Goal: Task Accomplishment & Management: Manage account settings

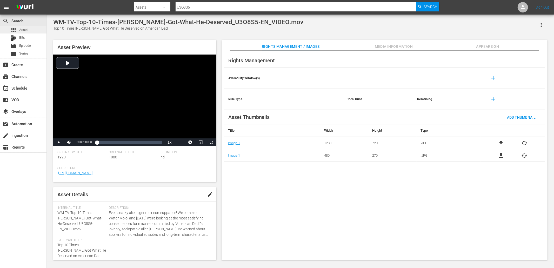
click at [31, 27] on div "apps Asset" at bounding box center [23, 29] width 46 height 7
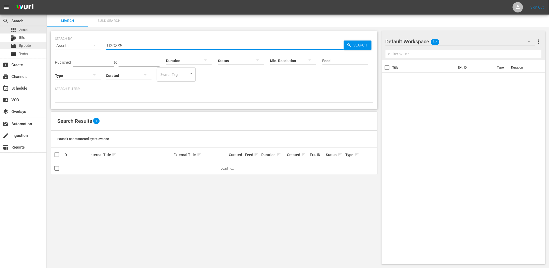
paste input "WM-Pop-10-Killers-with-Notorious-Targets_D2K0K2-EN"
drag, startPoint x: 163, startPoint y: 45, endPoint x: 23, endPoint y: 45, distance: 140.0
click at [47, 0] on div "search Search apps Asset Bits movie Episode subtitles Series add_box Create sub…" at bounding box center [298, 0] width 503 height 0
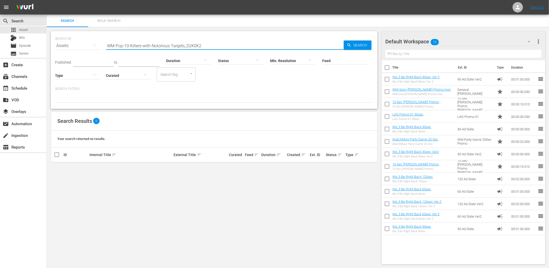
drag, startPoint x: 185, startPoint y: 47, endPoint x: 4, endPoint y: 58, distance: 181.3
click at [47, 0] on div "search Search apps Asset Bits movie Episode subtitles Series add_box Create sub…" at bounding box center [298, 0] width 503 height 0
type input "D2K0K2"
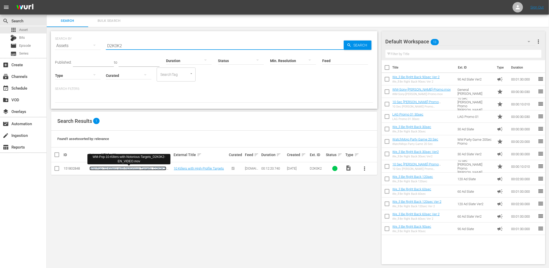
click at [151, 168] on link "WM-Pop-10-Killers-with-Notorious-Targets_D2K0K2-EN_VIDEO.mov" at bounding box center [128, 170] width 77 height 8
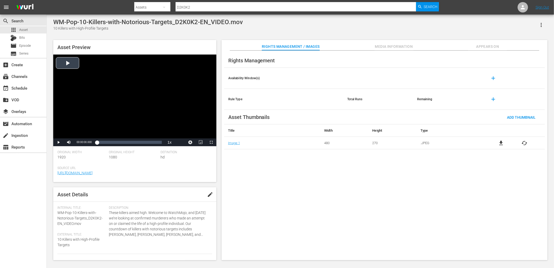
click at [126, 86] on div "Video Player" at bounding box center [134, 97] width 163 height 84
click at [115, 144] on div "Loaded : 4.84% 00:03:37.164 00:00:02.961" at bounding box center [129, 142] width 65 height 5
click at [132, 144] on div "00:06:38.631" at bounding box center [132, 142] width 0 height 5
click at [269, 207] on div "Rights Management Availability Window(s) add Rule Type Total Runs Remaining add…" at bounding box center [385, 156] width 326 height 210
click at [136, 108] on div "Video Player" at bounding box center [134, 97] width 163 height 84
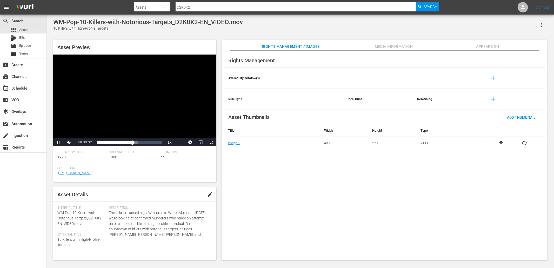
click at [91, 118] on div "Video Player" at bounding box center [134, 97] width 163 height 84
click at [26, 28] on span "Asset" at bounding box center [23, 29] width 9 height 5
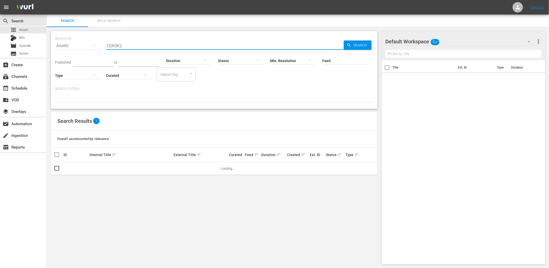
paste input "WM-Film-Top-10-Most-Disturbing-Performances-of-the-Last-Decade_C2T2E7"
drag, startPoint x: 117, startPoint y: 48, endPoint x: 71, endPoint y: 44, distance: 46.3
click at [71, 44] on div "SEARCH BY Search By Assets Search ID, Title, Description, Keywords, or Category…" at bounding box center [214, 42] width 319 height 19
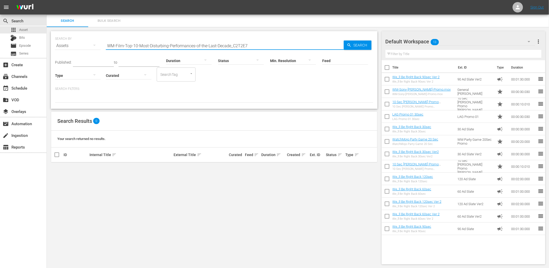
type input "C2T2E7"
click at [140, 167] on link "WM-Film-Top-10-Most-Disturbing-Performances-of-the-Last-Decade_C2T2E7-EN_VIDEO.…" at bounding box center [131, 170] width 82 height 8
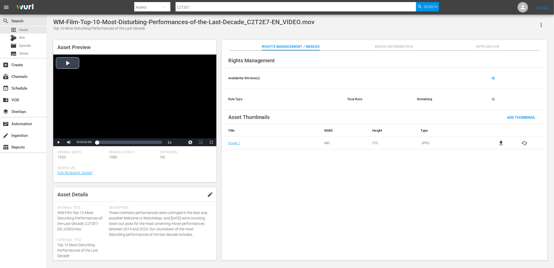
click at [110, 82] on div "Video Player" at bounding box center [134, 97] width 163 height 84
click at [107, 142] on div "Loaded : 6.23% 00:01:48.381 00:00:03.642" at bounding box center [129, 142] width 65 height 5
click at [121, 144] on div "00:04:10.978" at bounding box center [121, 142] width 0 height 5
click at [138, 144] on div "Loaded : 43.59% 00:07:05.396 00:04:11.158" at bounding box center [129, 142] width 65 height 5
click at [251, 184] on div "Rights Management Availability Window(s) add Rule Type Total Runs Remaining add…" at bounding box center [385, 156] width 326 height 210
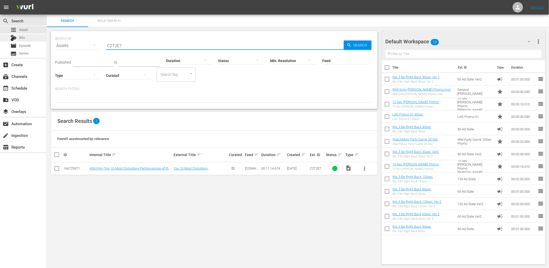
drag, startPoint x: 146, startPoint y: 45, endPoint x: 30, endPoint y: 38, distance: 115.8
click at [47, 0] on div "search Search apps Asset Bits movie Episode subtitles Series add_box Create sub…" at bounding box center [298, 0] width 503 height 0
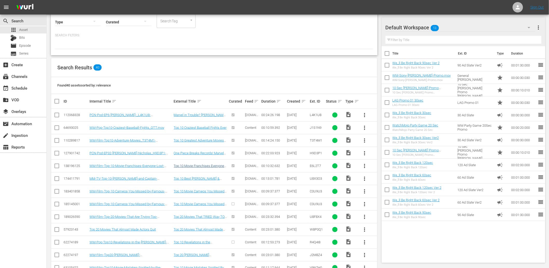
scroll to position [58, 0]
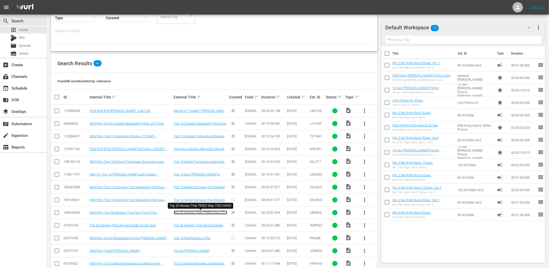
click at [192, 213] on link "Top 20 Movies That TRIED Way TOO HARD" at bounding box center [200, 215] width 53 height 8
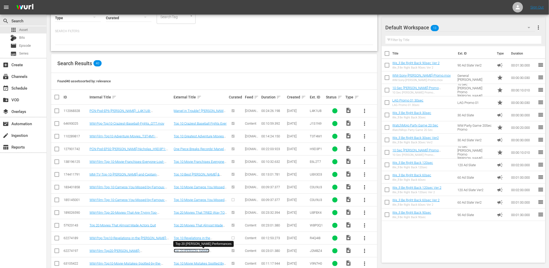
click at [197, 252] on link "Top 20 Johnny Depp Performances" at bounding box center [192, 253] width 36 height 8
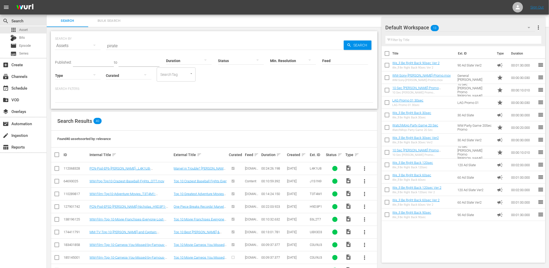
scroll to position [162, 0]
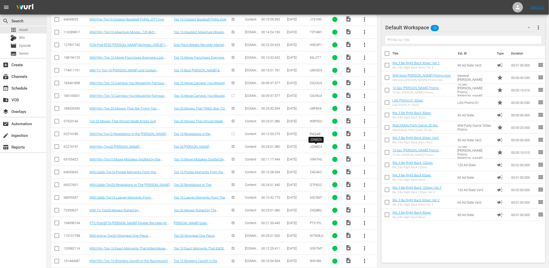
click at [320, 146] on span "J2M8Z4" at bounding box center [316, 147] width 12 height 4
copy span "J2M8Z4"
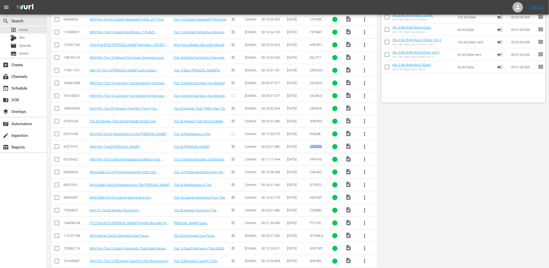
scroll to position [0, 0]
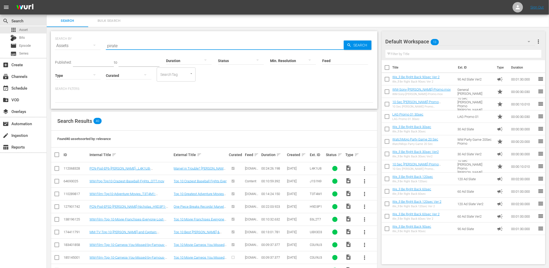
drag, startPoint x: 126, startPoint y: 44, endPoint x: 58, endPoint y: 33, distance: 68.6
click at [58, 33] on div "SEARCH BY Search By Assets Search ID, Title, Description, Keywords, or Category…" at bounding box center [214, 42] width 319 height 19
type input "DC"
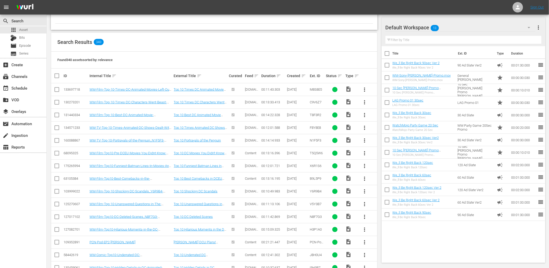
scroll to position [96, 0]
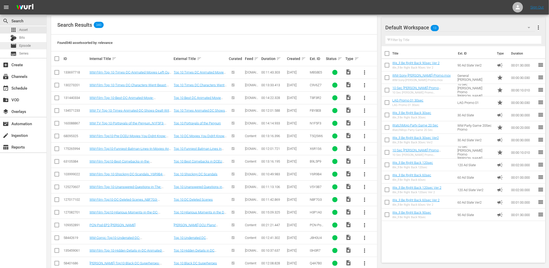
click at [21, 45] on span "Episode" at bounding box center [25, 45] width 12 height 5
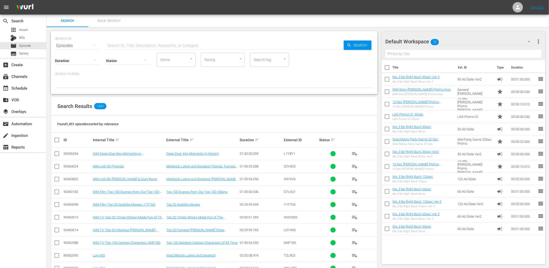
click at [120, 44] on input "text" at bounding box center [225, 45] width 238 height 12
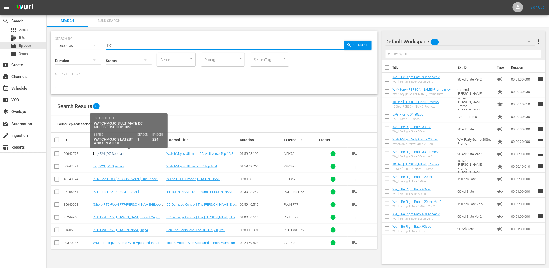
click at [115, 155] on link "Lag-224 (DC Special)" at bounding box center [108, 154] width 31 height 4
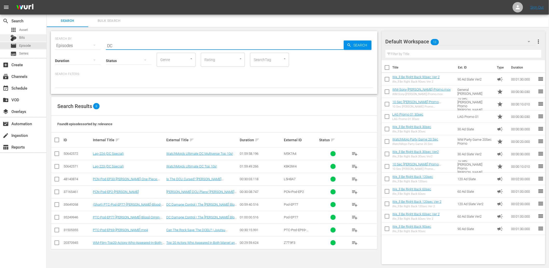
drag, startPoint x: 52, startPoint y: 38, endPoint x: 42, endPoint y: 39, distance: 10.2
click at [47, 0] on div "search Search apps Asset Bits movie Episode subtitles Series add_box Create sub…" at bounding box center [298, 0] width 503 height 0
paste input "Brutal-Movie-Deaths"
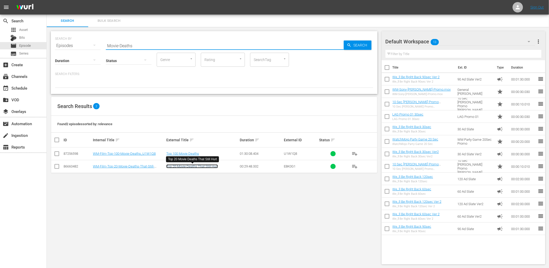
click at [193, 167] on link "Top 20 Movie Deaths That Still Hurt" at bounding box center [192, 166] width 52 height 4
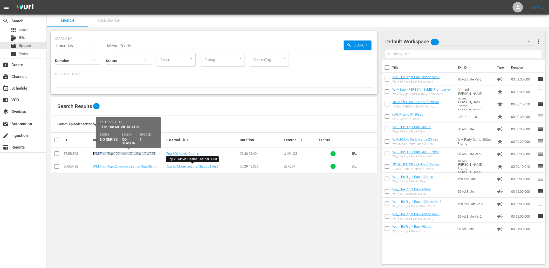
click at [115, 154] on link "WM-Film-Top-100-Movie-Deaths_U1W1Q8" at bounding box center [124, 154] width 63 height 4
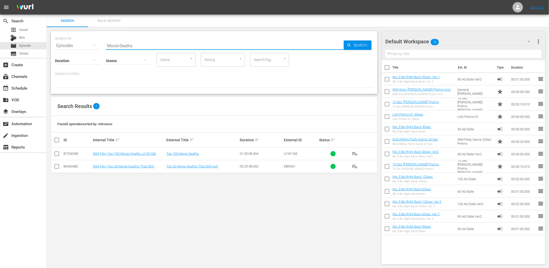
paste input "WM-Film-Top-100-Scenes-from-Our-Top-100-Villains_D7L6Q1"
drag, startPoint x: 124, startPoint y: 45, endPoint x: 94, endPoint y: 43, distance: 29.7
click at [94, 43] on div "SEARCH BY Search By Episodes Search ID, Title, Description, Keywords, or Catego…" at bounding box center [214, 42] width 319 height 19
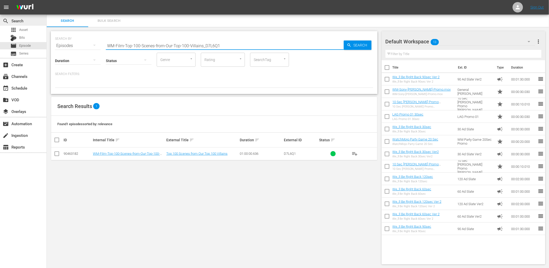
drag, startPoint x: 222, startPoint y: 45, endPoint x: 7, endPoint y: 23, distance: 215.9
click at [47, 0] on div "search Search apps Asset Bits movie Episode subtitles Series add_box Create sub…" at bounding box center [298, 0] width 503 height 0
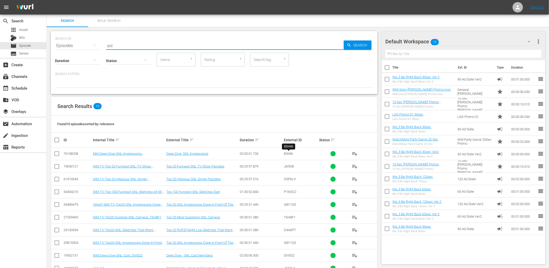
click at [287, 152] on span "B5I4I6" at bounding box center [288, 154] width 9 height 4
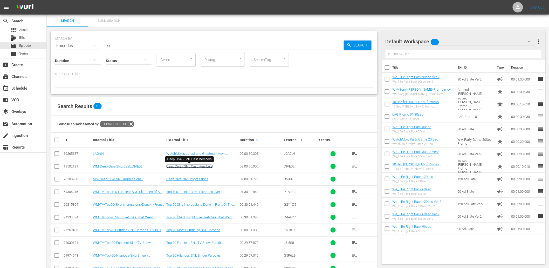
click at [195, 166] on link "Deep Dive - SNL Cast Members" at bounding box center [189, 166] width 46 height 4
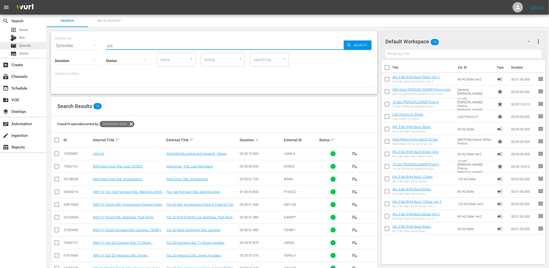
drag, startPoint x: 122, startPoint y: 39, endPoint x: 42, endPoint y: 44, distance: 79.9
click at [47, 0] on div "search Search apps Asset Bits movie Episode subtitles Series add_box Create sub…" at bounding box center [298, 0] width 503 height 0
type input "Rock"
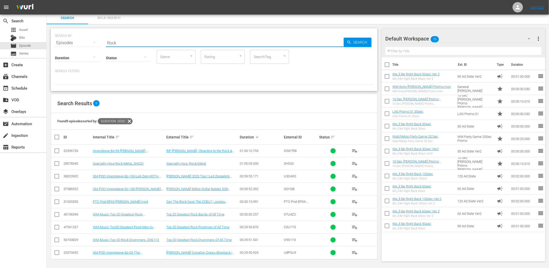
scroll to position [4, 0]
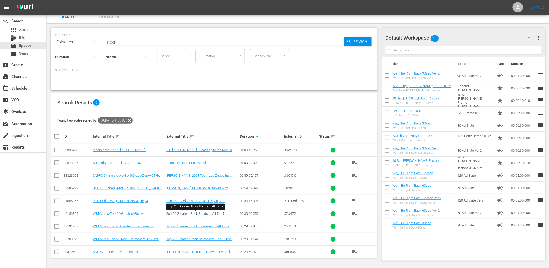
click at [184, 215] on link "Top 20 Greatest Rock Bands of All Time" at bounding box center [195, 214] width 58 height 4
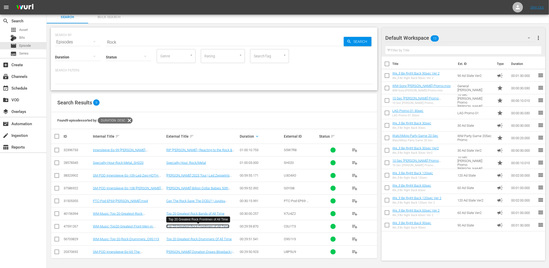
click at [212, 225] on link "Top 20 Greatest Rock Frontmen of All Time" at bounding box center [197, 226] width 63 height 4
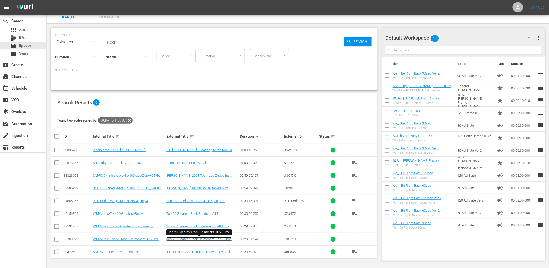
click at [208, 239] on link "Top 20 Greatest Rock Drummers Of All Time" at bounding box center [198, 239] width 65 height 4
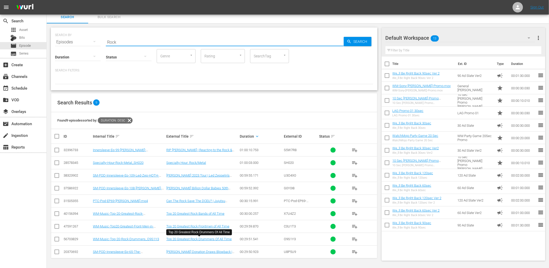
drag, startPoint x: 106, startPoint y: 37, endPoint x: 86, endPoint y: 42, distance: 19.8
click at [86, 42] on div "SEARCH BY Search By Episodes Search ID, Title, Description, Keywords, or Catego…" at bounding box center [214, 39] width 319 height 19
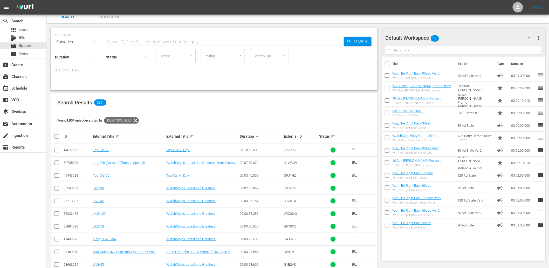
click at [86, 57] on div at bounding box center [78, 57] width 46 height 15
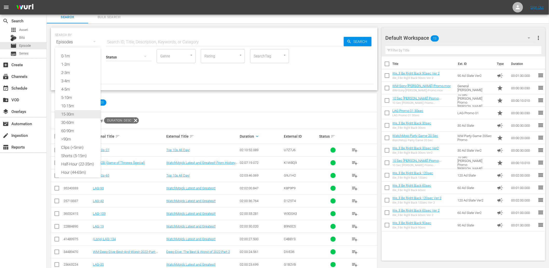
click at [73, 115] on div "15-30m" at bounding box center [78, 114] width 46 height 8
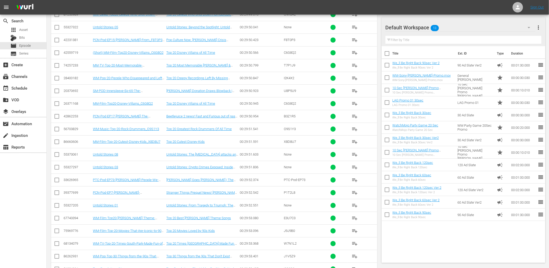
scroll to position [1642, 0]
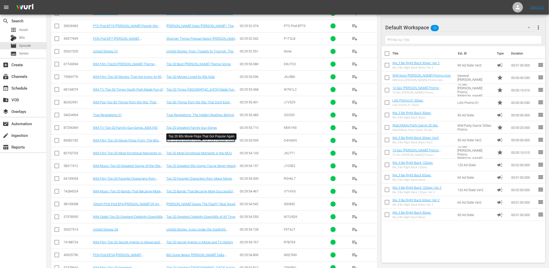
click at [172, 142] on link "Top 20 80s Movie Flops That Got Popular Again" at bounding box center [200, 140] width 69 height 4
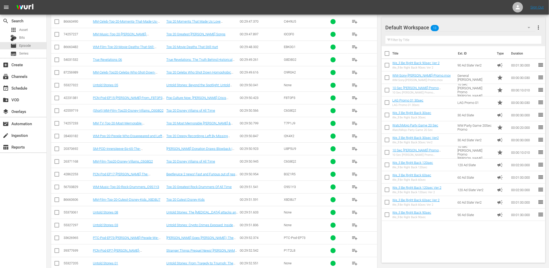
scroll to position [1296, 0]
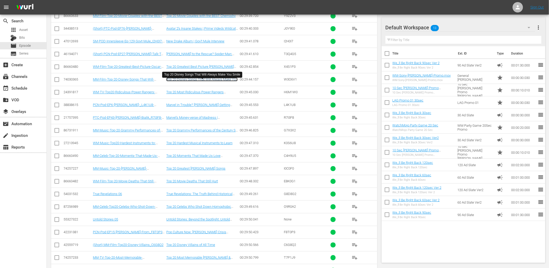
click at [214, 82] on link "Top 20 Disney Songs That Will Always Make You Smile" at bounding box center [201, 81] width 71 height 8
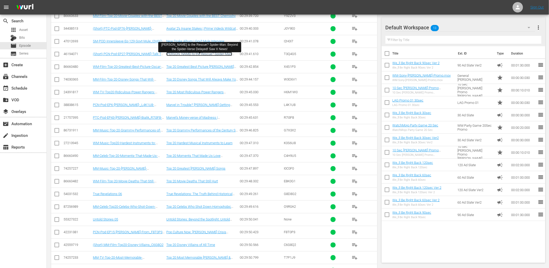
click at [208, 56] on link "Loki to the Rescue? Spider-Man: Beyond the Spider-Verse Delayed! Saw X News!" at bounding box center [201, 56] width 70 height 8
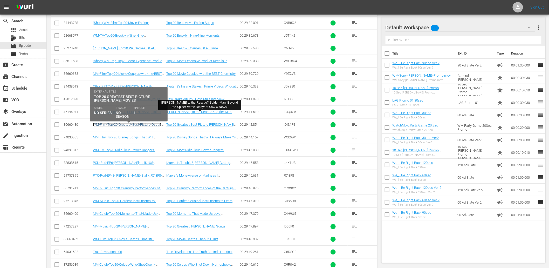
click at [133, 127] on link "WM-Film-Top-20-Greatest-Best-Picture-Oscar-Winning-Movies_X4S1P3" at bounding box center [127, 127] width 69 height 8
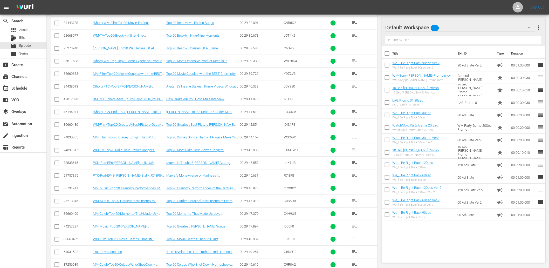
click at [280, 80] on td "00:29:39.720" at bounding box center [261, 73] width 44 height 13
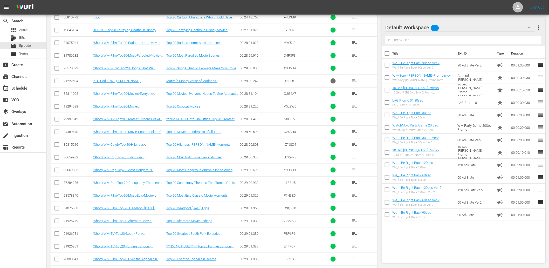
scroll to position [0, 0]
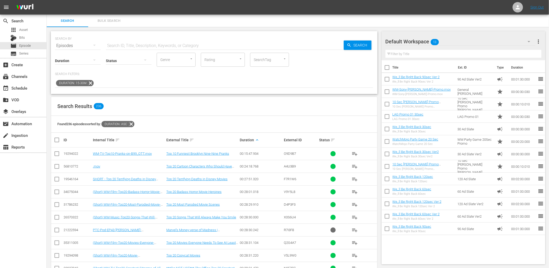
click at [88, 83] on icon at bounding box center [90, 83] width 7 height 7
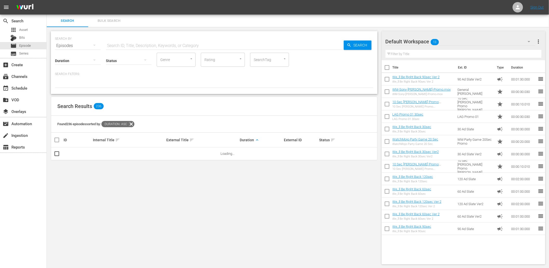
click at [113, 44] on input "text" at bounding box center [225, 45] width 238 height 12
paste input "-Hated-One-Co-Star"
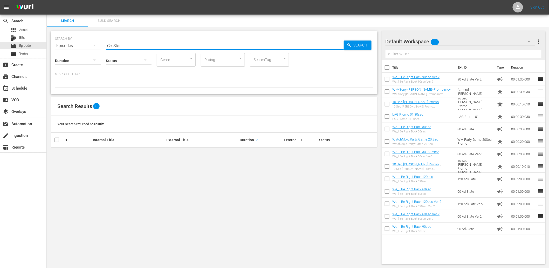
drag, startPoint x: 136, startPoint y: 47, endPoint x: 70, endPoint y: 49, distance: 66.0
click at [70, 49] on div "SEARCH BY Search By Episodes Search ID, Title, Description, Keywords, or Catego…" at bounding box center [214, 62] width 327 height 63
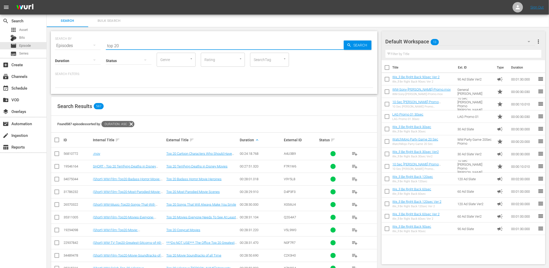
click at [315, 109] on div "Search Results 587" at bounding box center [214, 106] width 326 height 19
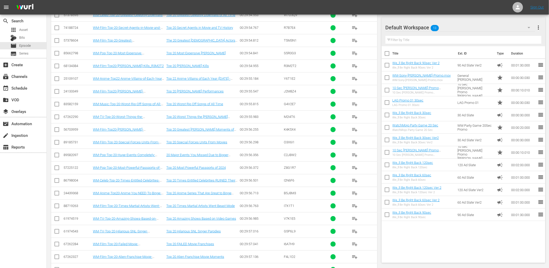
scroll to position [710, 0]
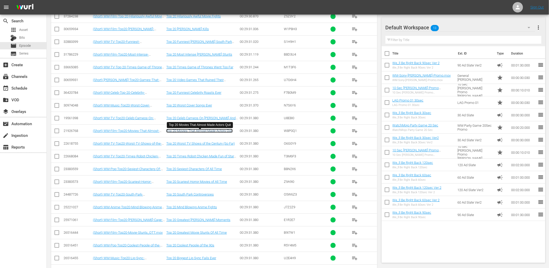
click at [212, 133] on link "Top 20 Movies That Almost Made Actors Quit" at bounding box center [199, 131] width 66 height 4
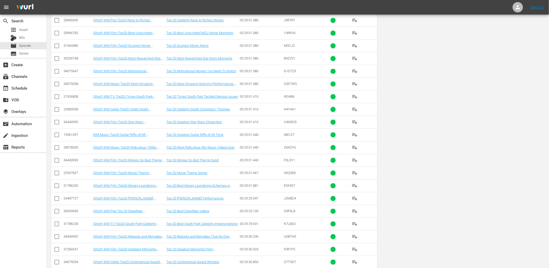
scroll to position [0, 0]
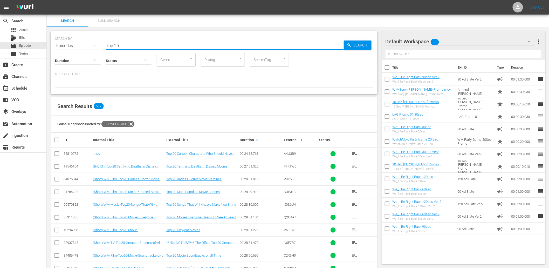
drag, startPoint x: 120, startPoint y: 44, endPoint x: -5, endPoint y: 41, distance: 124.9
click at [0, 41] on html "menu Sign Out search Search apps Asset Bits movie Episode subtitles Series add_…" at bounding box center [274, 134] width 549 height 268
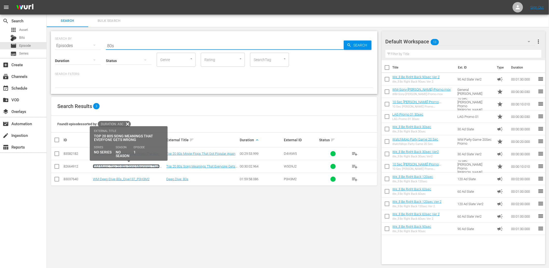
click at [139, 168] on link "WM-Music-Top-20-80s-Song-Meanings-That-Everyone-Gets-WRONG_W5O9J2" at bounding box center [126, 168] width 67 height 8
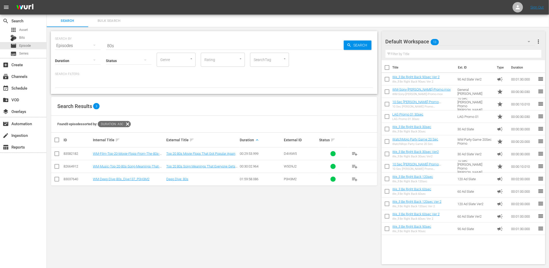
click at [205, 191] on div "SEARCH BY Search By Episodes Search ID, Title, Description, Keywords, or Catego…" at bounding box center [214, 148] width 335 height 242
click at [121, 46] on input "80s" at bounding box center [225, 45] width 238 height 12
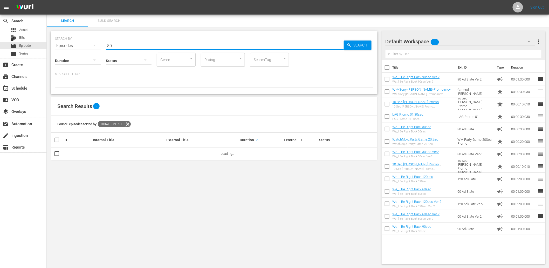
type input "80"
click at [264, 196] on div "SEARCH BY Search By Episodes Search ID, Title, Description, Keywords, or Catego…" at bounding box center [214, 148] width 335 height 242
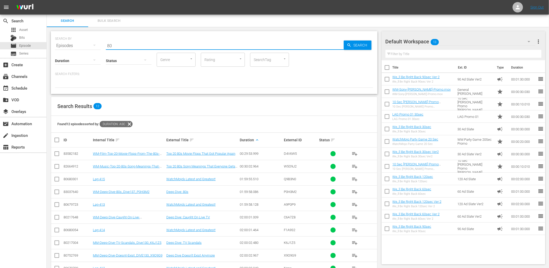
drag, startPoint x: 119, startPoint y: 42, endPoint x: 62, endPoint y: 46, distance: 57.0
click at [62, 46] on div "SEARCH BY Search By Episodes Search ID, Title, Description, Keywords, or Catego…" at bounding box center [214, 42] width 319 height 19
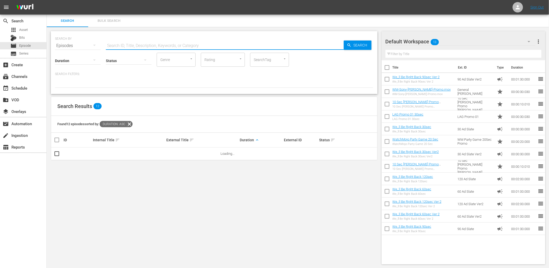
click at [272, 60] on input "SearchTag" at bounding box center [263, 59] width 20 height 9
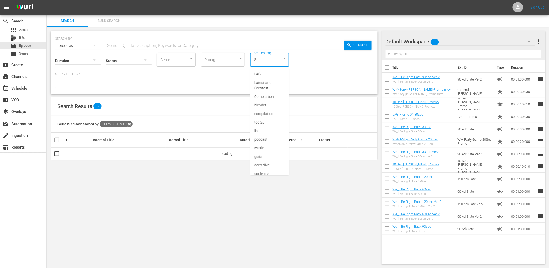
type input "80"
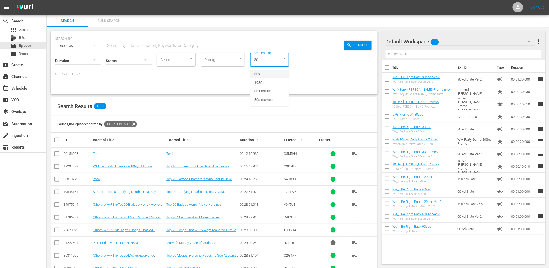
click at [265, 76] on li "80s" at bounding box center [269, 74] width 39 height 9
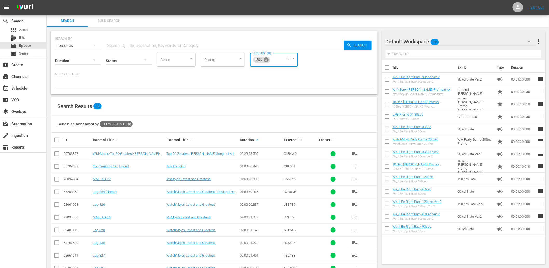
click at [268, 60] on icon at bounding box center [266, 59] width 5 height 5
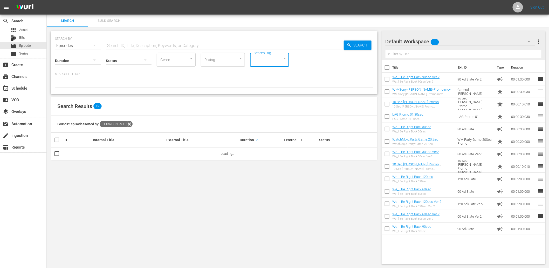
click at [268, 60] on input "SearchTag" at bounding box center [263, 59] width 20 height 9
type input "80"
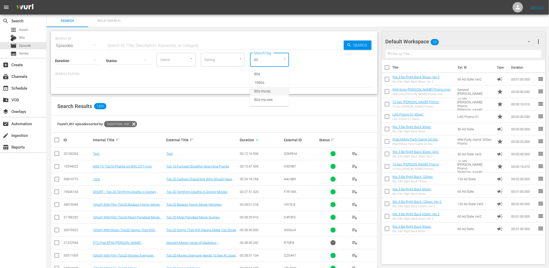
click at [263, 90] on span "80s music" at bounding box center [262, 91] width 17 height 5
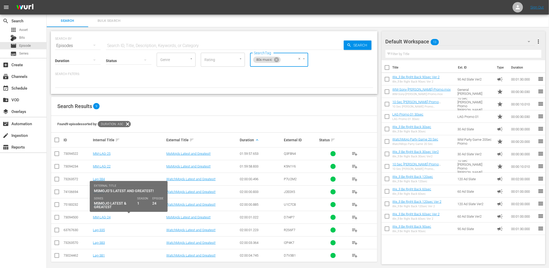
scroll to position [4, 0]
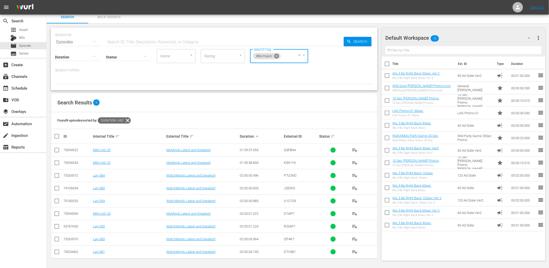
click at [276, 58] on icon at bounding box center [276, 56] width 5 height 5
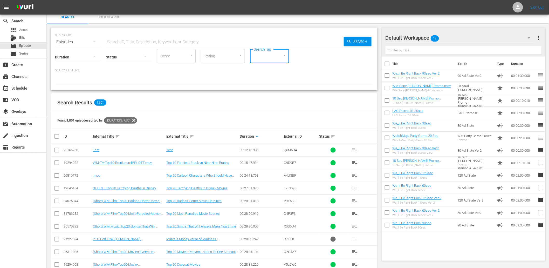
click at [250, 100] on div "Search Results 1,851" at bounding box center [214, 102] width 326 height 19
click at [145, 40] on input "text" at bounding box center [225, 42] width 238 height 12
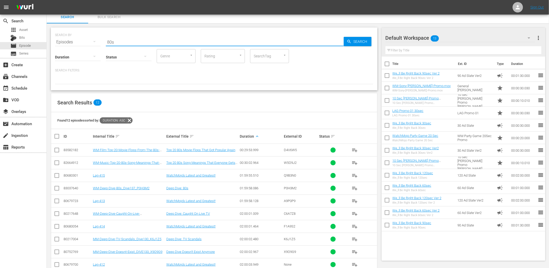
scroll to position [1, 0]
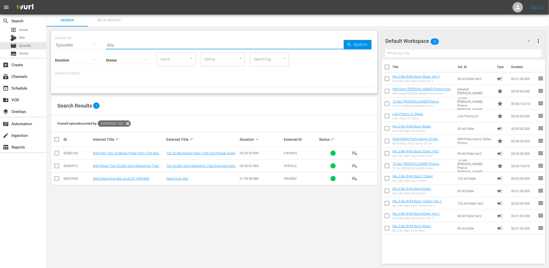
drag, startPoint x: 146, startPoint y: 45, endPoint x: 71, endPoint y: 43, distance: 74.3
click at [71, 43] on div "SEARCH BY Search By Episodes Search ID, Title, Description, Keywords, or Catego…" at bounding box center [214, 42] width 319 height 19
paste input "WM-Music-10-80s-Songs-With-Tragic-Backstories_P8F7L8"
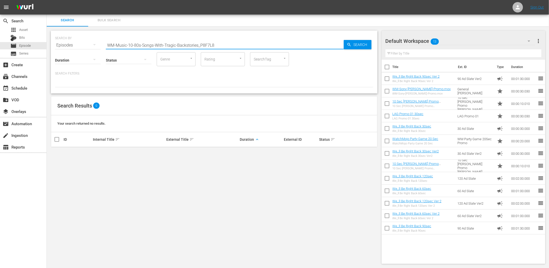
drag, startPoint x: 220, startPoint y: 41, endPoint x: 74, endPoint y: 29, distance: 145.9
click at [74, 29] on div "SEARCH BY Search By Episodes Search ID, Title, Description, Keywords, or Catego…" at bounding box center [214, 147] width 335 height 242
paste input "TV-Top-100-Cartoon-Characters_M4F1B5"
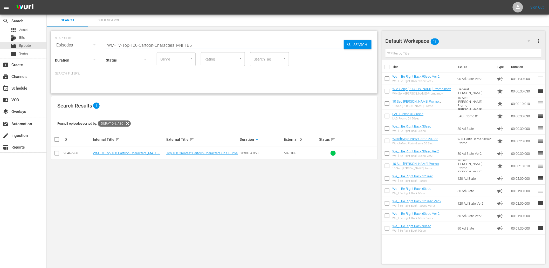
drag, startPoint x: 186, startPoint y: 42, endPoint x: -78, endPoint y: 3, distance: 266.8
click at [0, 3] on html "menu Sign Out search Search apps Asset Bits movie Episode subtitles Series add_…" at bounding box center [274, 133] width 549 height 268
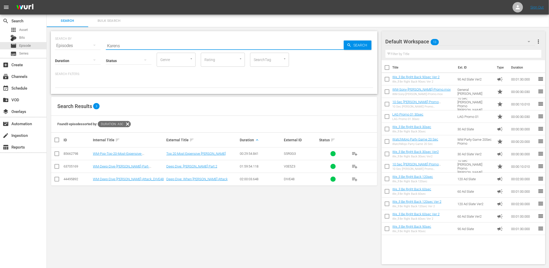
type input "Karens"
click at [177, 215] on div "SEARCH BY Search By Episodes Search ID, Title, Description, Keywords, or Catego…" at bounding box center [214, 148] width 335 height 242
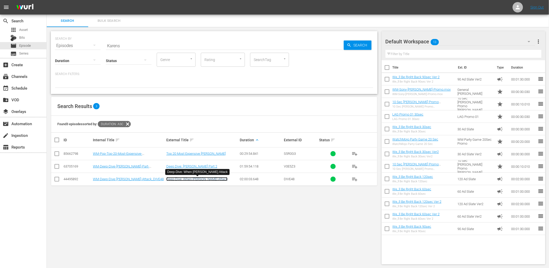
click at [186, 178] on link "Deep-Dive: When Karens Attack" at bounding box center [196, 179] width 61 height 4
click at [216, 212] on div "SEARCH BY Search By Episodes Search ID, Title, Description, Keywords, or Catego…" at bounding box center [214, 148] width 335 height 242
click at [252, 217] on div "SEARCH BY Search By Episodes Search ID, Title, Description, Keywords, or Catego…" at bounding box center [214, 148] width 335 height 242
click at [306, 23] on div "Search Bulk Search" at bounding box center [298, 21] width 503 height 12
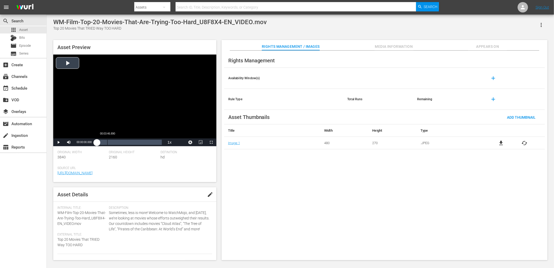
click at [107, 142] on div "00:03:46.890" at bounding box center [107, 142] width 0 height 5
click at [101, 142] on div "00:01:25.083" at bounding box center [101, 142] width 0 height 5
click at [113, 141] on div "Loaded : 7.65% 00:06:03.024 00:01:25.880" at bounding box center [129, 142] width 65 height 5
click at [139, 94] on div "Video Player" at bounding box center [134, 97] width 163 height 84
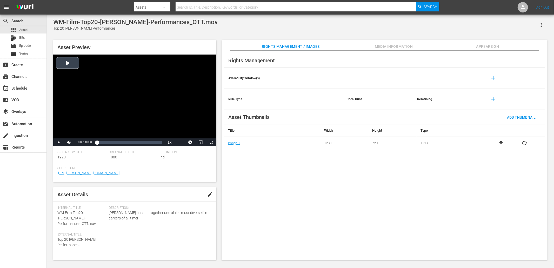
click at [126, 102] on div "Video Player" at bounding box center [134, 97] width 163 height 84
click at [106, 139] on div "Loaded : 2.17% 00:03:08.622 00:00:01.091" at bounding box center [129, 142] width 70 height 8
click at [120, 141] on div "00:08:19.293" at bounding box center [120, 142] width 0 height 5
click at [130, 142] on div "00:11:55.654" at bounding box center [130, 142] width 0 height 5
click at [145, 96] on div "Video Player" at bounding box center [134, 97] width 163 height 84
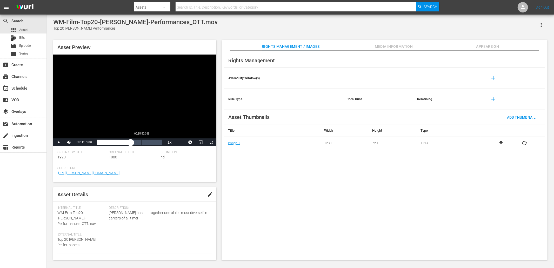
click at [142, 142] on div "00:15:50.389" at bounding box center [142, 142] width 0 height 5
click at [146, 100] on div "Video Player" at bounding box center [134, 97] width 163 height 84
click at [128, 100] on div "Video Player" at bounding box center [134, 97] width 163 height 84
click at [24, 45] on span "Episode" at bounding box center [25, 45] width 12 height 5
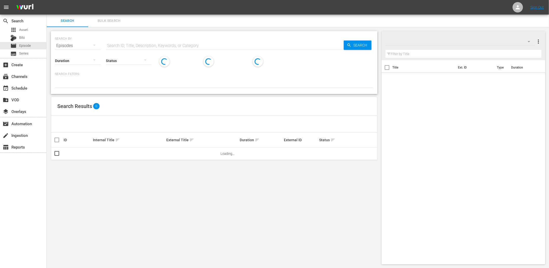
click at [194, 47] on input "text" at bounding box center [225, 45] width 238 height 12
paste input "WM-Film-Top20-[PERSON_NAME]-Performances_J2M8Z4"
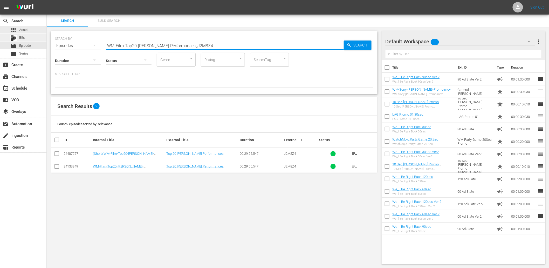
drag, startPoint x: 218, startPoint y: 43, endPoint x: 2, endPoint y: 35, distance: 216.7
click at [47, 0] on div "search Search apps Asset Bits movie Episode subtitles Series add_box Create sub…" at bounding box center [298, 0] width 503 height 0
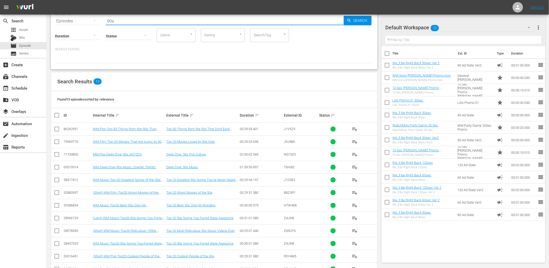
scroll to position [38, 0]
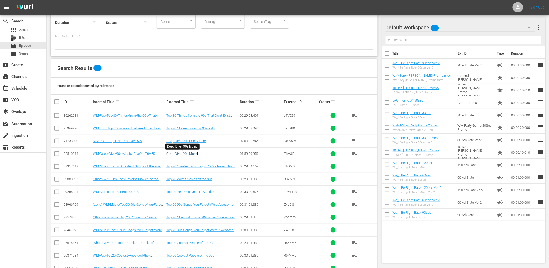
click at [189, 154] on link "Deep Dive: 90s Music" at bounding box center [182, 154] width 32 height 4
click at [199, 190] on link "Top 20 Best 90s One Hit Wonders" at bounding box center [190, 192] width 49 height 4
click at [201, 218] on link "Top 20 Most Ridiculous 90s Music Videos Ever" at bounding box center [200, 217] width 68 height 4
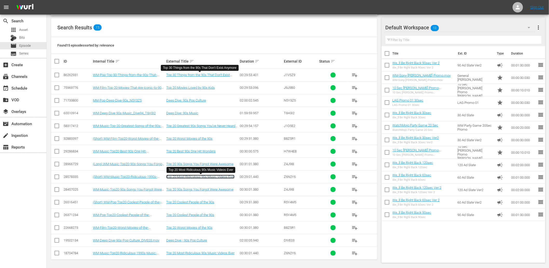
scroll to position [80, 0]
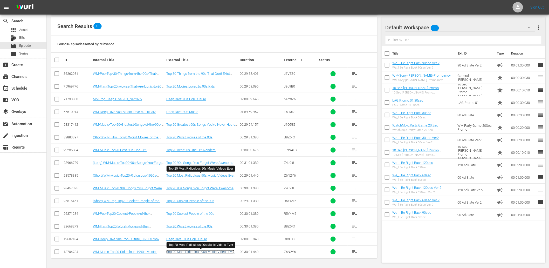
click at [191, 252] on link "Top 20 Most Ridiculous 90s Music Videos Ever" at bounding box center [200, 252] width 68 height 4
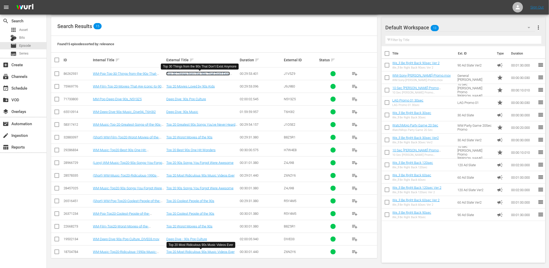
click at [219, 74] on link "Top 30 Things from the 90s That Don't Exist Anymore" at bounding box center [198, 76] width 64 height 8
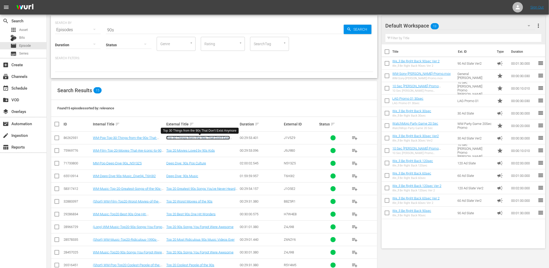
scroll to position [0, 0]
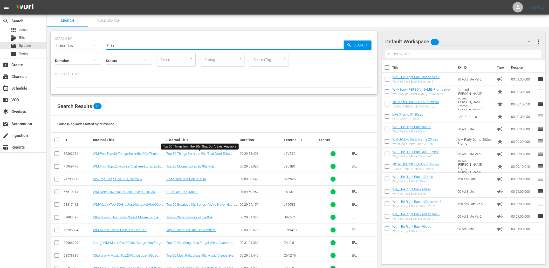
drag, startPoint x: 116, startPoint y: 43, endPoint x: -49, endPoint y: 7, distance: 168.2
click at [0, 7] on html "menu Sign Out search Search apps Asset Bits movie Episode subtitles Series add_…" at bounding box center [274, 134] width 549 height 268
type input "Lag-"
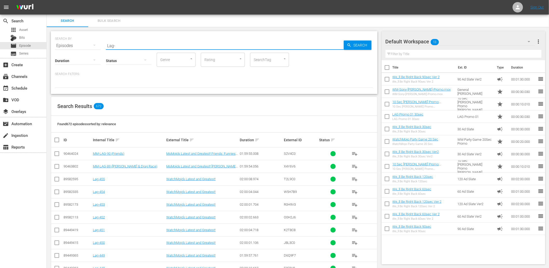
click at [340, 97] on div "Search Results 672" at bounding box center [214, 106] width 326 height 19
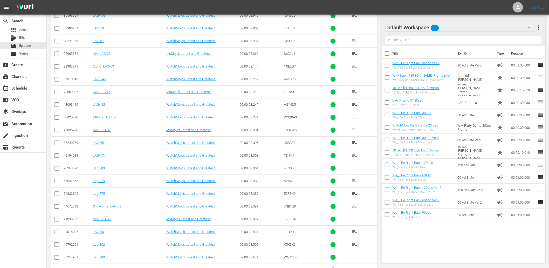
scroll to position [6264, 0]
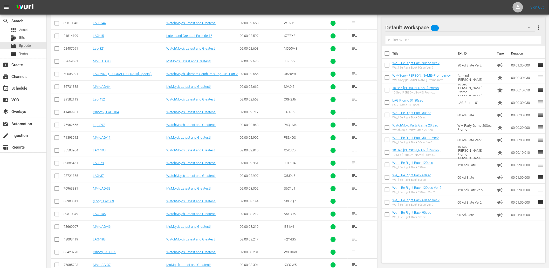
click at [110, 55] on td "Lag-321" at bounding box center [128, 48] width 73 height 13
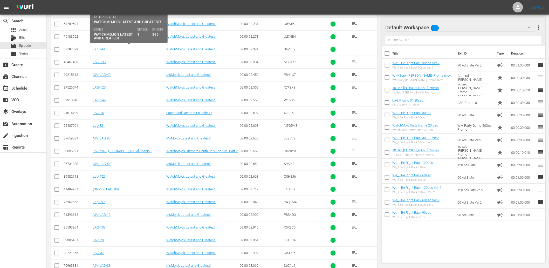
click at [97, 38] on div "Lag-395" at bounding box center [129, 37] width 72 height 4
copy link "Lag-395"
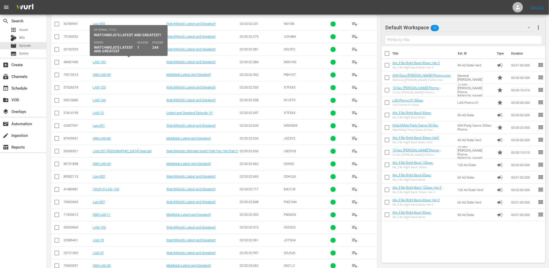
drag, startPoint x: 116, startPoint y: 62, endPoint x: 99, endPoint y: 62, distance: 17.1
click at [99, 51] on div "Lag-244" at bounding box center [129, 49] width 72 height 4
copy link "Lag-244"
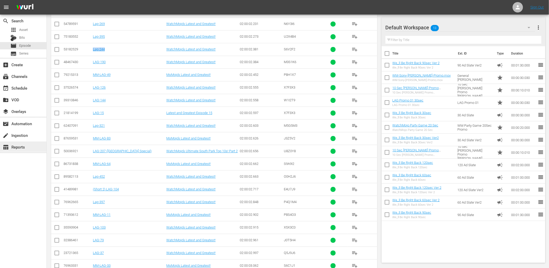
scroll to position [6129, 0]
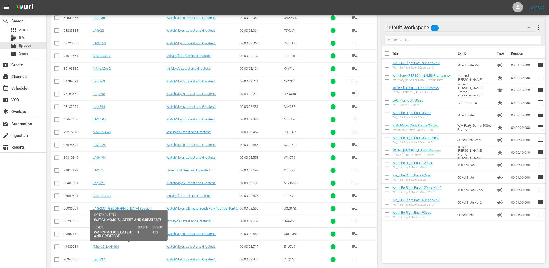
drag, startPoint x: 108, startPoint y: 246, endPoint x: 93, endPoint y: 248, distance: 15.5
click at [93, 236] on div "Lag-452" at bounding box center [129, 234] width 72 height 4
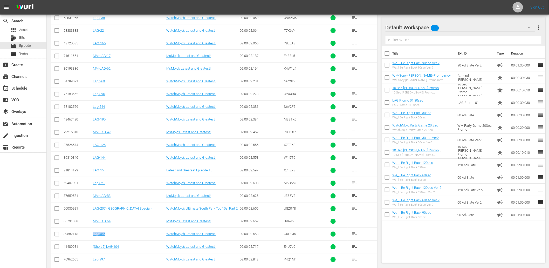
copy link "Lag-452"
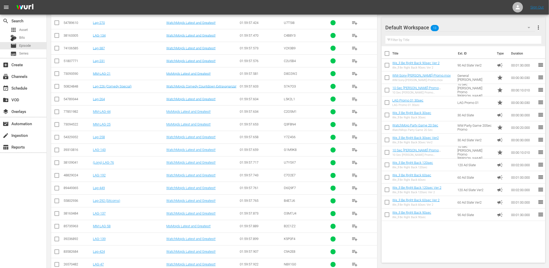
scroll to position [2436, 0]
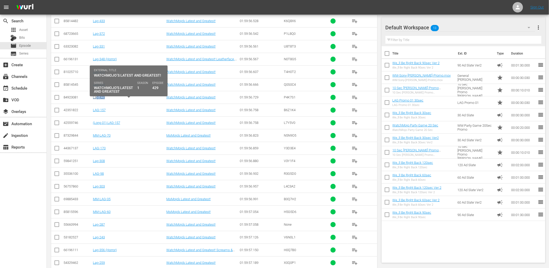
drag, startPoint x: 117, startPoint y: 103, endPoint x: 97, endPoint y: 103, distance: 20.3
click at [97, 99] on div "Lag-429" at bounding box center [129, 97] width 72 height 4
copy link "Lag-429"
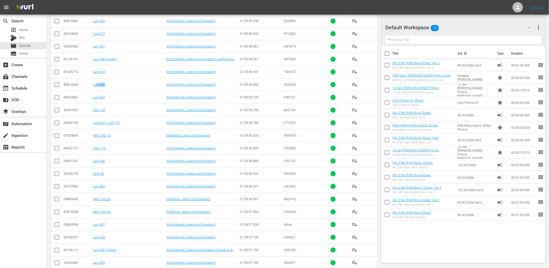
drag, startPoint x: 98, startPoint y: 91, endPoint x: 95, endPoint y: 92, distance: 2.9
click at [95, 91] on td "Lag-434" at bounding box center [128, 84] width 73 height 13
copy link "Lag-434"
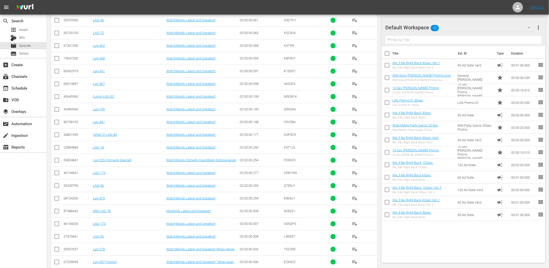
scroll to position [5552, 0]
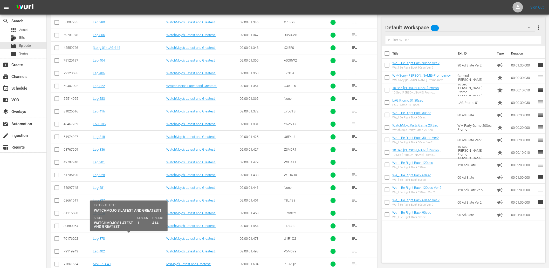
drag, startPoint x: 117, startPoint y: 235, endPoint x: 107, endPoint y: 236, distance: 9.7
click at [107, 228] on div "Lag-414" at bounding box center [129, 226] width 72 height 4
drag, startPoint x: 103, startPoint y: 236, endPoint x: 95, endPoint y: 236, distance: 7.8
click at [95, 228] on div "Lag-414" at bounding box center [129, 226] width 72 height 4
copy link "Lag-414"
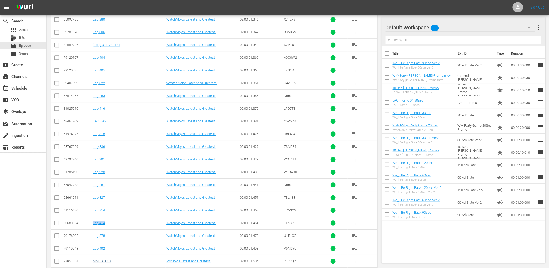
scroll to position [5744, 0]
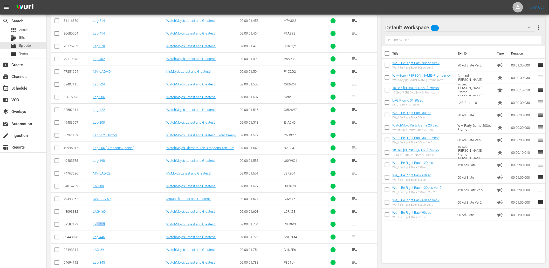
drag, startPoint x: 108, startPoint y: 237, endPoint x: 97, endPoint y: 240, distance: 11.8
click at [97, 231] on td "Lag-453" at bounding box center [128, 224] width 73 height 13
copy link "Lag-453"
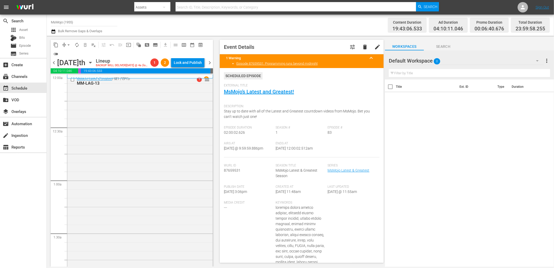
scroll to position [2235, 0]
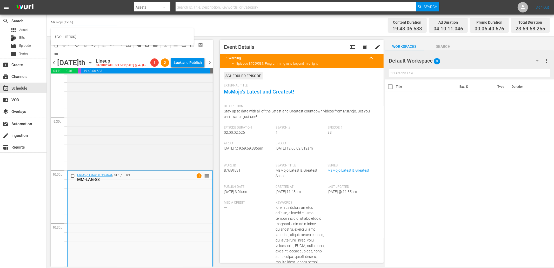
drag, startPoint x: 81, startPoint y: 20, endPoint x: -11, endPoint y: 20, distance: 92.4
click at [0, 20] on html "menu Search By Assets Search ID, Title, Description, Keywords, or Category Sear…" at bounding box center [277, 134] width 554 height 268
click at [69, 34] on div "WatchMojo (1109 - watchmojo_1)" at bounding box center [122, 36] width 135 height 12
type input "WatchMojo (1109 - watchmojo_1)"
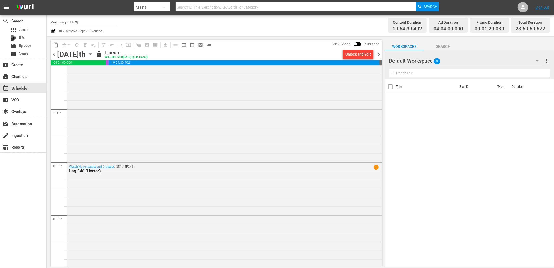
click at [93, 53] on icon "button" at bounding box center [91, 54] width 6 height 6
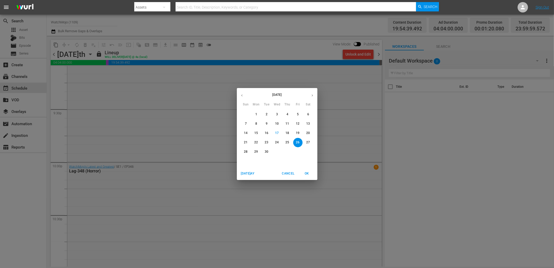
click at [301, 132] on span "19" at bounding box center [297, 133] width 9 height 4
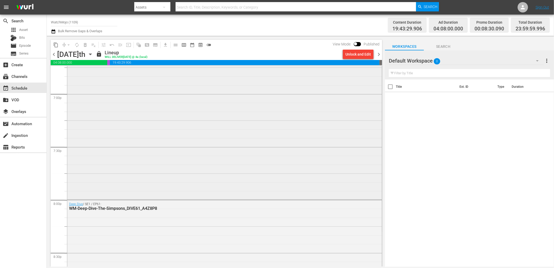
scroll to position [1985, 0]
click at [353, 55] on div "Unlock and Edit" at bounding box center [357, 54] width 25 height 9
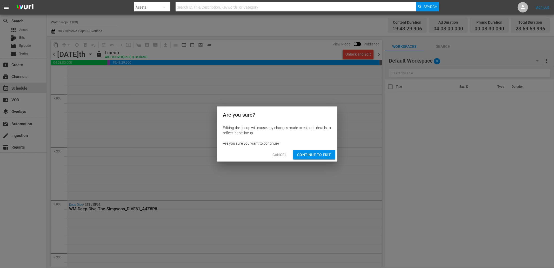
click at [315, 152] on span "Continue to Edit" at bounding box center [314, 155] width 34 height 6
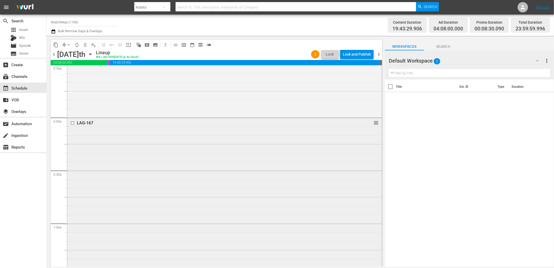
scroll to position [581, 0]
click at [70, 126] on div at bounding box center [73, 127] width 8 height 6
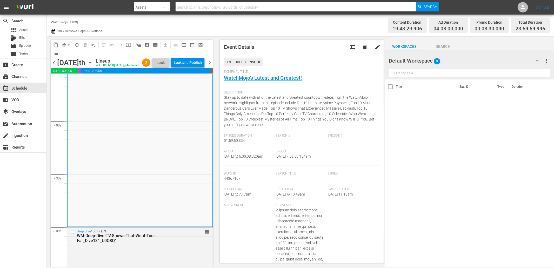
scroll to position [715, 0]
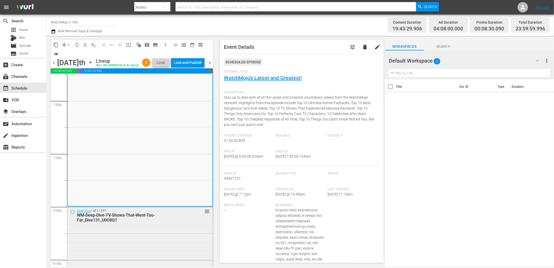
click at [73, 214] on input "checkbox" at bounding box center [72, 212] width 5 height 4
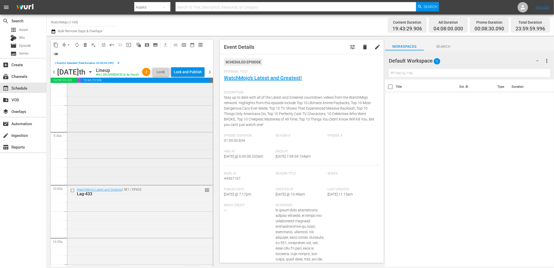
scroll to position [985, 0]
click at [73, 166] on input "checkbox" at bounding box center [72, 164] width 5 height 4
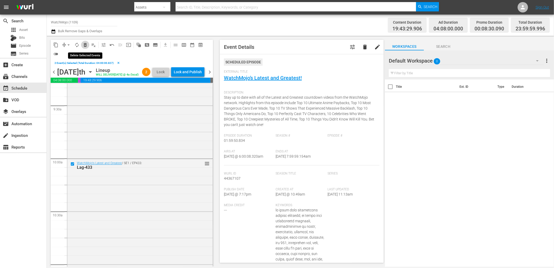
click at [82, 43] on button "delete_forever_outlined" at bounding box center [85, 45] width 8 height 8
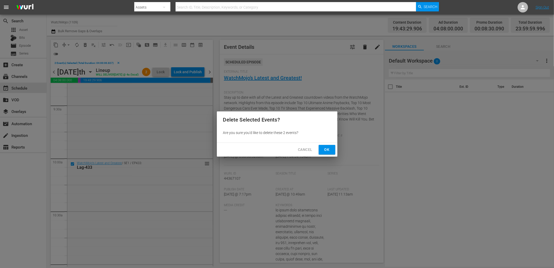
click at [328, 148] on span "Ok" at bounding box center [327, 149] width 8 height 6
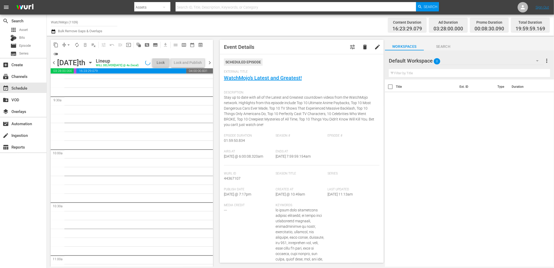
click at [439, 45] on span "Search" at bounding box center [443, 46] width 39 height 6
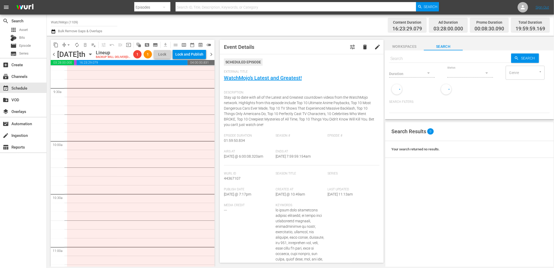
click at [408, 60] on input "text" at bounding box center [450, 58] width 122 height 12
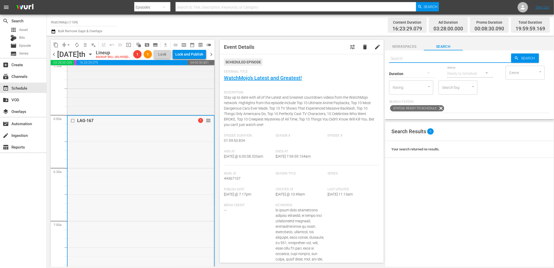
scroll to position [581, 0]
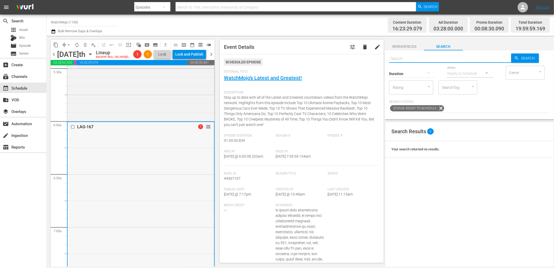
click at [73, 129] on input "checkbox" at bounding box center [73, 127] width 5 height 4
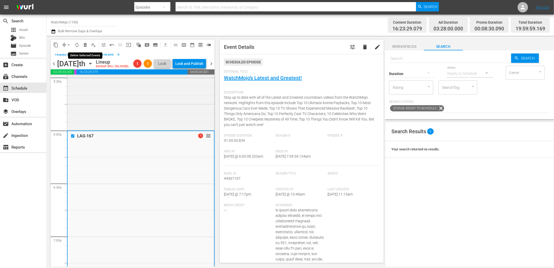
click at [82, 45] on button "delete_forever_outlined" at bounding box center [85, 45] width 8 height 8
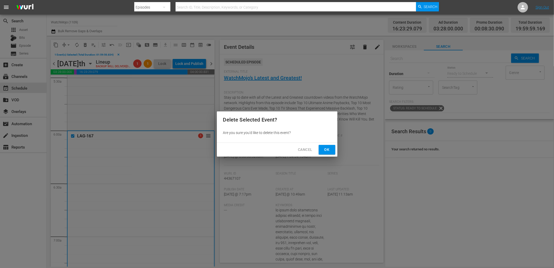
click at [324, 149] on span "Ok" at bounding box center [327, 149] width 8 height 6
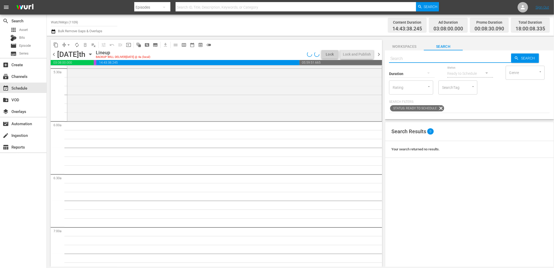
click at [414, 57] on input "text" at bounding box center [450, 58] width 122 height 12
paste input "WM-Deep-Dive-TV-Shows-That-Went-Too-Far_Dive131_U0O8Q1"
type input "WM-Deep-Dive-TV-Shows-That-Went-Too-Far_Dive131_U0O8Q1"
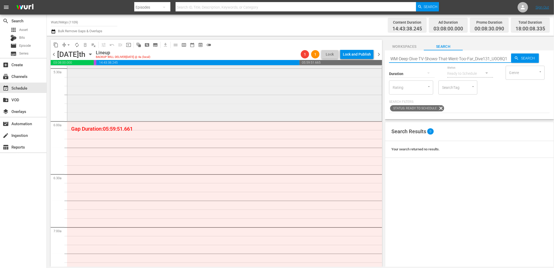
type input "WM-Deep-Dive-TV-Shows-That-Went-Too-Far_Dive131_U0O8Q1"
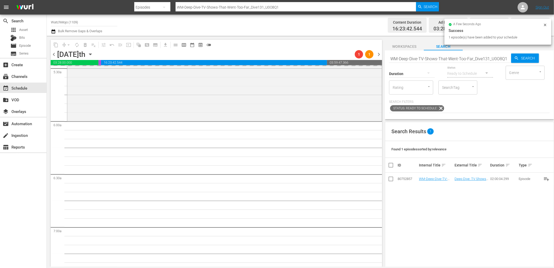
click at [415, 58] on input "WM-Deep-Dive-TV-Shows-That-Went-Too-Far_Dive131_U0O8Q1" at bounding box center [450, 58] width 122 height 12
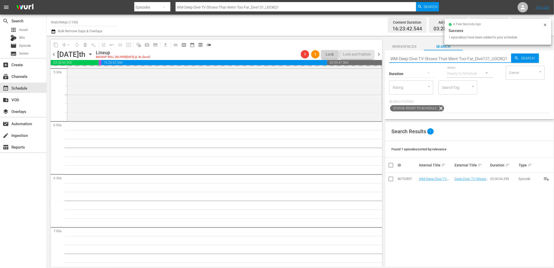
paste input "Film-Top20-Johnny-Depp-Performances_J2M8Z4"
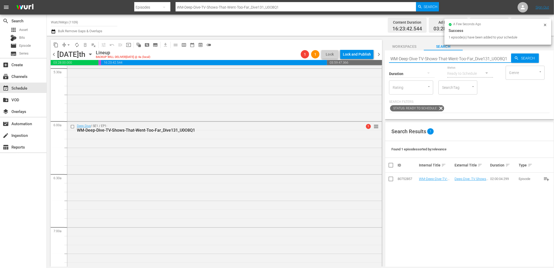
type input "WM-Film-Top20-Johnny-Depp-Performances_J2M8Z4"
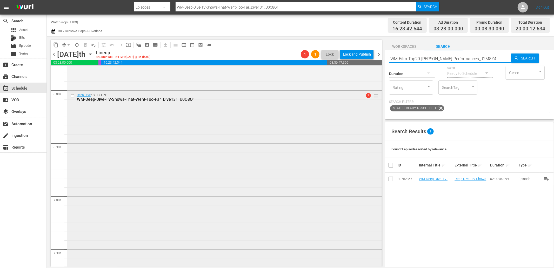
type input "WM-Film-Top20-Johnny-Depp-Performances_J2M8Z4"
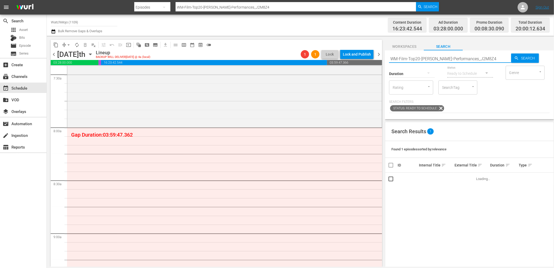
scroll to position [792, 0]
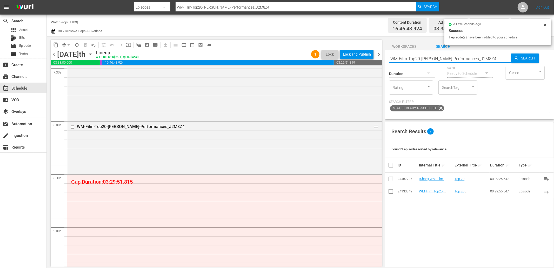
drag, startPoint x: 500, startPoint y: 59, endPoint x: 384, endPoint y: 59, distance: 116.1
click at [384, 59] on div "content_copy compress arrow_drop_down autorenew_outlined delete_forever_outline…" at bounding box center [300, 151] width 507 height 231
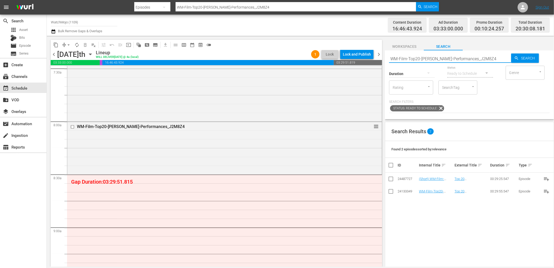
paste input "TV-Top-20-Hilarious-Jimmy-Fallon-Show-Moments_U2Y4X6"
type input "WM-TV-Top-20-Hilarious-Jimmy-Fallon-Show-Moments_U2Y4X6"
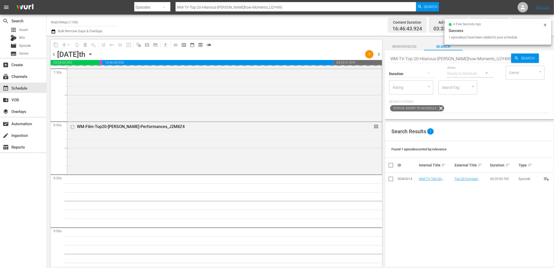
click at [469, 62] on div "Status Ready to Schedule" at bounding box center [470, 70] width 46 height 19
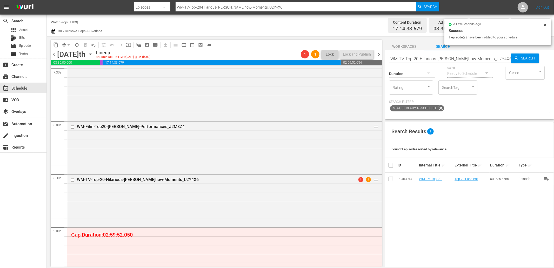
click at [466, 57] on input "WM-TV-Top-20-Hilarious-Jimmy-Fallon-Show-Moments_U2Y4X6" at bounding box center [450, 58] width 122 height 12
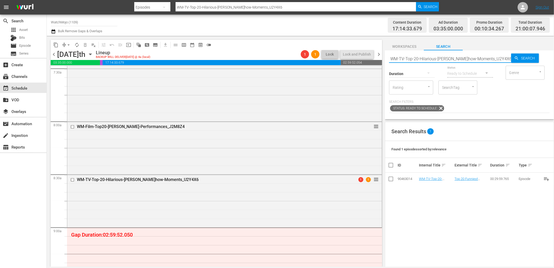
paste input "Times-Shows-Made-Fun-of-The-Simpsons_W0X2M5"
type input "WM-TV-Top-20-Times-Shows-Made-Fun-of-The-Simpsons_W0X2M5"
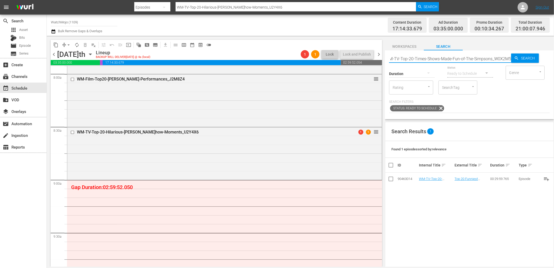
type input "WM-TV-Top-20-Times-Shows-Made-Fun-of-The-Simpsons_W0X2M5"
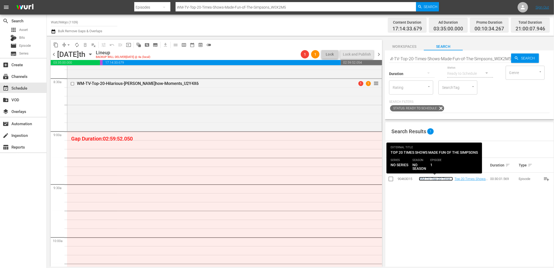
scroll to position [0, 0]
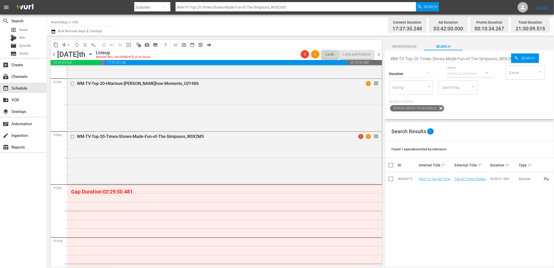
click at [466, 60] on input "WM-TV-Top-20-Times-Shows-Made-Fun-of-The-Simpsons_W0X2M5" at bounding box center [450, 58] width 122 height 12
paste input "Film-Top-20-Godzilla-Movies_Y1F7G0"
type input "WM-Film-Top-20-Godzilla-Movies_Y1F7G0"
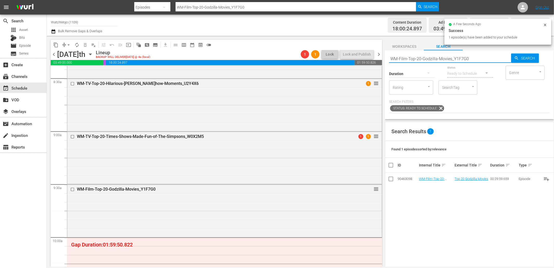
drag, startPoint x: 474, startPoint y: 58, endPoint x: 358, endPoint y: 61, distance: 115.3
click at [358, 61] on div "content_copy compress arrow_drop_down autorenew_outlined delete_forever_outline…" at bounding box center [300, 151] width 507 height 231
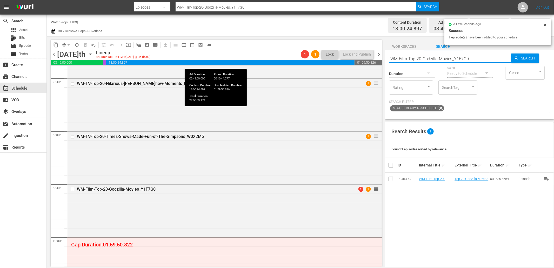
paste input "Lag-224 (DC Special)"
type input "Lag-224 (DC Special)"
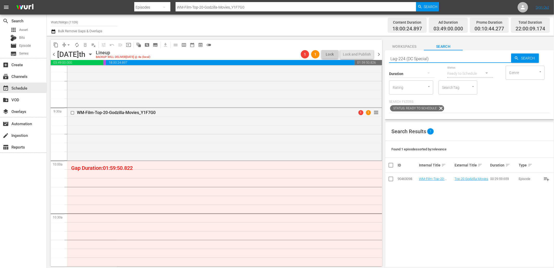
scroll to position [1004, 0]
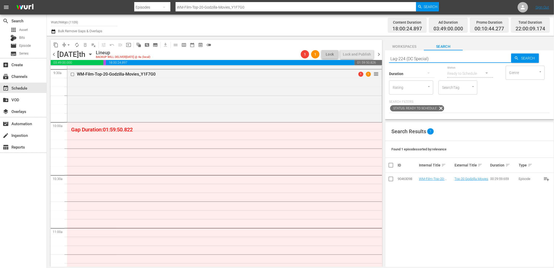
type input "Lag-224 (DC Special)"
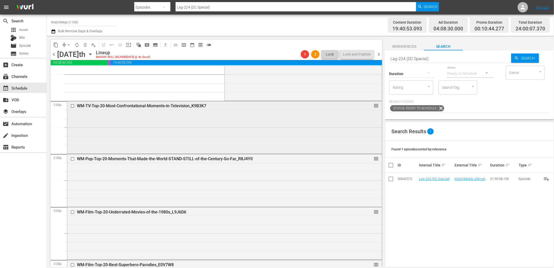
scroll to position [1446, 0]
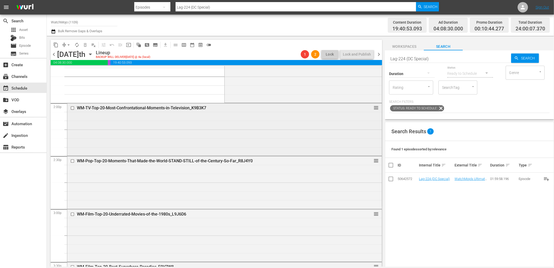
click at [73, 109] on input "checkbox" at bounding box center [72, 108] width 5 height 4
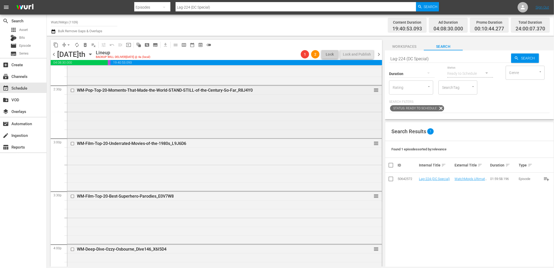
scroll to position [1523, 0]
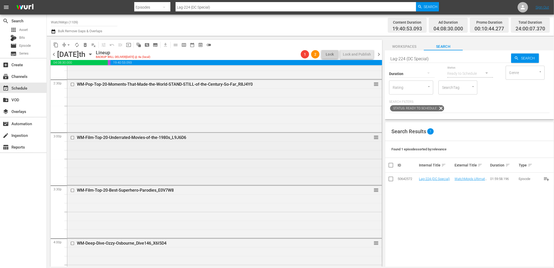
click at [72, 138] on input "checkbox" at bounding box center [72, 137] width 5 height 4
click at [73, 190] on input "checkbox" at bounding box center [72, 190] width 5 height 4
click at [70, 138] on input "checkbox" at bounding box center [72, 137] width 5 height 4
click at [354, 58] on div "content_copy compress arrow_drop_down autorenew_outlined delete_forever_outline…" at bounding box center [300, 151] width 507 height 231
paste input "WM-Film-Top-100-Movie-Deaths_U1W1Q8"
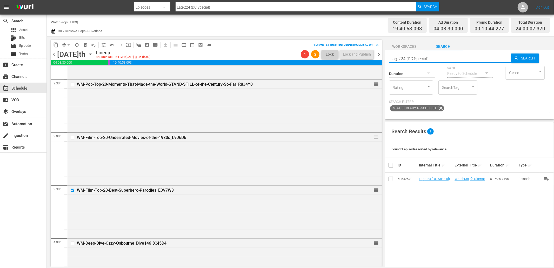
type input "WM-Film-Top-100-Movie-Deaths_U1W1Q8"
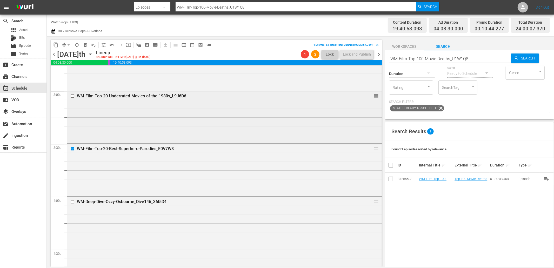
scroll to position [1581, 0]
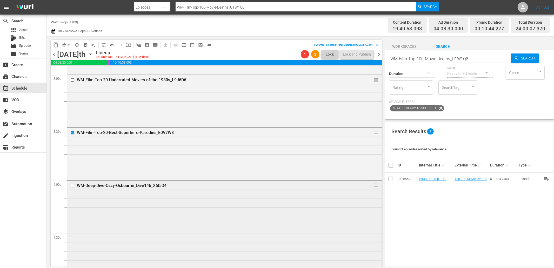
click at [73, 186] on input "checkbox" at bounding box center [72, 186] width 5 height 4
click at [87, 44] on span "delete_forever_outlined" at bounding box center [85, 44] width 5 height 5
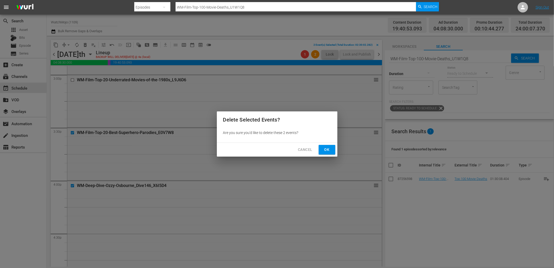
click at [327, 148] on span "Ok" at bounding box center [327, 149] width 8 height 6
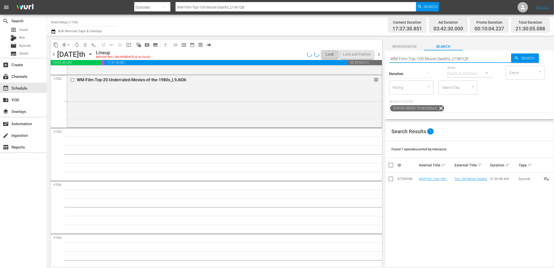
click at [363, 57] on div "content_copy compress arrow_drop_down autorenew_outlined delete_forever_outline…" at bounding box center [300, 151] width 507 height 231
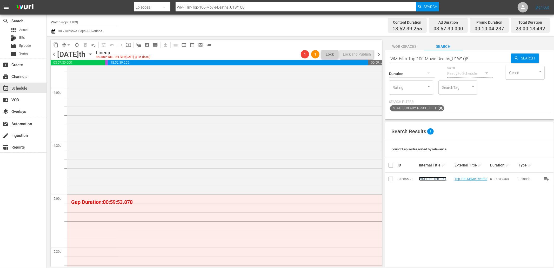
scroll to position [1677, 0]
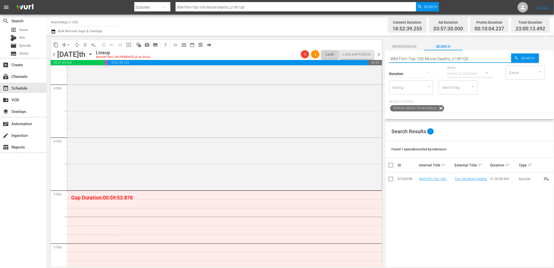
click at [475, 61] on input "WM-Film-Top-100-Movie-Deaths_U1W1Q8" at bounding box center [450, 58] width 122 height 12
drag, startPoint x: 476, startPoint y: 61, endPoint x: 380, endPoint y: 58, distance: 95.9
click at [380, 58] on div "content_copy compress arrow_drop_down autorenew_outlined delete_forever_outline…" at bounding box center [300, 151] width 507 height 231
paste input "Music-Top20-Best-90s-One-Hit-Wonders_H7W4E"
type input "WM-Music-Top20-Best-90s-One-Hit-Wonders_H7W4E8"
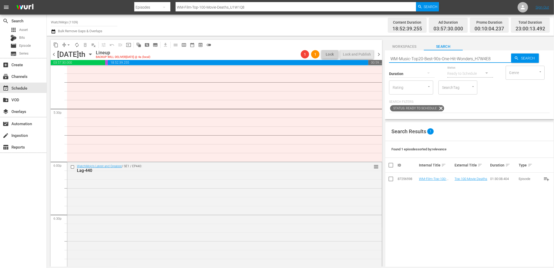
type input "WM-Music-Top20-Best-90s-One-Hit-Wonders_H7W4E8"
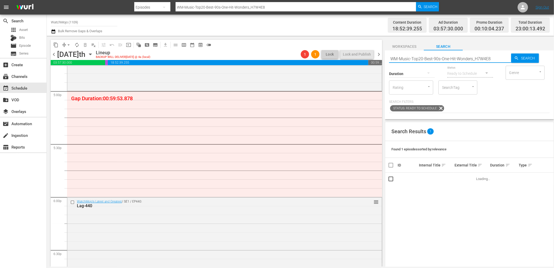
scroll to position [1773, 0]
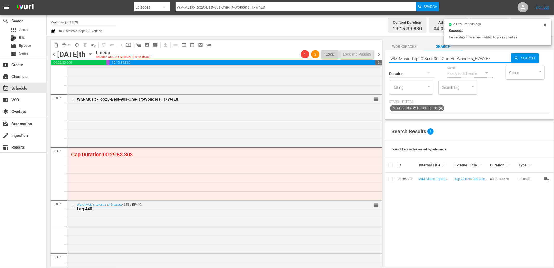
drag, startPoint x: 491, startPoint y: 59, endPoint x: 381, endPoint y: 52, distance: 110.1
click at [381, 52] on div "content_copy compress arrow_drop_down autorenew_outlined delete_forever_outline…" at bounding box center [300, 151] width 507 height 231
paste input "Ridiculous-1990s-Music-Videos_Z6N2Y6"
type input "WM-Music-Top20-Ridiculous-1990s-Music-Videos_Z6N2Y6"
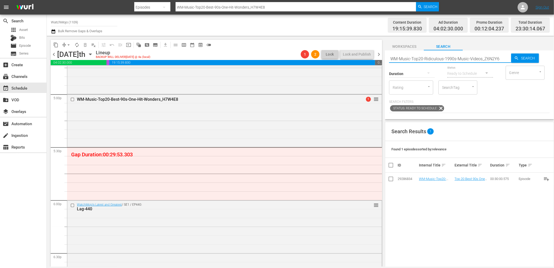
type input "WM-Music-Top20-Ridiculous-1990s-Music-Videos_Z6N2Y6"
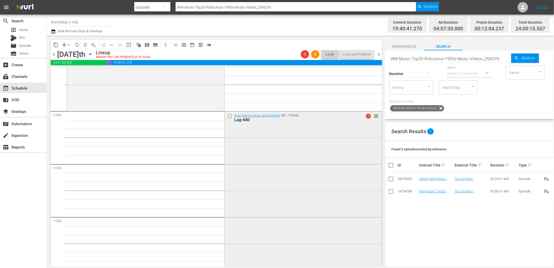
scroll to position [1889, 0]
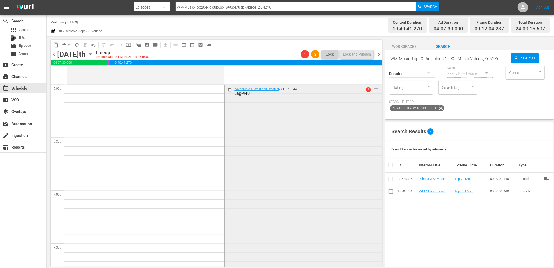
click at [230, 89] on input "checkbox" at bounding box center [230, 90] width 5 height 4
click at [83, 44] on span "delete_forever_outlined" at bounding box center [85, 44] width 5 height 5
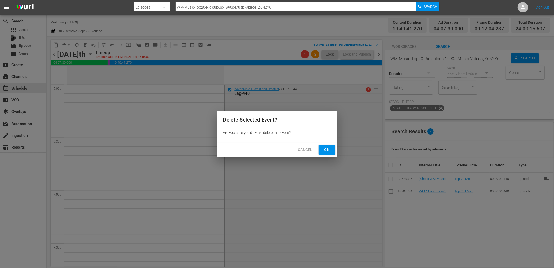
click at [323, 150] on span "Ok" at bounding box center [327, 149] width 8 height 6
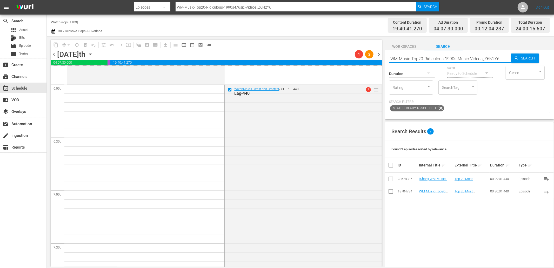
drag, startPoint x: 502, startPoint y: 60, endPoint x: 384, endPoint y: 60, distance: 118.2
click at [384, 60] on div "content_copy compress arrow_drop_down autorenew_outlined delete_forever_outline…" at bounding box center [300, 151] width 507 height 231
paste input "Deep-Dive-SNL-Cast_DIVE02"
type input "WM-Deep-Dive-SNL-Cast_DIVE02"
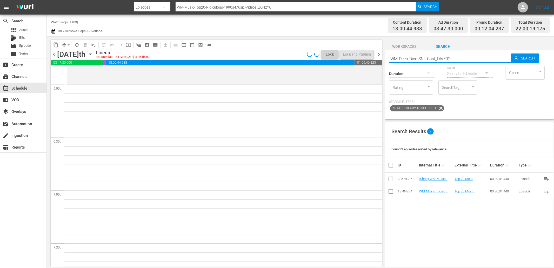
type input "WM-Deep-Dive-SNL-Cast_DIVE02"
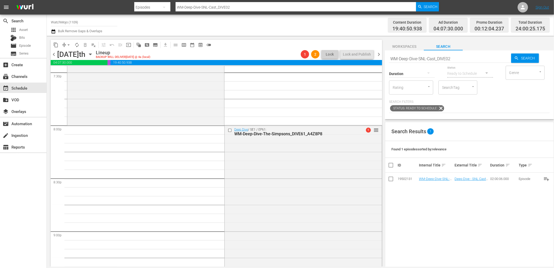
scroll to position [2062, 0]
click at [228, 130] on input "checkbox" at bounding box center [230, 128] width 5 height 4
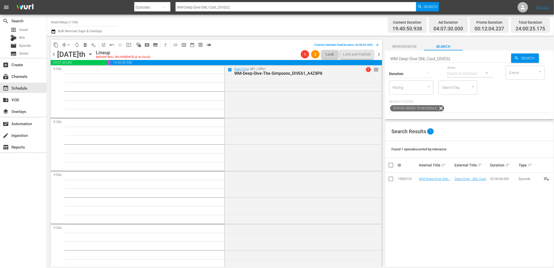
scroll to position [2158, 0]
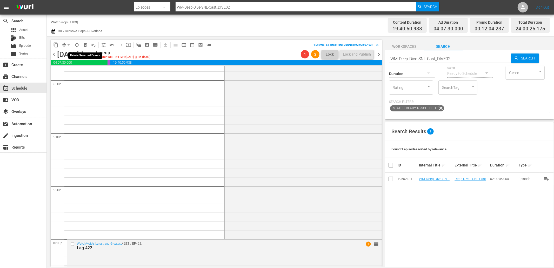
click at [84, 42] on span "delete_forever_outlined" at bounding box center [85, 44] width 5 height 5
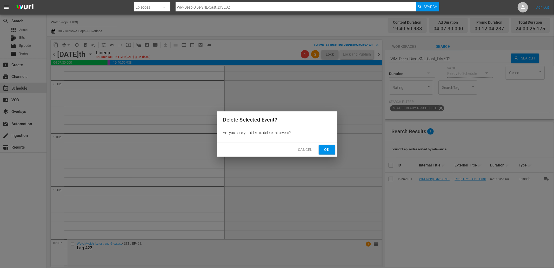
click at [329, 151] on span "Ok" at bounding box center [327, 149] width 8 height 6
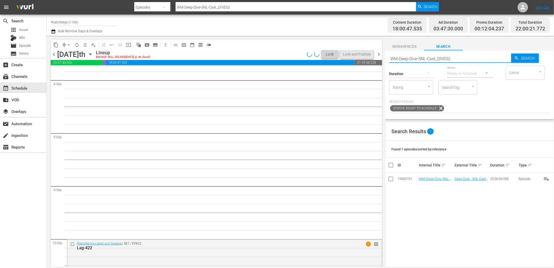
drag, startPoint x: 459, startPoint y: 60, endPoint x: 373, endPoint y: 60, distance: 86.5
click at [373, 60] on div "content_copy compress arrow_drop_down autorenew_outlined delete_forever_outline…" at bounding box center [300, 151] width 507 height 231
paste input ""WM-Film-Top-100-Scenes-from-Our-Top-100-Villains_D7L6Q1 ""
type input ""WM-Film-Top-100-Scenes-from-Our-Top-100-Villains_D7L6Q1 ""
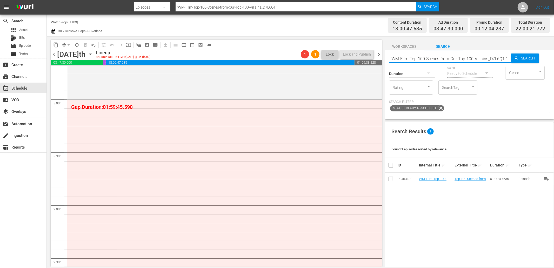
scroll to position [2081, 0]
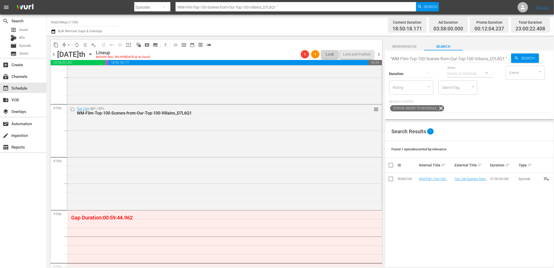
click at [482, 61] on input ""WM-Film-Top-100-Scenes-from-Our-Top-100-Villains_D7L6Q1 "" at bounding box center [450, 58] width 122 height 12
paste input "WM-Music-Top20-Greatest-Front-Men-in-Rock_C0U1T3"
type input "WM-Music-Top20-Greatest-Front-Men-in-Rock_C0U1T3"
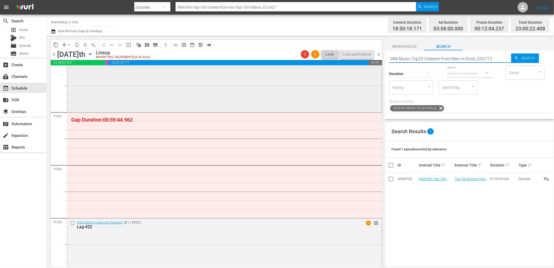
scroll to position [2196, 0]
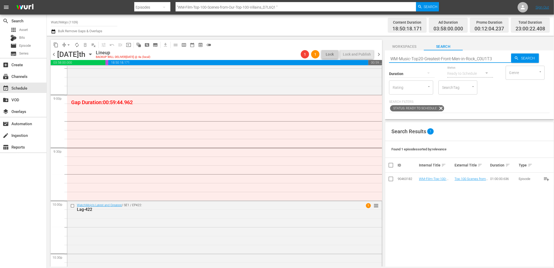
type input "WM-Music-Top20-Greatest-Front-Men-in-Rock_C0U1T3"
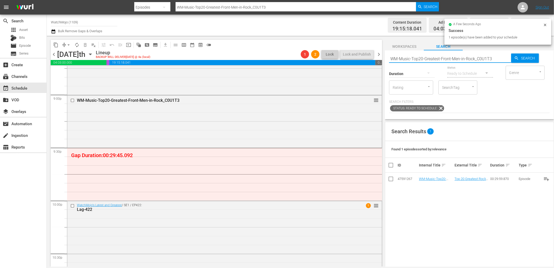
drag, startPoint x: 495, startPoint y: 57, endPoint x: 379, endPoint y: 51, distance: 116.0
click at [379, 51] on div "content_copy compress arrow_drop_down autorenew_outlined delete_forever_outline…" at bounding box center [300, 151] width 507 height 231
paste input "-20-Greatest-Rock-Bands_X7U4Z2"
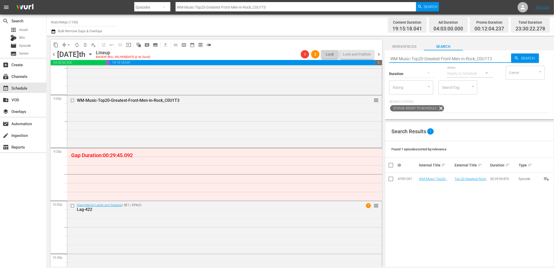
type input "WM-Music-Top-20-Greatest-Rock-Bands_X7U4Z2"
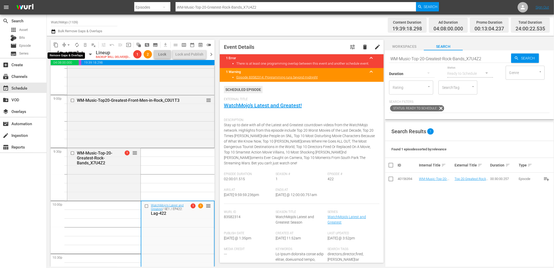
click at [67, 43] on span "arrow_drop_down" at bounding box center [68, 44] width 5 height 5
click at [79, 73] on li "Align to End of Previous Day" at bounding box center [69, 72] width 55 height 9
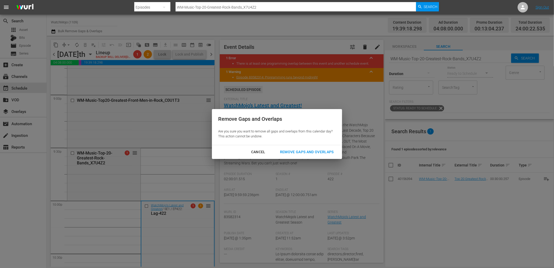
click at [291, 151] on div "Remove Gaps and Overlaps" at bounding box center [307, 152] width 62 height 6
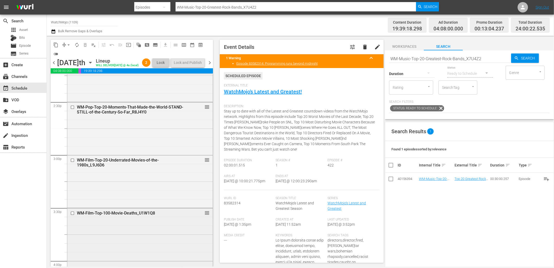
scroll to position [1504, 0]
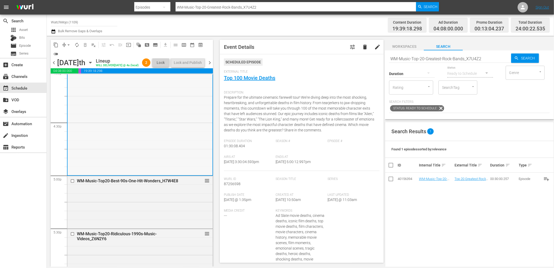
scroll to position [1715, 0]
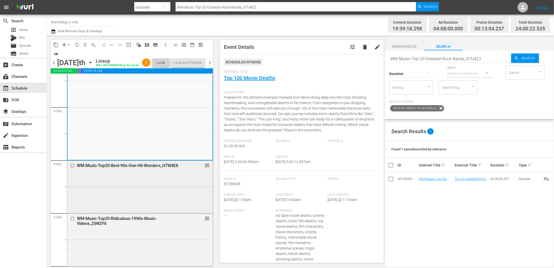
click at [128, 192] on div "WM-Music-Top20-Best-90s-One-Hit-Wonders_H7W4E8 reorder" at bounding box center [139, 186] width 145 height 51
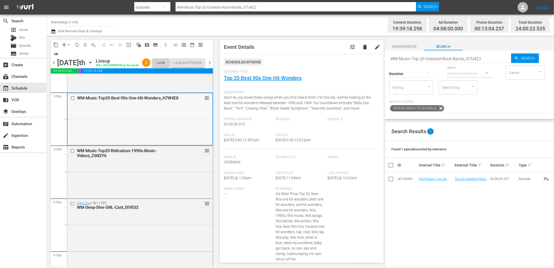
scroll to position [1793, 0]
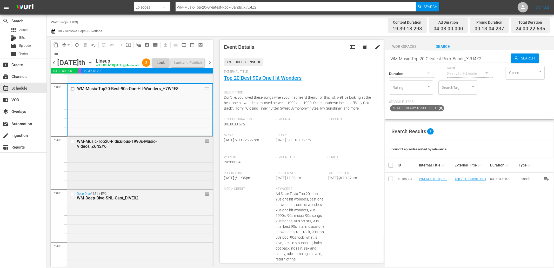
click at [130, 181] on div "WM-Music-Top20-Ridiculous-1990s-Music-Videos_Z6N2Y6 reorder" at bounding box center [139, 162] width 145 height 51
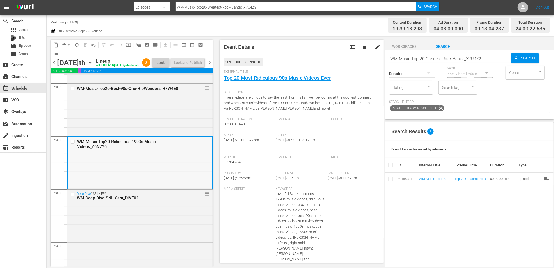
click at [109, 165] on div "WM-Music-Top20-Ridiculous-1990s-Music-Videos_Z6N2Y6 reorder" at bounding box center [140, 162] width 145 height 51
click at [71, 144] on input "checkbox" at bounding box center [73, 141] width 5 height 4
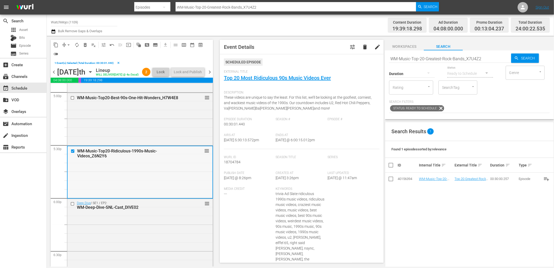
click at [73, 153] on input "checkbox" at bounding box center [73, 151] width 5 height 4
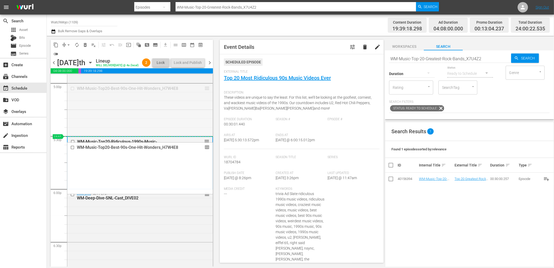
drag, startPoint x: 201, startPoint y: 95, endPoint x: 190, endPoint y: 146, distance: 52.3
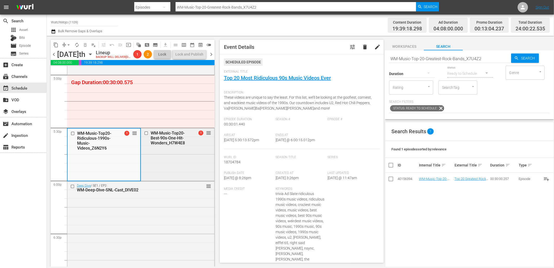
click at [145, 136] on input "checkbox" at bounding box center [146, 133] width 5 height 4
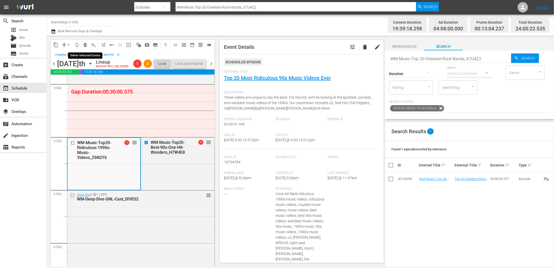
click at [84, 44] on span "delete_forever_outlined" at bounding box center [85, 44] width 5 height 5
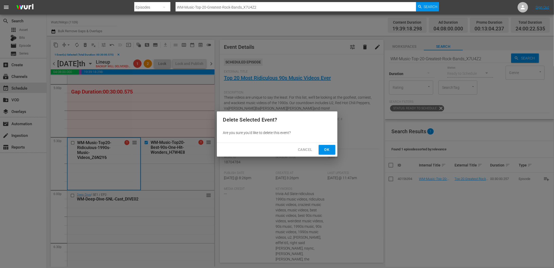
click at [329, 151] on span "Ok" at bounding box center [327, 149] width 8 height 6
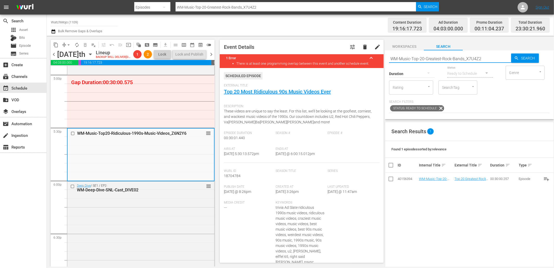
drag, startPoint x: 453, startPoint y: 53, endPoint x: 371, endPoint y: 43, distance: 83.4
click at [371, 43] on div "content_copy compress arrow_drop_down autorenew_outlined delete_forever_outline…" at bounding box center [300, 151] width 507 height 231
paste input "Pop-Top-30-Things-from-the-90s-That-Dont-Exist-Anymore_J1V5Z9"
type input "WM-Pop-Top-30-Things-from-the-90s-That-Dont-Exist-Anymore_J1V5Z9"
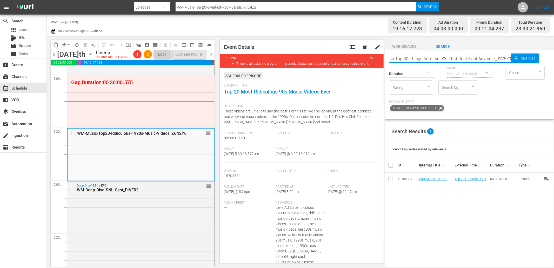
type input "WM-Pop-Top-30-Things-from-the-90s-That-Dont-Exist-Anymore_J1V5Z9"
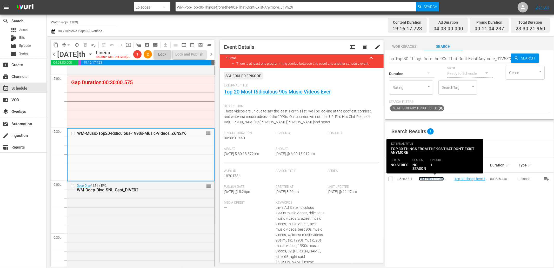
scroll to position [0, 0]
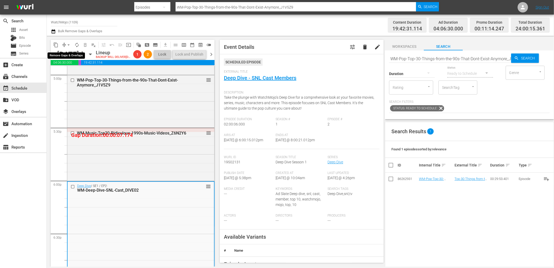
click at [64, 42] on span "compress" at bounding box center [64, 44] width 5 height 5
click at [67, 43] on span "arrow_drop_down" at bounding box center [68, 44] width 5 height 5
click at [76, 73] on li "Align to End of Previous Day" at bounding box center [69, 72] width 55 height 9
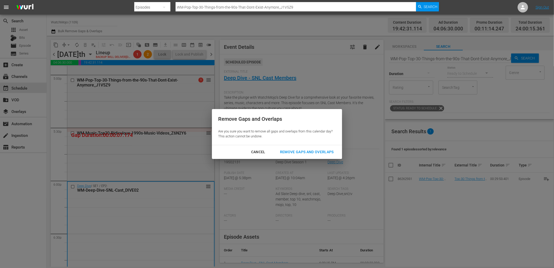
click at [303, 149] on div "Remove Gaps and Overlaps" at bounding box center [307, 152] width 62 height 6
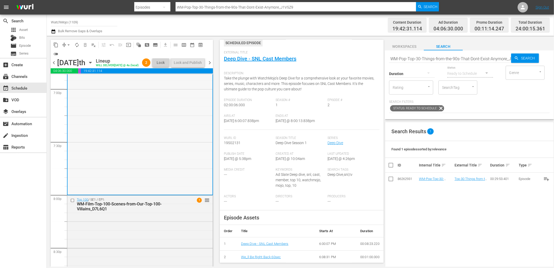
scroll to position [2023, 0]
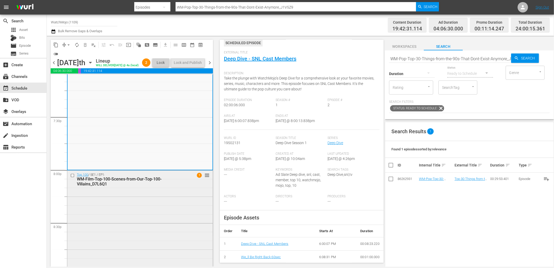
click at [149, 209] on div "Top 100 / SE1 / EP1: WM-Film-Top-100-Scenes-from-Our-Top-100-Villains_D7L6Q1 1 …" at bounding box center [139, 223] width 145 height 104
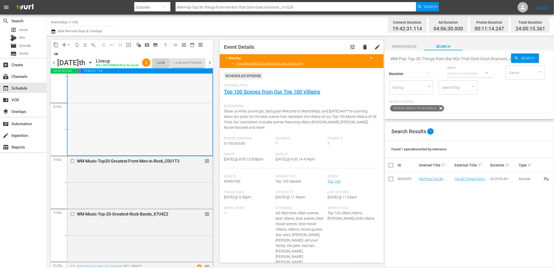
scroll to position [2158, 0]
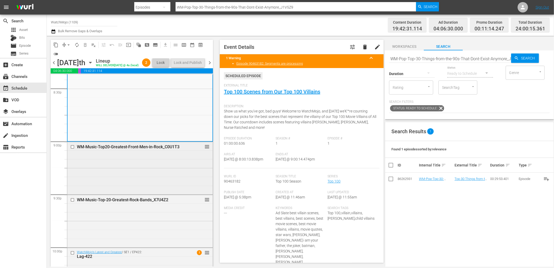
click at [115, 175] on div "WM-Music-Top20-Greatest-Front-Men-in-Rock_C0U1T3 reorder" at bounding box center [139, 167] width 145 height 51
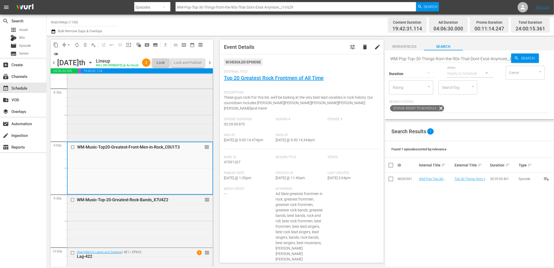
click at [109, 131] on div "Top 100 / SE1 / EP1: WM-Film-Top-100-Scenes-from-Our-Top-100-Villains_D7L6Q1 1 …" at bounding box center [139, 88] width 145 height 104
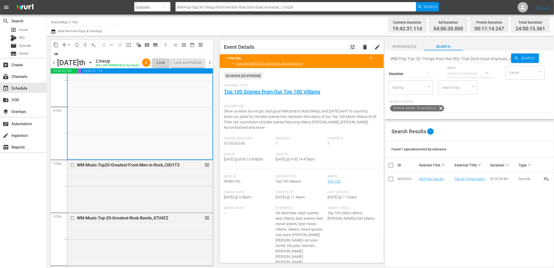
scroll to position [2062, 0]
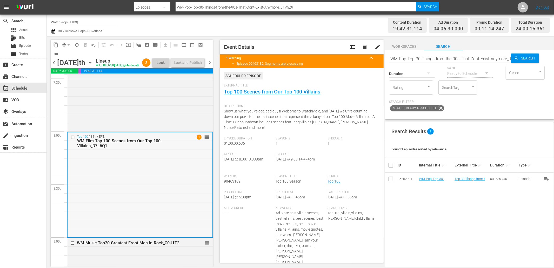
click at [152, 187] on div "Top 100 / SE1 / EP1: WM-Film-Top-100-Scenes-from-Our-Top-100-Villains_D7L6Q1 1 …" at bounding box center [140, 184] width 145 height 104
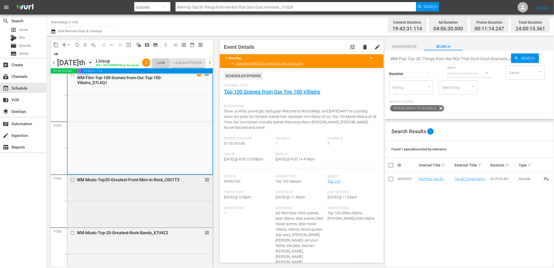
scroll to position [2139, 0]
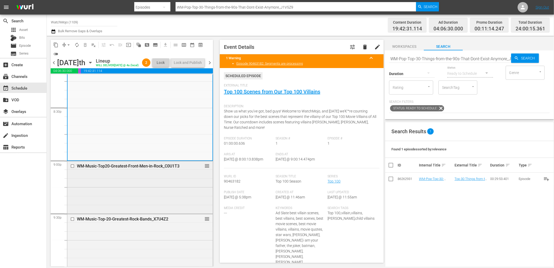
click at [112, 200] on div "WM-Music-Top20-Greatest-Front-Men-in-Rock_C0U1T3 reorder" at bounding box center [139, 186] width 145 height 51
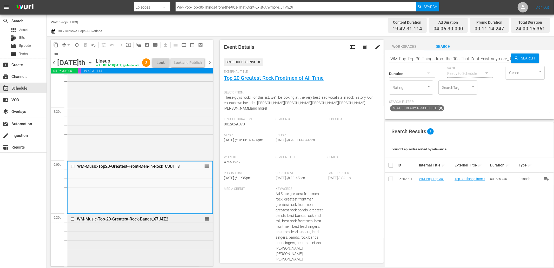
click at [146, 242] on div "WM-Music-Top-20-Greatest-Rock-Bands_X7U4Z2 reorder" at bounding box center [139, 239] width 145 height 51
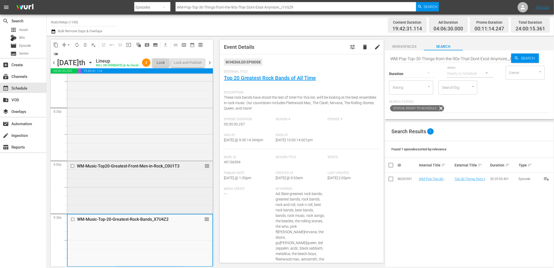
click at [150, 208] on div "WM-Music-Top20-Greatest-Front-Men-in-Rock_C0U1T3 reorder" at bounding box center [139, 186] width 145 height 51
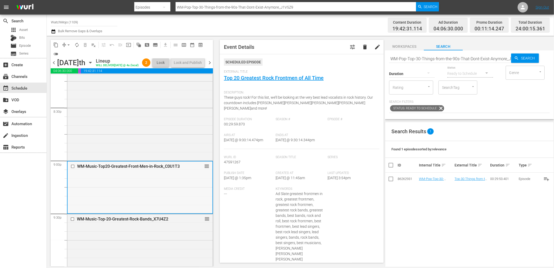
click at [73, 169] on input "checkbox" at bounding box center [73, 166] width 5 height 4
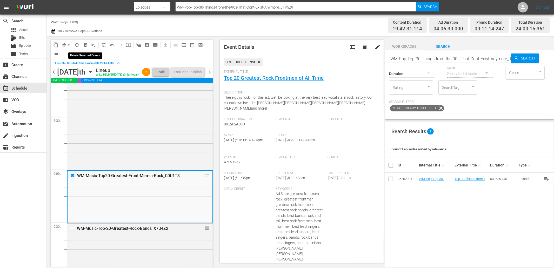
click at [84, 46] on span "delete_forever_outlined" at bounding box center [85, 44] width 5 height 5
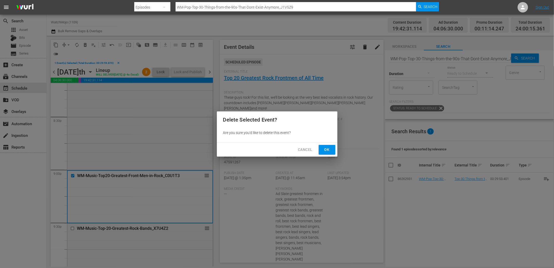
click at [319, 152] on button "Ok" at bounding box center [327, 150] width 17 height 10
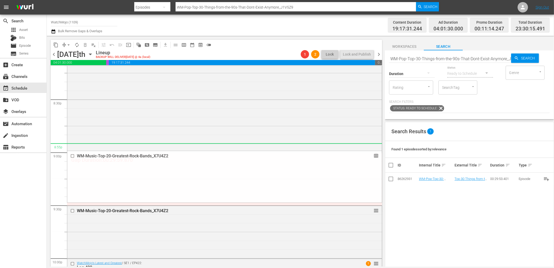
drag, startPoint x: 364, startPoint y: 183, endPoint x: 358, endPoint y: 151, distance: 32.3
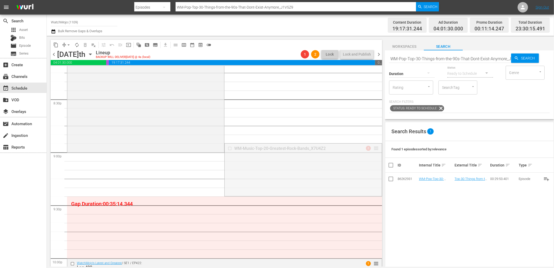
drag, startPoint x: 373, startPoint y: 148, endPoint x: 373, endPoint y: 157, distance: 9.9
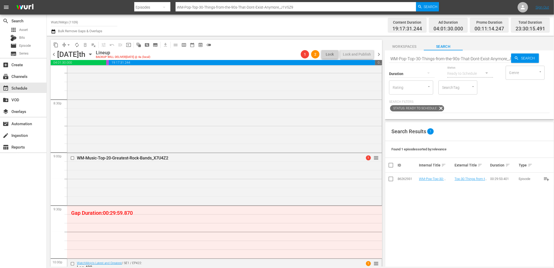
click at [427, 62] on div "Duration" at bounding box center [412, 70] width 46 height 19
click at [420, 58] on input "WM-Pop-Top-30-Things-from-the-90s-That-Dont-Exist-Anymore_J1V5Z9" at bounding box center [450, 58] width 122 height 12
paste input "Film-Top-20-Movie-Flops-From-The-80s-That-Got-Popular-Again_D4V6W5"
type input "WM-Film-Top-20-Movie-Flops-From-The-80s-That-Got-Popular-Again_D4V6W5"
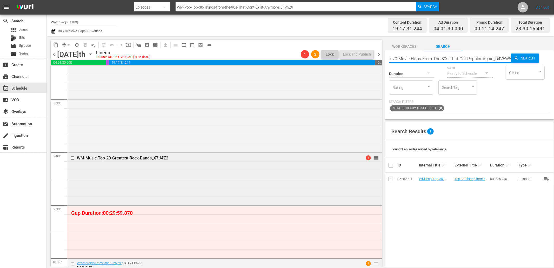
type input "WM-Film-Top-20-Movie-Flops-From-The-80s-That-Got-Popular-Again_D4V6W5"
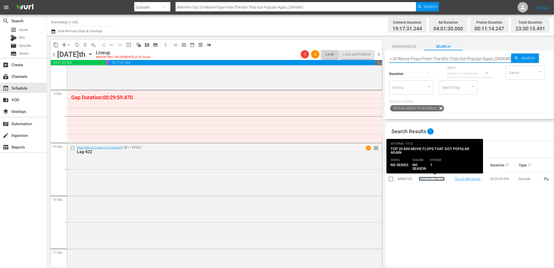
scroll to position [0, 0]
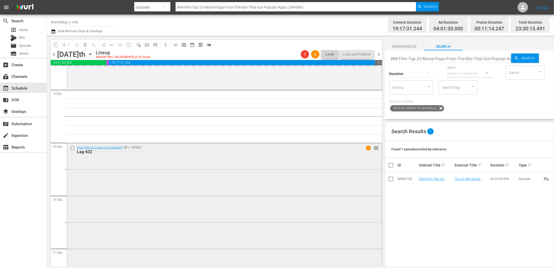
click at [187, 188] on div "WatchMojo's Latest and Greatest / SE1 / EP422: Lag-422 1 reorder" at bounding box center [224, 248] width 314 height 210
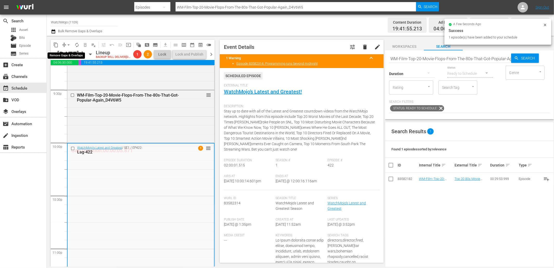
click at [67, 45] on span "arrow_drop_down" at bounding box center [68, 44] width 5 height 5
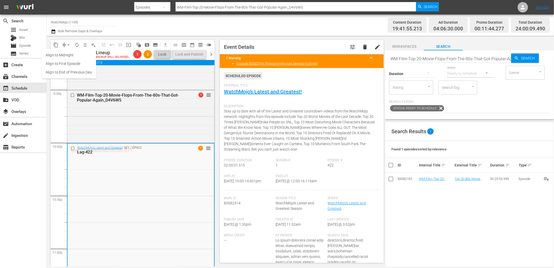
click at [84, 71] on li "Align to End of Previous Day" at bounding box center [69, 72] width 55 height 9
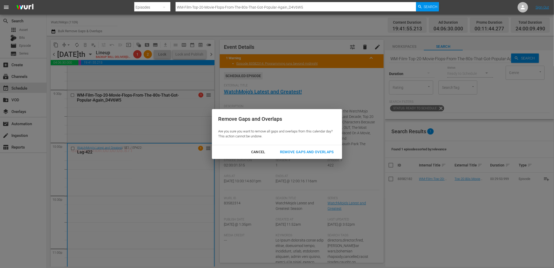
click at [292, 149] on div "Remove Gaps and Overlaps" at bounding box center [307, 152] width 62 height 6
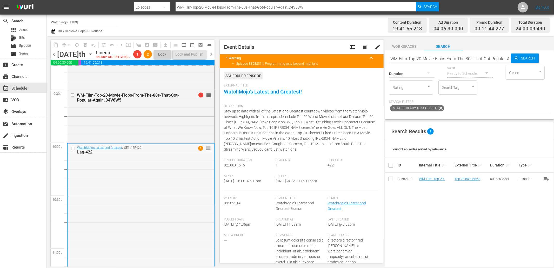
click at [165, 198] on div "WatchMojo's Latest and Greatest / SE1 / EP422: Lag-422 1 reorder" at bounding box center [141, 249] width 146 height 210
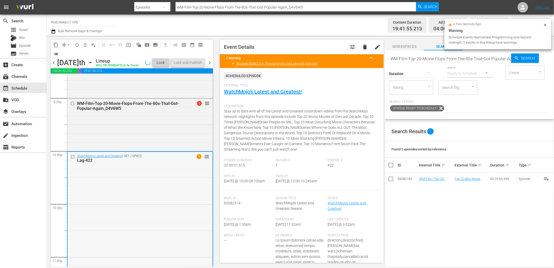
click at [138, 214] on div "WatchMojo's Latest and Greatest / SE1 / EP422: Lag-422 1 reorder" at bounding box center [140, 257] width 145 height 210
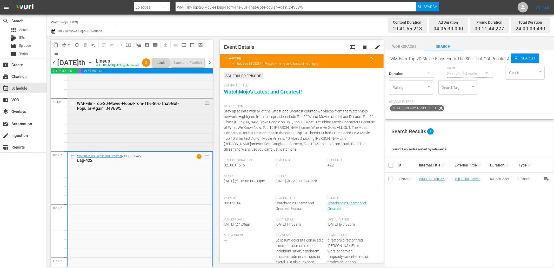
click at [139, 144] on div "WM-Film-Top-20-Movie-Flops-From-The-80s-That-Got-Popular-Again_D4V6W5 reorder" at bounding box center [139, 124] width 145 height 51
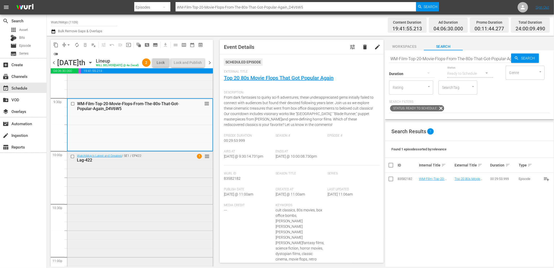
click at [149, 196] on div "WatchMojo's Latest and Greatest / SE1 / EP422: Lag-422 1 reorder" at bounding box center [139, 257] width 145 height 210
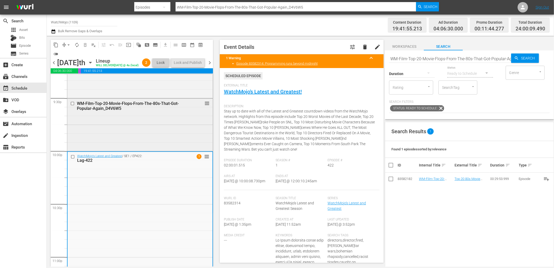
click at [170, 126] on div "WM-Film-Top-20-Movie-Flops-From-The-80s-That-Got-Popular-Again_D4V6W5 reorder" at bounding box center [139, 124] width 145 height 51
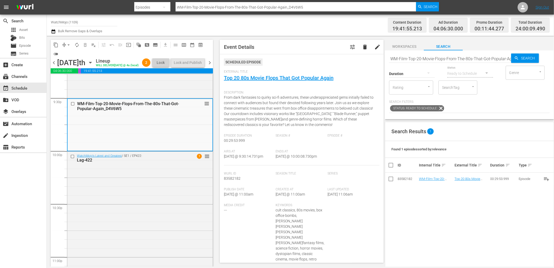
click at [461, 60] on input "WM-Film-Top-20-Movie-Flops-From-The-80s-That-Got-Popular-Again_D4V6W5" at bounding box center [450, 58] width 122 height 12
paste input "Greatest-Best-Picture-Oscar-Winning-Movies_X4S1P3"
type input "WM-Film-Top-20-Greatest-Best-Picture-Oscar-Winning-Movies_X4S1P3"
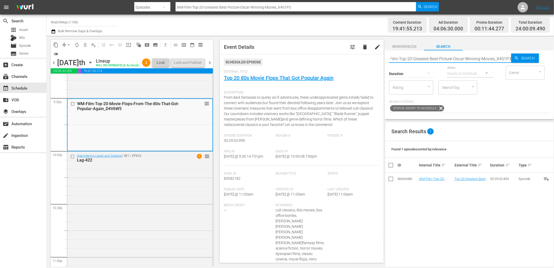
click at [73, 106] on input "checkbox" at bounding box center [73, 104] width 5 height 4
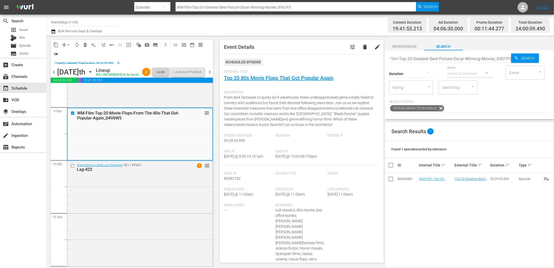
scroll to position [0, 0]
click at [86, 43] on span "delete_forever_outlined" at bounding box center [85, 44] width 5 height 5
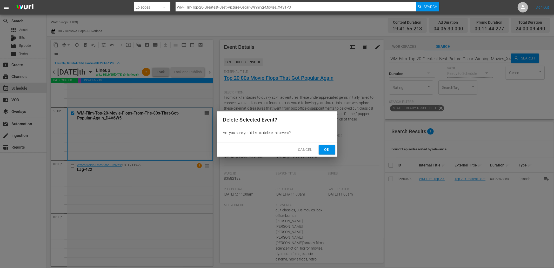
click at [333, 152] on button "Ok" at bounding box center [327, 150] width 17 height 10
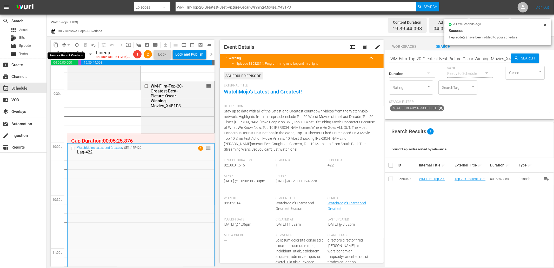
click at [67, 46] on span "arrow_drop_down" at bounding box center [68, 44] width 5 height 5
click at [76, 72] on li "Align to End of Previous Day" at bounding box center [69, 72] width 55 height 9
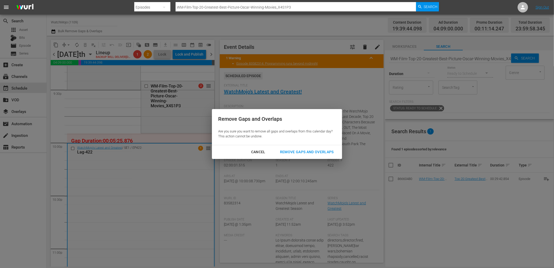
click at [309, 150] on div "Remove Gaps and Overlaps" at bounding box center [307, 152] width 62 height 6
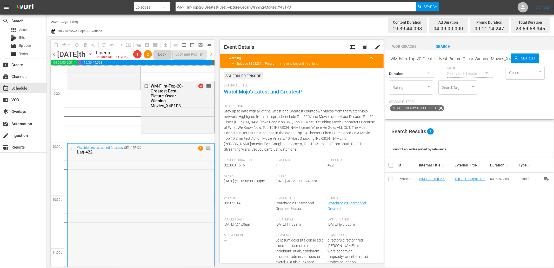
click at [151, 178] on div "WatchMojo's Latest and Greatest / SE1 / EP422: Lag-422 1 reorder" at bounding box center [141, 249] width 146 height 210
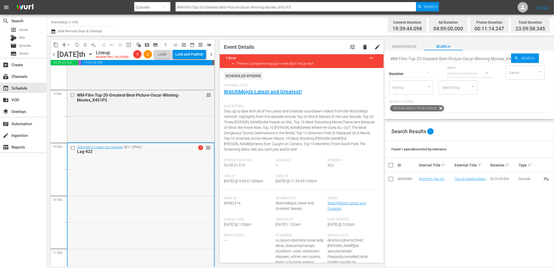
click at [155, 181] on div "WatchMojo's Latest and Greatest / SE1 / EP422: Lag-422 1 reorder" at bounding box center [141, 248] width 146 height 210
click at [425, 56] on input "WM-Film-Top-20-Greatest-Best-Picture-Oscar-Winning-Movies_X4S1P3" at bounding box center [450, 58] width 122 height 12
paste input "Lag-244"
type input "Lag-244"
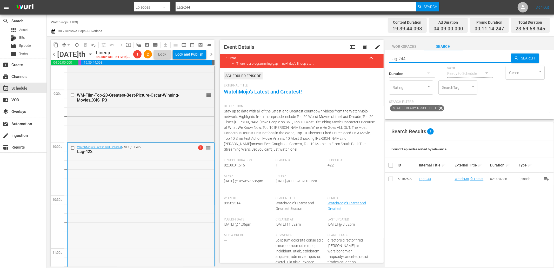
click at [71, 150] on input "checkbox" at bounding box center [73, 148] width 5 height 4
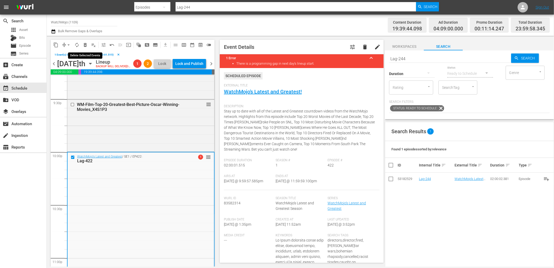
click at [86, 43] on span "delete_forever_outlined" at bounding box center [85, 44] width 5 height 5
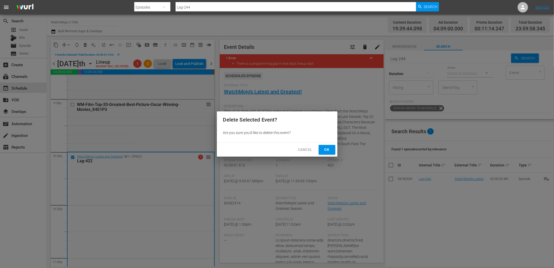
click at [329, 152] on span "Ok" at bounding box center [327, 149] width 8 height 6
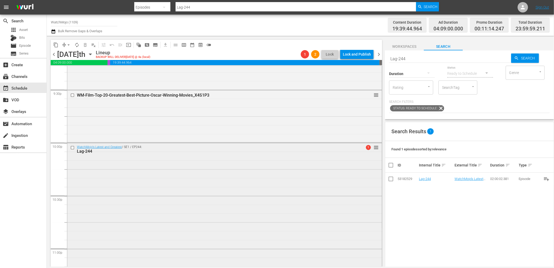
click at [180, 204] on div "WatchMojo's Latest and Greatest / SE1 / EP244: Lag-244 1 reorder" at bounding box center [224, 248] width 314 height 210
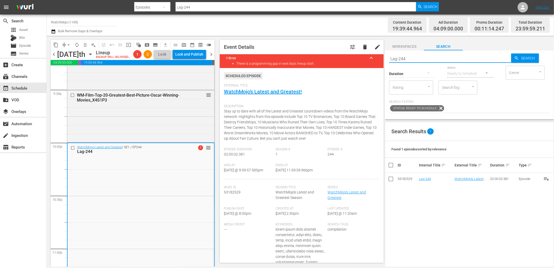
paste input "452"
type input "Lag-452"
drag, startPoint x: 367, startPoint y: 55, endPoint x: 357, endPoint y: 56, distance: 9.7
click at [356, 56] on div "content_copy compress arrow_drop_down autorenew_outlined delete_forever_outline…" at bounding box center [300, 151] width 507 height 231
type input "Lag-452"
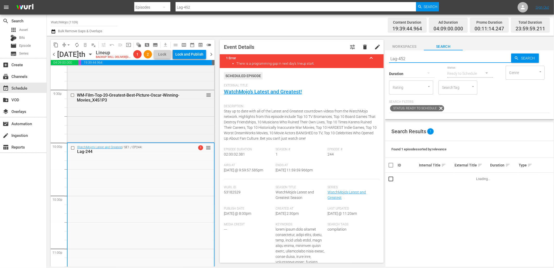
type input "Lag-452"
click at [68, 155] on div "WatchMojo's Latest and Greatest / SE1 / EP244: Lag-244 1 reorder" at bounding box center [141, 149] width 146 height 13
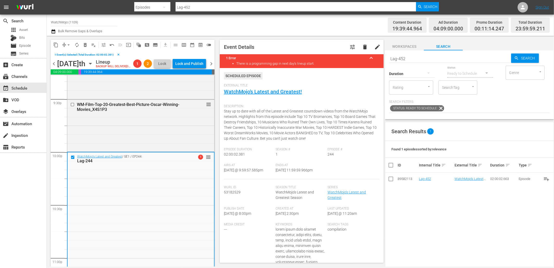
click at [82, 42] on button "delete_forever_outlined" at bounding box center [85, 45] width 8 height 8
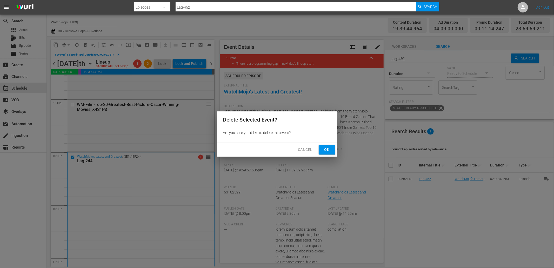
click at [322, 147] on button "Ok" at bounding box center [327, 150] width 17 height 10
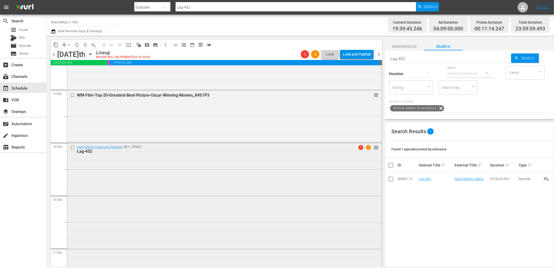
click at [107, 204] on div "WatchMojo's Latest and Greatest / SE1 / EP452: Lag-452 1 1 reorder" at bounding box center [224, 248] width 314 height 210
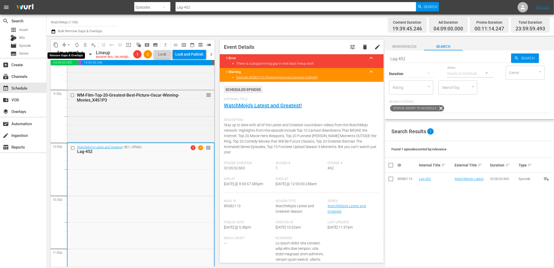
click at [65, 44] on button "arrow_drop_down" at bounding box center [68, 45] width 8 height 8
click at [82, 70] on li "Align to End of Previous Day" at bounding box center [69, 72] width 55 height 9
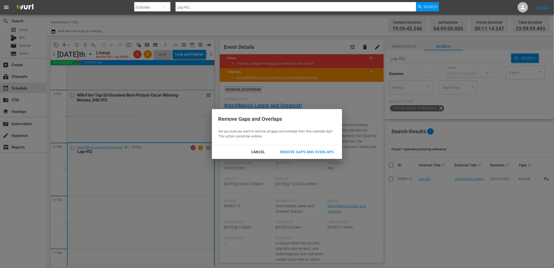
click at [287, 152] on div "Remove Gaps and Overlaps" at bounding box center [307, 152] width 62 height 6
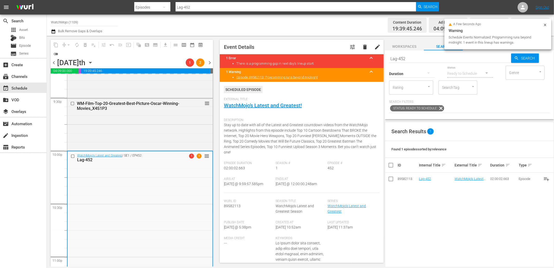
click at [209, 59] on div "chevron_left Friday, September 19th September 19th 1 2 chevron_right" at bounding box center [132, 63] width 162 height 10
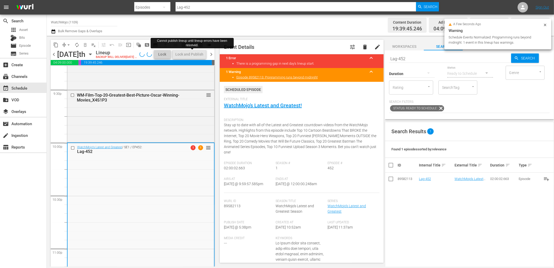
click at [212, 58] on span "chevron_right" at bounding box center [211, 54] width 6 height 6
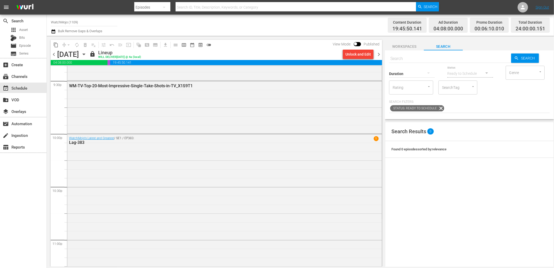
scroll to position [2254, 0]
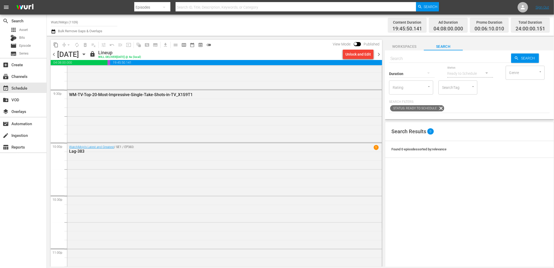
click at [355, 56] on div "Unlock and Edit" at bounding box center [357, 54] width 25 height 9
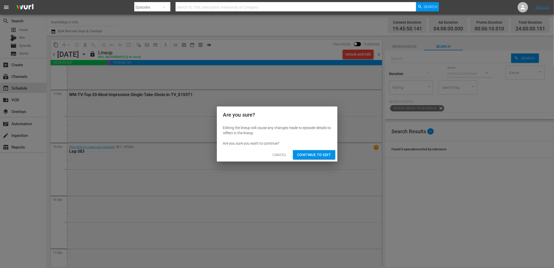
click at [319, 155] on span "Continue to Edit" at bounding box center [314, 155] width 34 height 6
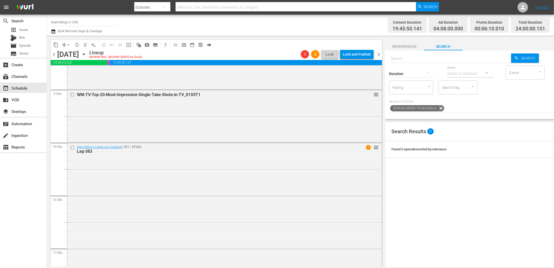
click at [378, 52] on span "chevron_right" at bounding box center [379, 54] width 6 height 6
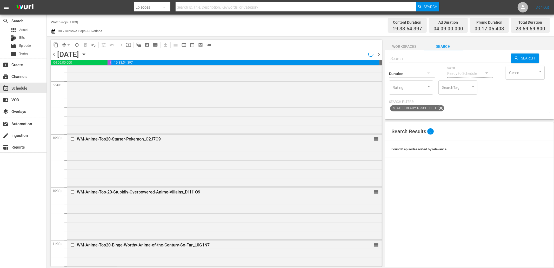
scroll to position [2254, 0]
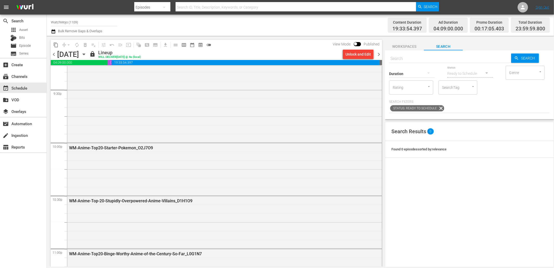
click at [350, 55] on div "Unlock and Edit" at bounding box center [357, 54] width 25 height 9
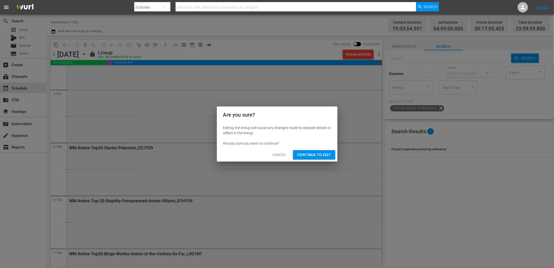
click at [312, 154] on span "Continue to Edit" at bounding box center [314, 155] width 34 height 6
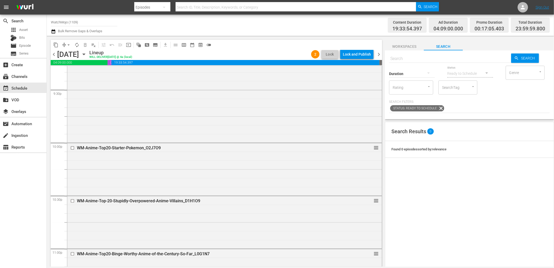
click at [87, 55] on icon "button" at bounding box center [84, 54] width 6 height 6
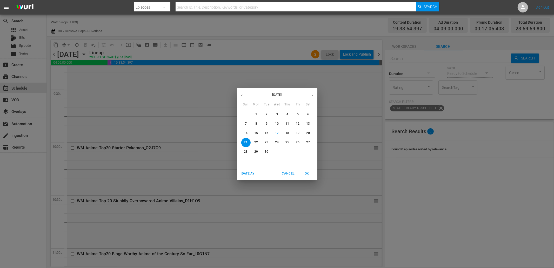
click at [295, 133] on span "19" at bounding box center [297, 133] width 9 height 4
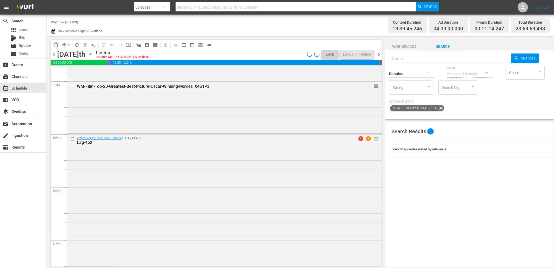
scroll to position [2254, 0]
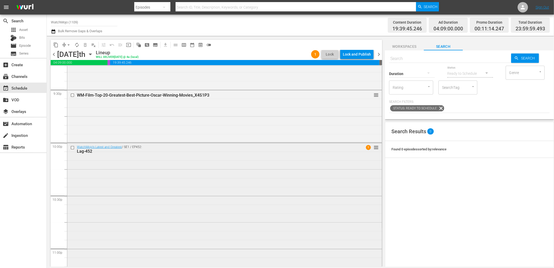
click at [236, 180] on div "WatchMojo's Latest and Greatest / SE1 / EP452: Lag-452 1 reorder" at bounding box center [224, 248] width 314 height 210
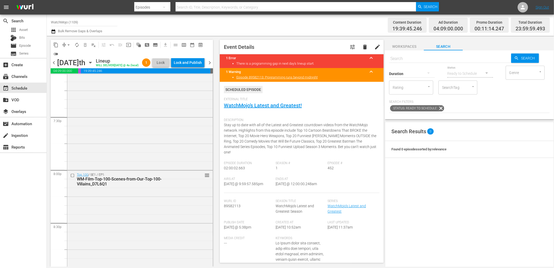
scroll to position [2359, 0]
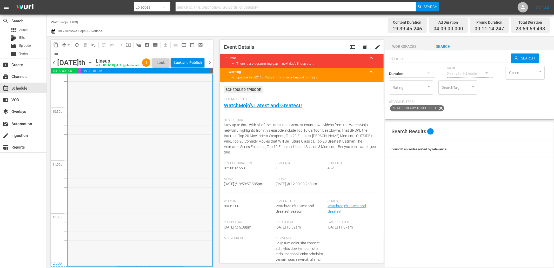
click at [141, 207] on div "WatchMojo's Latest and Greatest / SE1 / EP452: Lag-452 1 reorder" at bounding box center [140, 160] width 145 height 210
click at [192, 64] on div "Lock and Publish" at bounding box center [188, 62] width 28 height 9
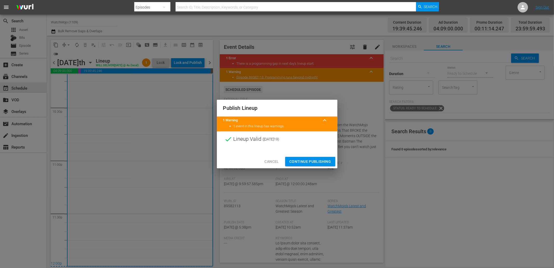
click at [298, 162] on span "Continue Publishing" at bounding box center [310, 161] width 42 height 6
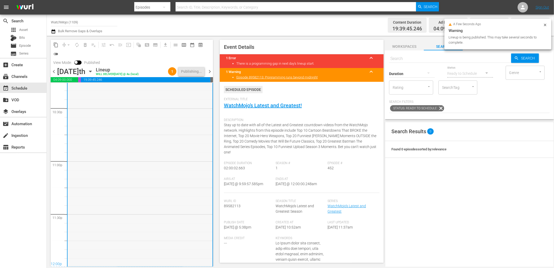
click at [178, 188] on div "WatchMojo's Latest and Greatest / SE1 / EP452: Lag-452 1" at bounding box center [140, 161] width 145 height 210
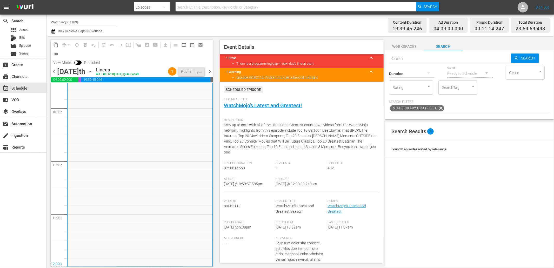
drag, startPoint x: 325, startPoint y: 190, endPoint x: 293, endPoint y: 187, distance: 32.5
click at [293, 187] on div "Airs At 9/19/25 @ 9:59:57.585pm Ends At 9/20/25 @ 12:00:00.248am" at bounding box center [302, 185] width 156 height 16
copy span "12:00:00.248am"
click at [208, 69] on span "chevron_right" at bounding box center [209, 71] width 6 height 6
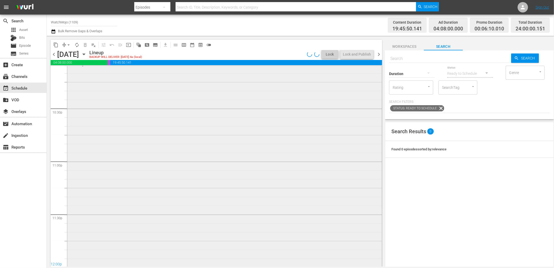
scroll to position [2342, 0]
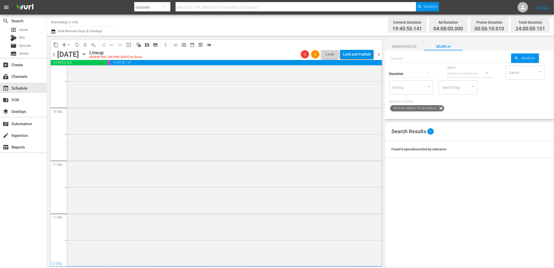
click at [399, 56] on input "text" at bounding box center [450, 58] width 122 height 12
paste input "WM-TV-25-TV-Shows-That-Are-Still-Good-25-Years-Later_M8M1H6"
type input "WM-TV-25-TV-Shows-That-Are-Still-Good-25-Years-Later_M8M1H6"
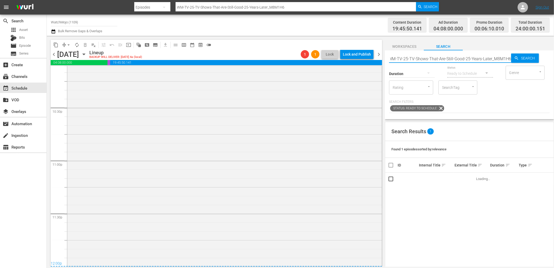
type input "WM-TV-25-TV-Shows-That-Are-Still-Good-25-Years-Later_M8M1H6"
click at [192, 167] on div "WatchMojo's Latest and Greatest / SE1 / EP383: Lag-383 1 reorder" at bounding box center [224, 160] width 314 height 210
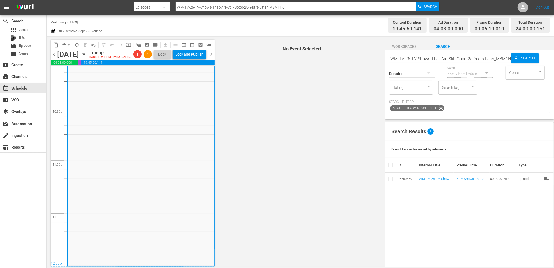
scroll to position [2351, 0]
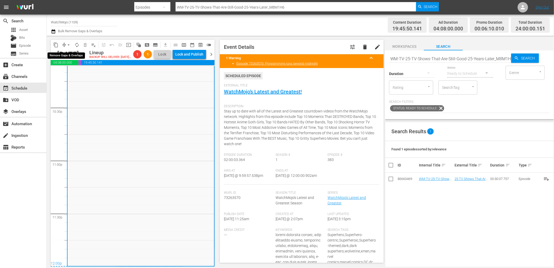
click at [67, 43] on span "arrow_drop_down" at bounding box center [68, 44] width 5 height 5
click at [77, 71] on li "Align to End of Previous Day" at bounding box center [69, 72] width 55 height 9
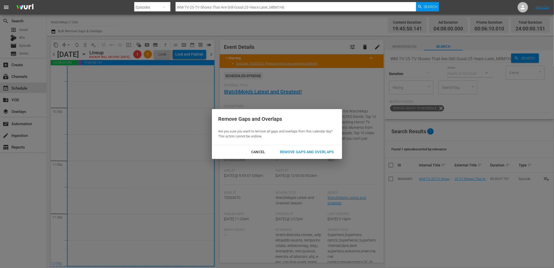
click at [309, 149] on div "Remove Gaps and Overlaps" at bounding box center [307, 152] width 62 height 6
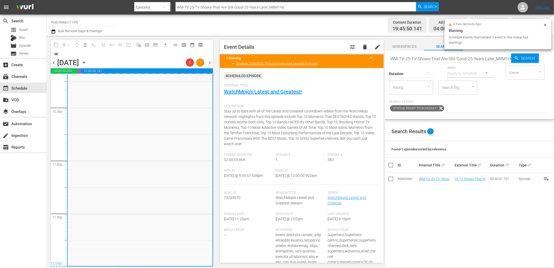
scroll to position [2350, 0]
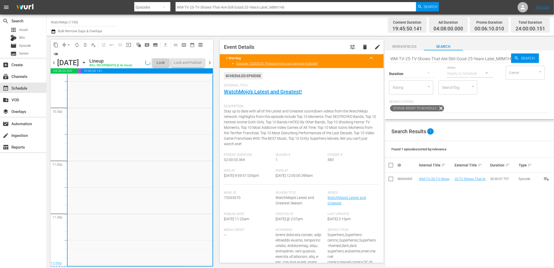
drag, startPoint x: 323, startPoint y: 177, endPoint x: 295, endPoint y: 181, distance: 28.6
click at [295, 181] on div "Ends At 9/21/25 @ 12:00:00.399am" at bounding box center [302, 177] width 52 height 16
drag, startPoint x: 324, startPoint y: 178, endPoint x: 293, endPoint y: 180, distance: 30.9
click at [293, 180] on div "Ends At 9/21/25 @ 12:00:00.399am" at bounding box center [302, 177] width 52 height 16
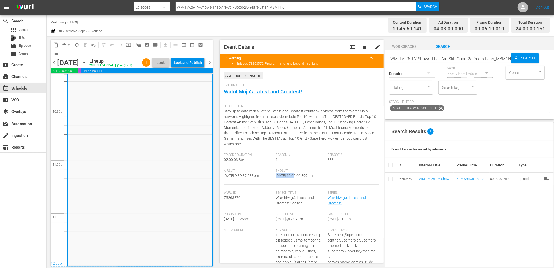
copy span "12:00:00.399am"
click at [190, 65] on div "Lock and Publish" at bounding box center [188, 62] width 28 height 9
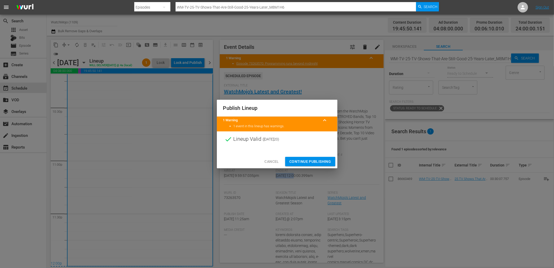
click at [298, 162] on span "Continue Publishing" at bounding box center [310, 161] width 42 height 6
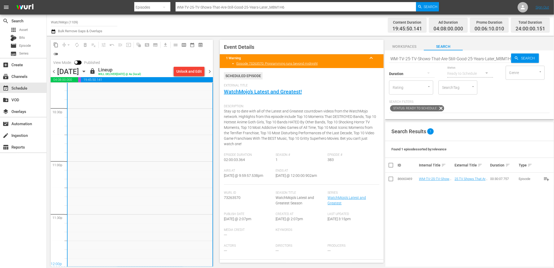
click at [209, 72] on span "chevron_right" at bounding box center [209, 71] width 6 height 6
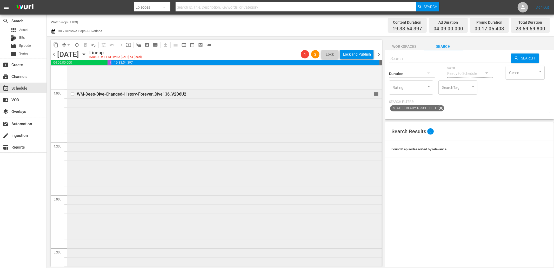
scroll to position [1669, 0]
click at [71, 97] on input "checkbox" at bounding box center [72, 97] width 5 height 4
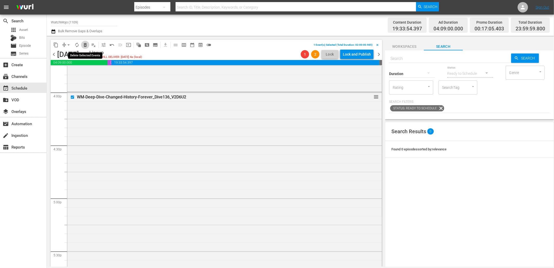
click at [86, 43] on span "delete_forever_outlined" at bounding box center [85, 44] width 5 height 5
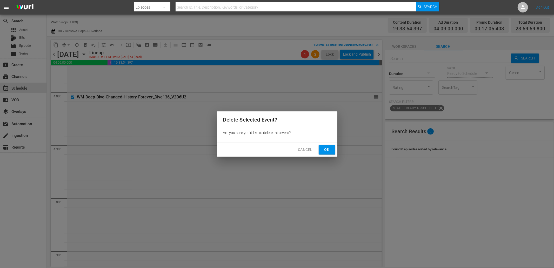
click at [328, 152] on span "Ok" at bounding box center [327, 149] width 8 height 6
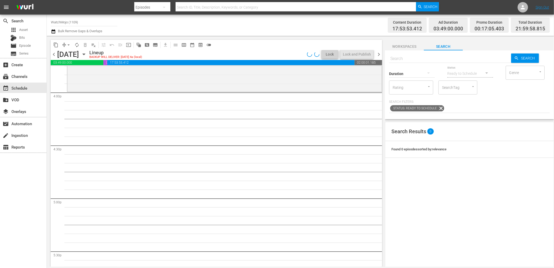
click at [417, 55] on input "text" at bounding box center [450, 58] width 122 height 12
paste input "WM-TV-Top-20-Family-Guy-Songs_M0X1N5"
type input "WM-TV-Top-20-Family-Guy-Songs_M0X1N5"
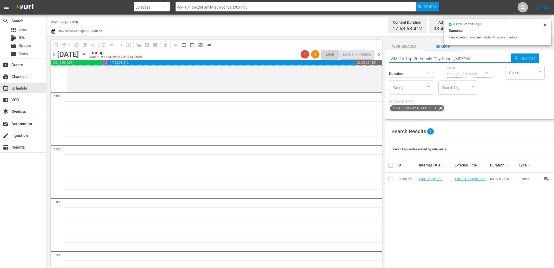
click at [372, 51] on div "content_copy compress arrow_drop_down autorenew_outlined delete_forever_outline…" at bounding box center [300, 151] width 507 height 231
paste input "Music-20-Shocking-Music-Scandals_X7J8J2"
type input "WM-Music-20-Shocking-Music-Scandals_X7J8J2"
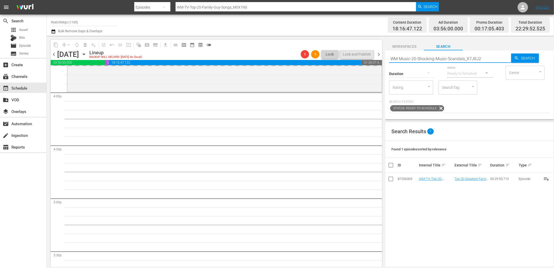
type input "WM-Music-20-Shocking-Music-Scandals_X7J8J2"
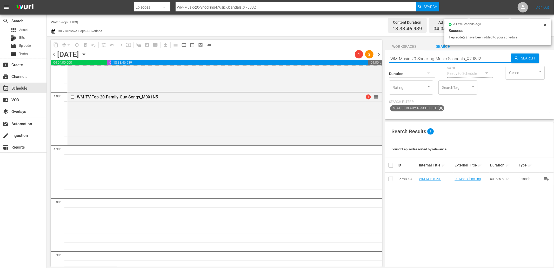
drag, startPoint x: 486, startPoint y: 57, endPoint x: 365, endPoint y: 61, distance: 120.8
click at [365, 61] on div "content_copy compress arrow_drop_down autorenew_outlined delete_forever_outline…" at bounding box center [300, 151] width 507 height 231
paste input "Film-Top20-Movies-That-Almost-Made-Actors-Quit_W8P0Q1"
type input "WM-Film-Top20-Movies-That-Almost-Made-Actors-Quit_W8P0Q1"
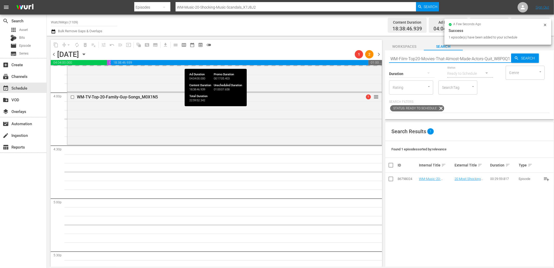
scroll to position [0, 0]
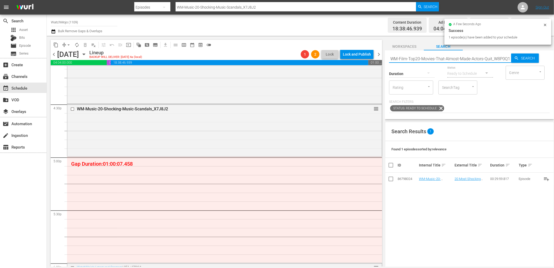
type input "WM-Film-Top20-Movies-That-Almost-Made-Actors-Quit_W8P0Q1"
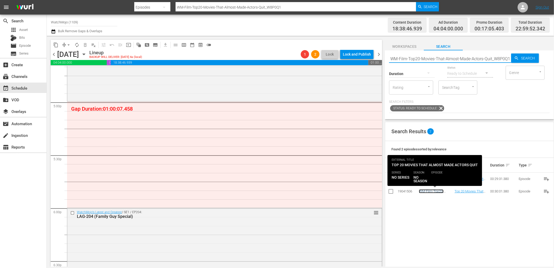
scroll to position [0, 0]
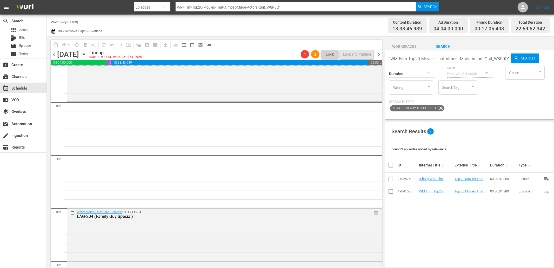
click at [493, 56] on input "WM-Film-Top20-Movies-That-Almost-Made-Actors-Quit_W8P0Q1" at bounding box center [450, 58] width 122 height 12
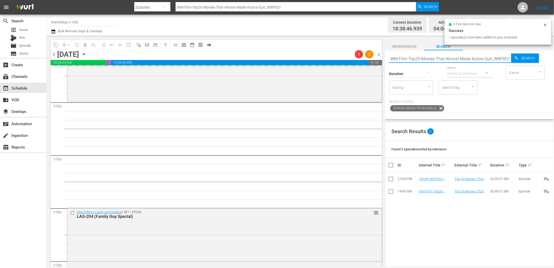
paste input "TV-25-TV-Shows-That-Are-Still-Good-25-Years-Later_M8M1H6"
type input "WM-TV-25-TV-Shows-That-Are-Still-Good-25-Years-Later_M8M1H6"
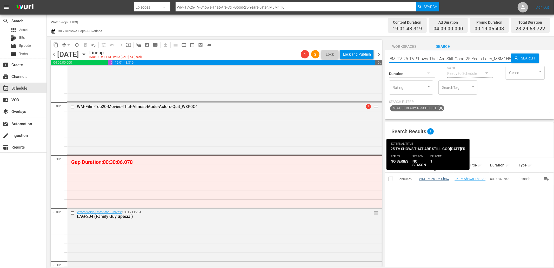
type input "WM-TV-25-TV-Shows-That-Are-Still-Good-25-Years-Later_M8M1H6"
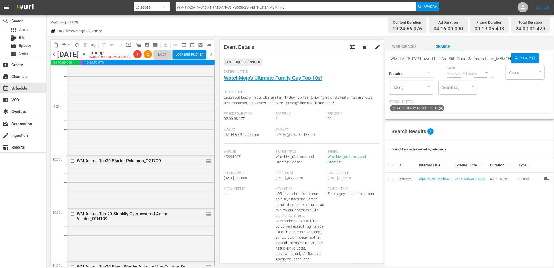
scroll to position [2351, 0]
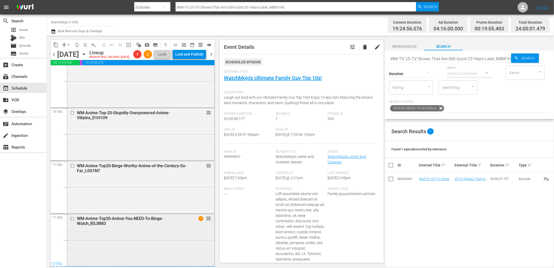
click at [136, 240] on div "WM-Anime-Top20-Anime-You-NEED-To-Binge-Watch_B5J8M3 1 reorder" at bounding box center [140, 239] width 147 height 51
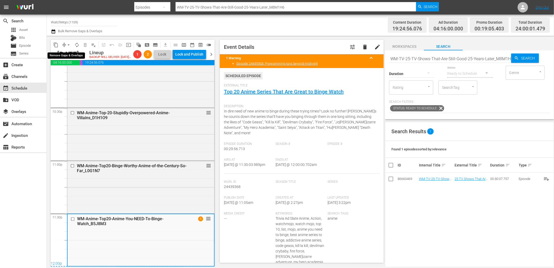
click at [68, 42] on span "arrow_drop_down" at bounding box center [68, 44] width 5 height 5
click at [61, 73] on li "Align to End of Previous Day" at bounding box center [69, 72] width 55 height 9
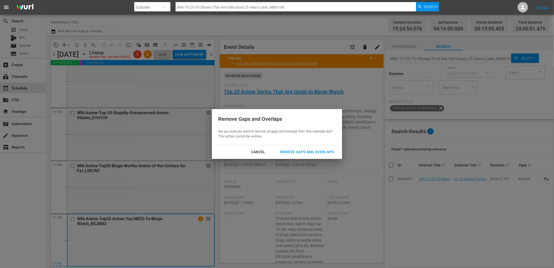
click at [300, 150] on div "Remove Gaps and Overlaps" at bounding box center [307, 152] width 62 height 6
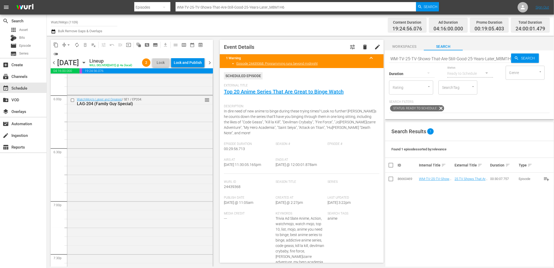
scroll to position [1870, 0]
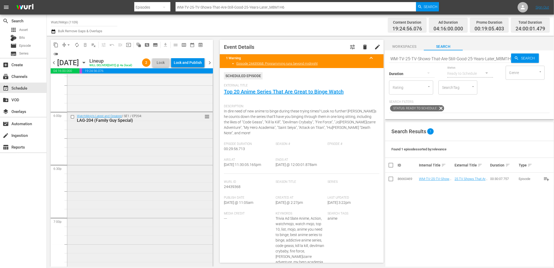
click at [134, 190] on div "WatchMojo's Latest and Greatest / SE1 / EP204: LAG-204 (Family Guy Special) reo…" at bounding box center [139, 217] width 145 height 211
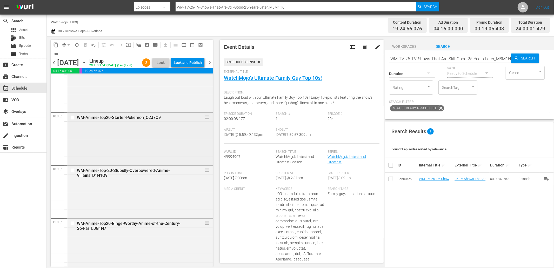
scroll to position [2359, 0]
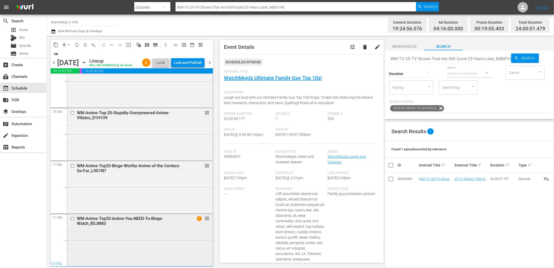
click at [115, 225] on div "WM-Anime-Top20-Anime-You-NEED-To-Binge-Watch_B5J8M3" at bounding box center [131, 221] width 109 height 10
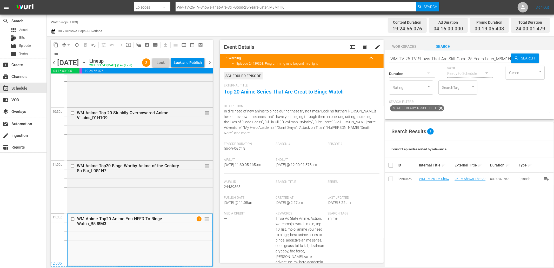
drag, startPoint x: 318, startPoint y: 167, endPoint x: 294, endPoint y: 170, distance: 23.7
click at [294, 170] on div "Ends At 9/22/25 @ 12:00:01.878am" at bounding box center [302, 166] width 52 height 16
click at [193, 62] on div "Lock and Publish" at bounding box center [188, 62] width 28 height 9
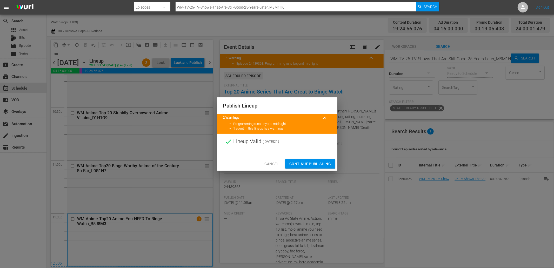
click at [290, 162] on span "Continue Publishing" at bounding box center [310, 164] width 42 height 6
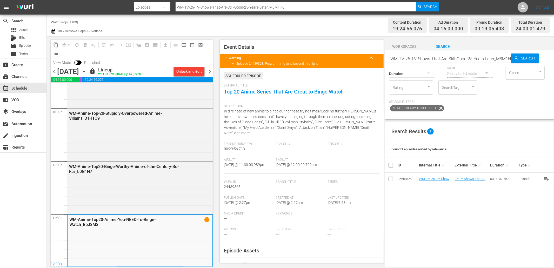
click at [211, 70] on span "chevron_right" at bounding box center [209, 71] width 6 height 6
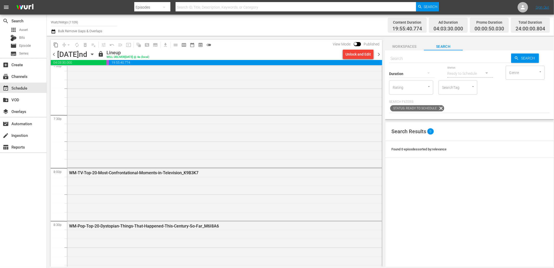
scroll to position [2015, 0]
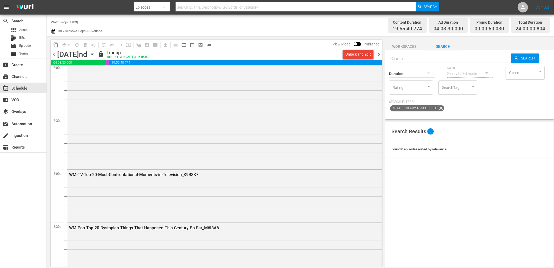
click at [354, 52] on div "Unlock and Edit" at bounding box center [357, 54] width 25 height 9
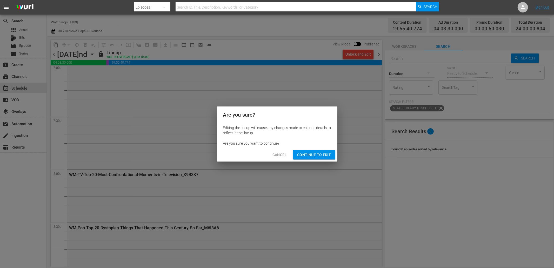
click at [320, 158] on span "Continue to Edit" at bounding box center [314, 155] width 34 height 6
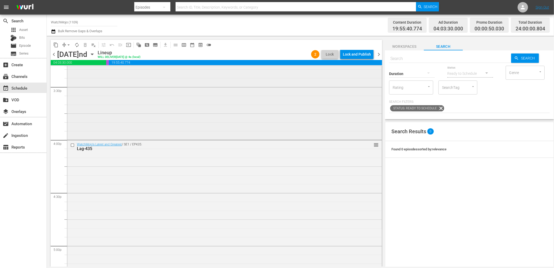
scroll to position [1611, 0]
click at [71, 155] on input "checkbox" at bounding box center [72, 155] width 5 height 4
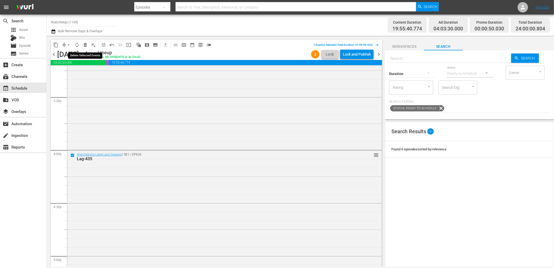
click at [84, 44] on span "delete_forever_outlined" at bounding box center [85, 44] width 5 height 5
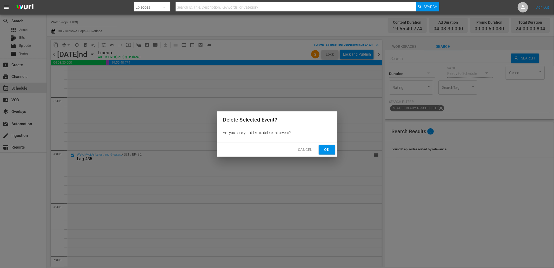
click at [329, 156] on div "Cancel Ok" at bounding box center [277, 150] width 120 height 14
click at [323, 152] on span "Ok" at bounding box center [327, 149] width 8 height 6
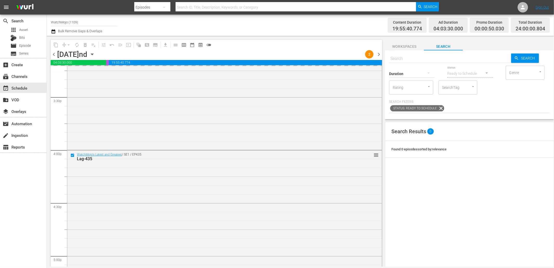
click at [430, 55] on input "text" at bounding box center [450, 58] width 122 height 12
paste input "WM-Deep-Dive-Key-Moments-In-History_Dive147_L1Y8Y1"
type input "WM-Deep-Dive-Key-Moments-In-History_Dive147_L1Y8Y1"
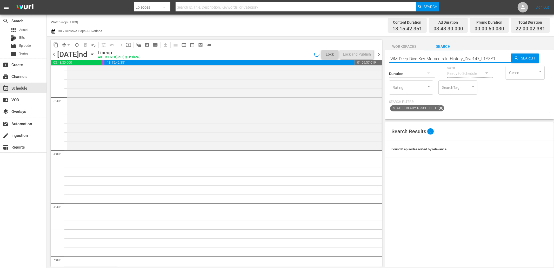
type input "WM-Deep-Dive-Key-Moments-In-History_Dive147_L1Y8Y1"
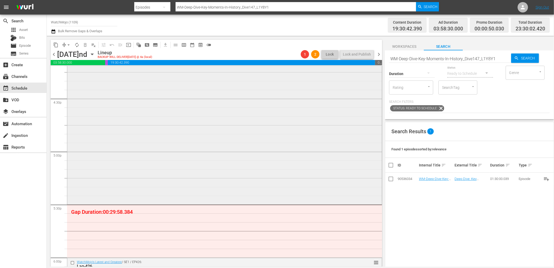
scroll to position [1765, 0]
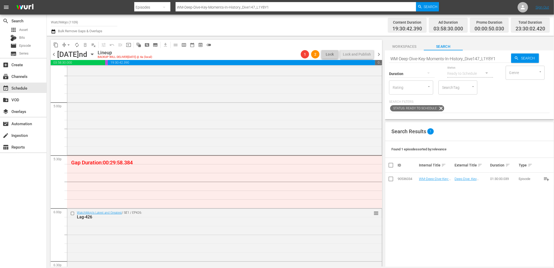
click at [420, 56] on input "WM-Deep-Dive-Key-Moments-In-History_Dive147_L1Y8Y1" at bounding box center [450, 58] width 122 height 12
paste input "TV-Top-20-Hilarious-Jimmy-Fallon-Show-Moments_U2Y4X6"
type input "WM-TV-Top-20-Hilarious-[PERSON_NAME]-Show-Moments_U2Y4X6"
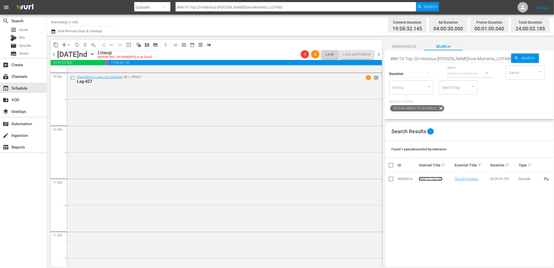
scroll to position [2342, 0]
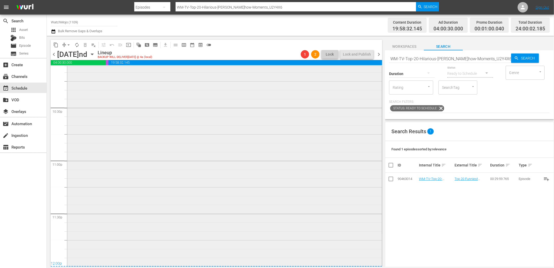
click at [190, 186] on div "WatchMojo's Latest and Greatest / SE1 / EP427: Lag-427 1 reorder" at bounding box center [224, 160] width 314 height 210
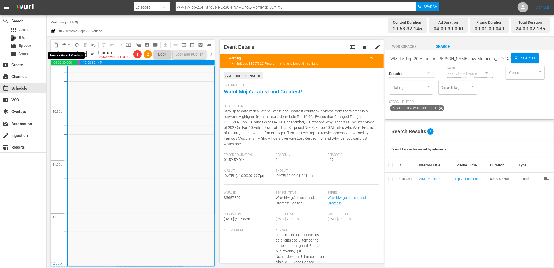
click at [67, 42] on span "arrow_drop_down" at bounding box center [68, 44] width 5 height 5
click at [76, 73] on li "Align to End of Previous Day" at bounding box center [69, 72] width 55 height 9
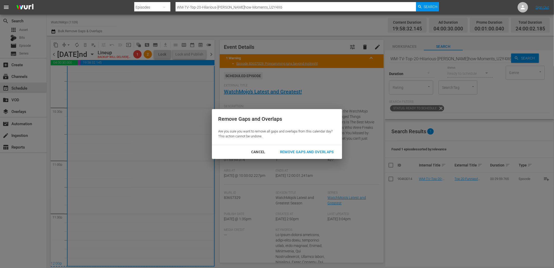
click at [292, 147] on div "Cancel Remove Gaps and Overlaps" at bounding box center [277, 152] width 130 height 14
click at [295, 152] on div "Remove Gaps and Overlaps" at bounding box center [307, 152] width 62 height 6
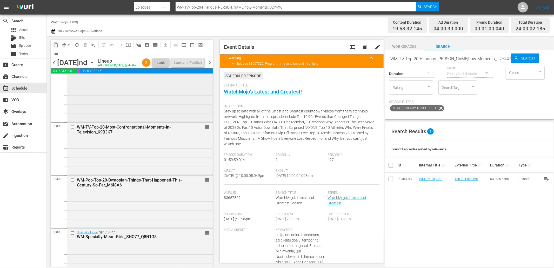
scroll to position [2092, 0]
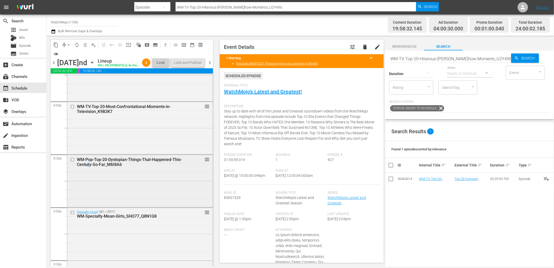
click at [97, 194] on div "WM-Pop-Top-20-Dystopian-Things-That-Happened-This-Century-So-Far_M6I8A6 reorder" at bounding box center [139, 180] width 145 height 51
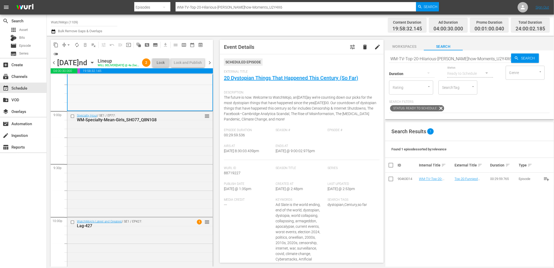
scroll to position [2208, 0]
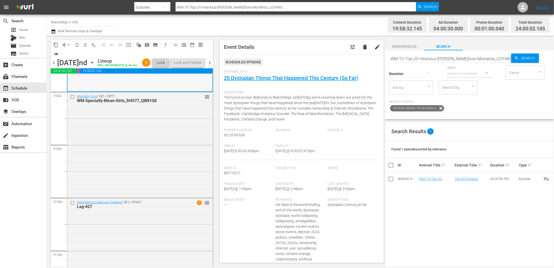
click at [97, 192] on div "Specialty Hour / SE1 / EP77: WM-Specialty-Mean-Girls_SHO77_Q8N1G8 reorder" at bounding box center [139, 144] width 145 height 104
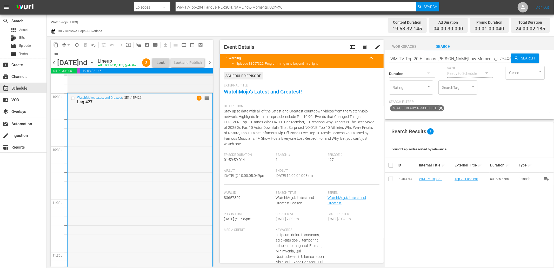
scroll to position [2301, 0]
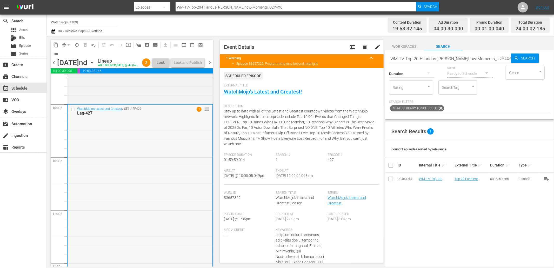
click at [72, 112] on input "checkbox" at bounding box center [73, 109] width 5 height 4
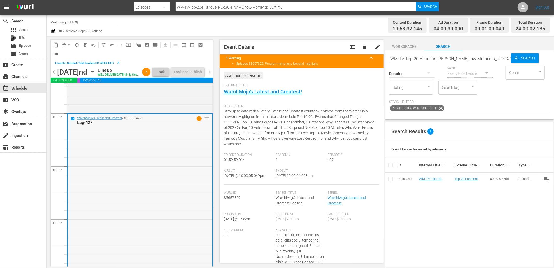
click at [71, 121] on input "checkbox" at bounding box center [73, 119] width 5 height 4
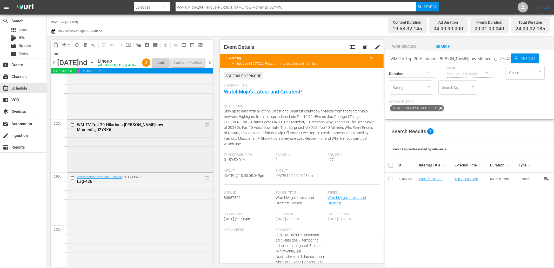
scroll to position [1801, 0]
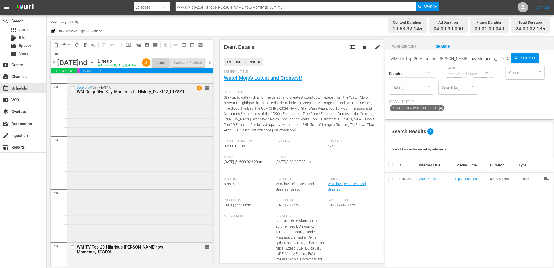
scroll to position [1686, 0]
click at [130, 255] on div "WM-TV-Top-20-Hilarious-[PERSON_NAME]-Show-Moments_U2Y4X6" at bounding box center [131, 250] width 109 height 10
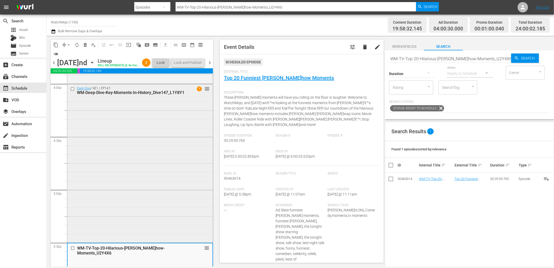
click at [128, 171] on div "Deep Dive / SE1 / EP147: WM-Deep-Dive-Key-Moments-In-History_Dive147_L1Y8Y1 1 r…" at bounding box center [139, 162] width 145 height 157
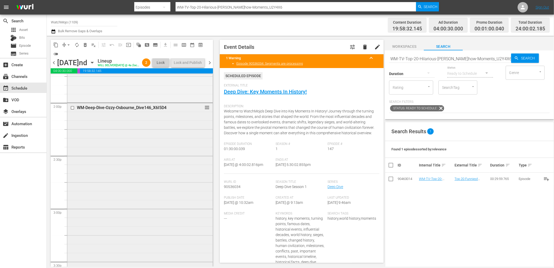
click at [104, 160] on div "WM-Deep-Dive-Ozzy-Osbourne_Dive146_X6I5D4 reorder" at bounding box center [139, 208] width 145 height 211
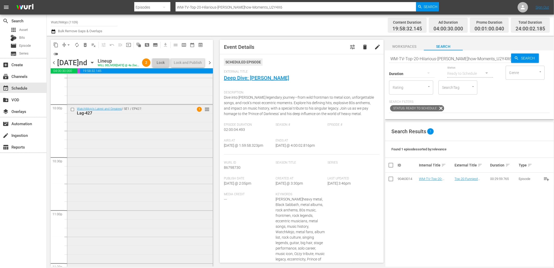
scroll to position [2282, 0]
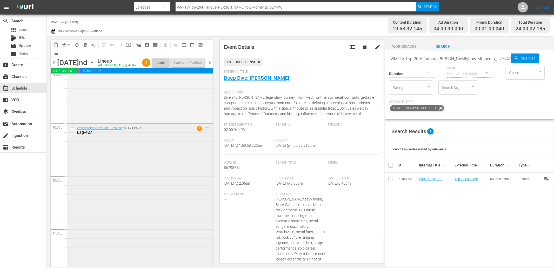
click at [126, 191] on div "WatchMojo's Latest and Greatest / SE1 / EP427: Lag-427 1 reorder" at bounding box center [139, 229] width 145 height 210
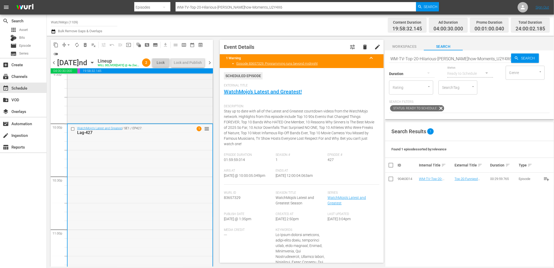
click at [73, 131] on input "checkbox" at bounding box center [73, 129] width 5 height 4
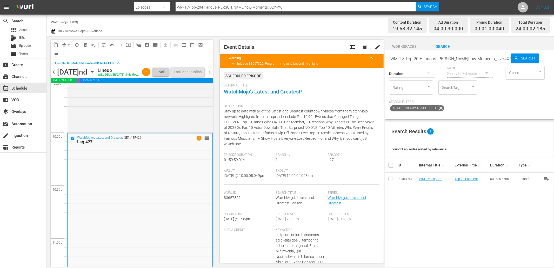
click at [427, 60] on input "WM-TV-Top-20-Hilarious-[PERSON_NAME]-Show-Moments_U2Y4X6" at bounding box center [450, 58] width 122 height 12
paste input "Lag-429"
type input "Lag-429"
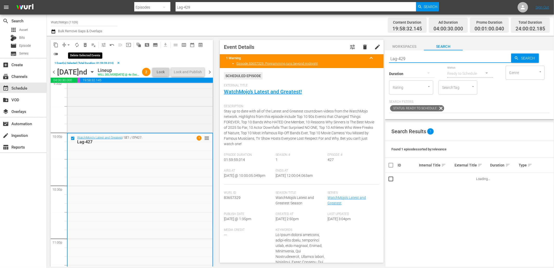
type input "Lag-429"
click at [88, 45] on span "delete_forever_outlined" at bounding box center [85, 44] width 5 height 5
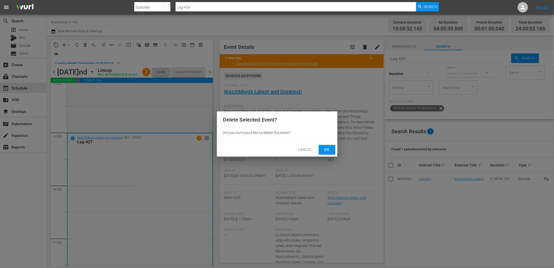
click at [325, 150] on span "Ok" at bounding box center [327, 149] width 8 height 6
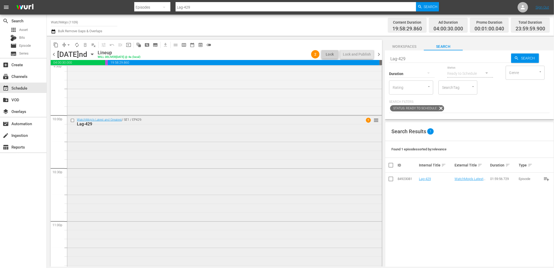
click at [180, 193] on div "WatchMojo's Latest and Greatest / SE1 / EP429: Lag-429 1 reorder" at bounding box center [224, 221] width 314 height 210
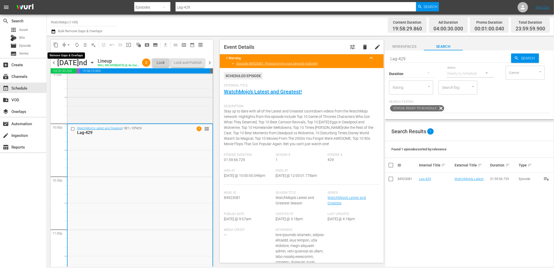
click at [65, 46] on button "arrow_drop_down" at bounding box center [68, 45] width 8 height 8
click at [68, 71] on li "Align to End of Previous Day" at bounding box center [69, 72] width 55 height 9
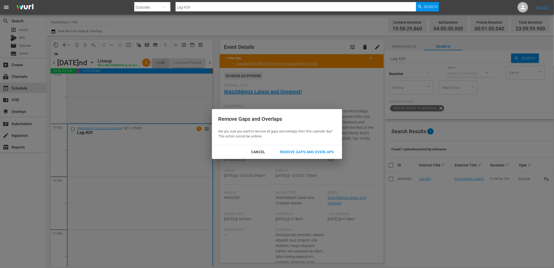
click at [294, 150] on div "Remove Gaps and Overlaps" at bounding box center [307, 152] width 62 height 6
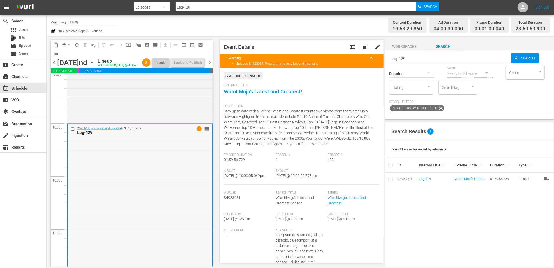
click at [147, 187] on div "WatchMojo's Latest and Greatest / SE1 / EP429: Lag-429 1 reorder" at bounding box center [140, 229] width 145 height 210
drag, startPoint x: 297, startPoint y: 176, endPoint x: 290, endPoint y: 176, distance: 7.3
click at [290, 176] on div "Ends At 9/23/25 @ 12:00:01.778am" at bounding box center [302, 177] width 52 height 16
copy span "12:00:01.778am"
click at [210, 66] on span "chevron_right" at bounding box center [209, 62] width 6 height 6
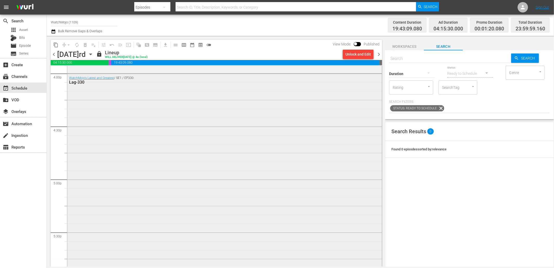
scroll to position [1686, 0]
click at [351, 55] on div "Unlock and Edit" at bounding box center [357, 54] width 25 height 9
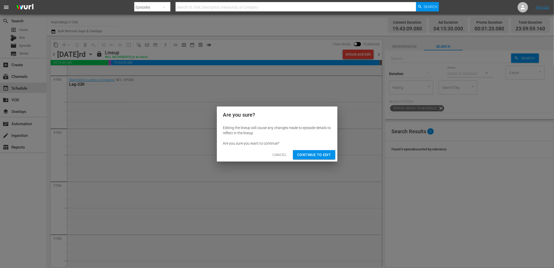
click at [307, 153] on span "Continue to Edit" at bounding box center [314, 155] width 34 height 6
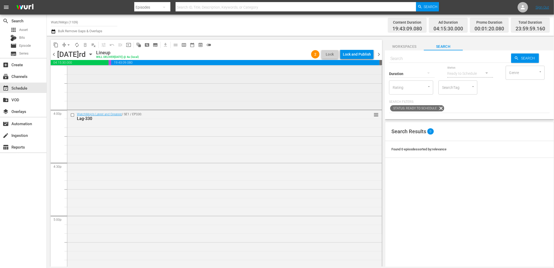
scroll to position [1647, 0]
click at [71, 119] on input "checkbox" at bounding box center [72, 119] width 5 height 4
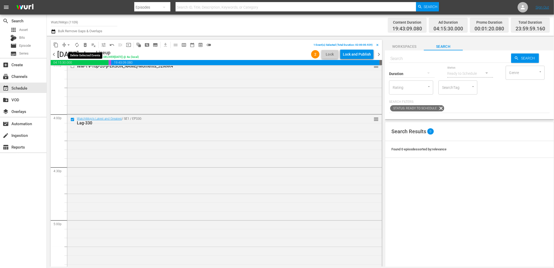
click at [85, 44] on span "delete_forever_outlined" at bounding box center [85, 44] width 5 height 5
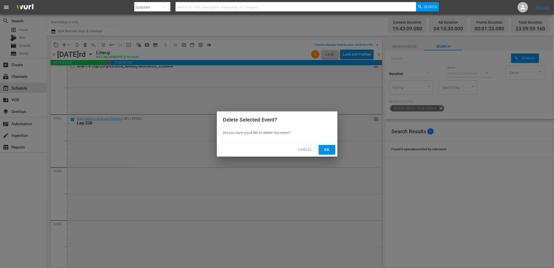
click at [326, 146] on span "Ok" at bounding box center [327, 149] width 8 height 6
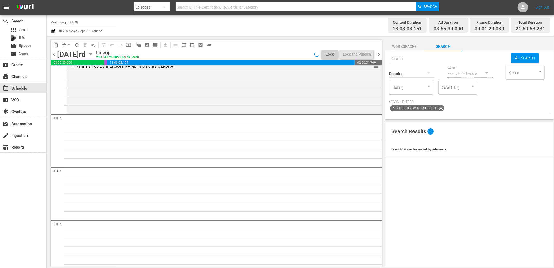
click at [405, 55] on input "text" at bounding box center [450, 58] width 122 height 12
paste input "WM-TV-Top-20-Shocking-Moments-in-Family-Guy_A6L8B1"
type input "WM-TV-Top-20-Shocking-Moments-in-Family-Guy_A6L8B1"
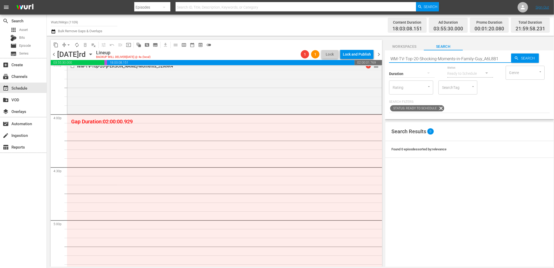
type input "WM-TV-Top-20-Shocking-Moments-in-Family-Guy_A6L8B1"
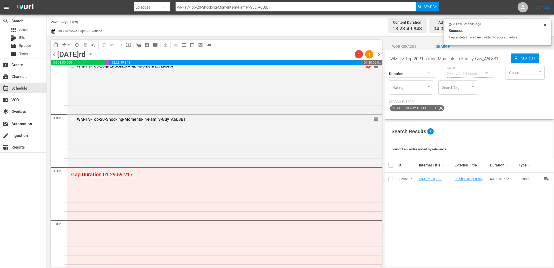
click at [414, 57] on input "WM-TV-Top-20-Shocking-Moments-in-Family-Guy_A6L8B1" at bounding box center [450, 58] width 122 height 12
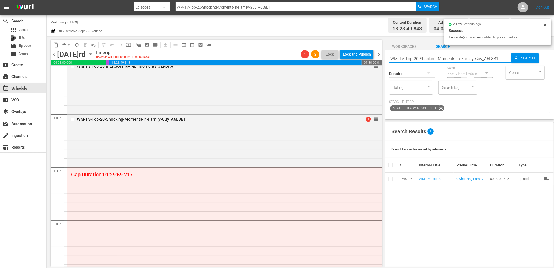
paste input "Music-Top-20-Bands-That-Became-More-Successful-with-a-New-Singer_V7Y6V3"
type input "WM-Music-Top-20-Bands-That-Became-More-Successful-with-a-New-Singer_V7Y6V3"
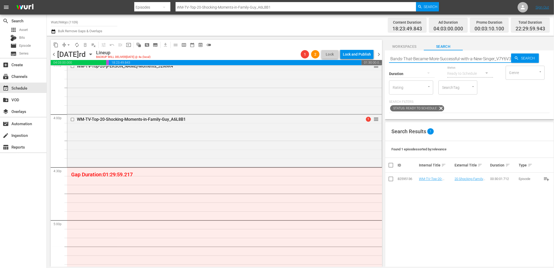
type input "WM-Music-Top-20-Bands-That-Became-More-Successful-with-a-New-Singer_V7Y6V3"
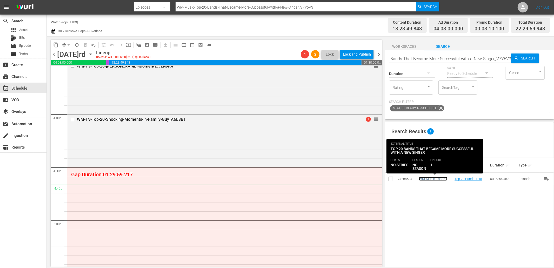
scroll to position [0, 0]
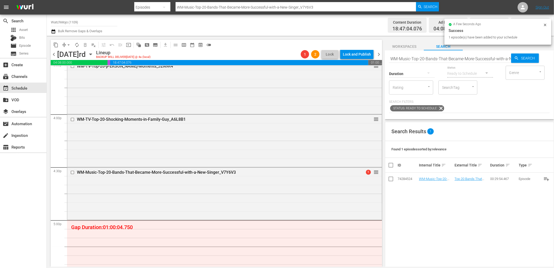
click at [448, 58] on input "WM-Music-Top-20-Bands-That-Became-More-Successful-with-a-New-Singer_V7Y6V3" at bounding box center [450, 58] width 122 height 12
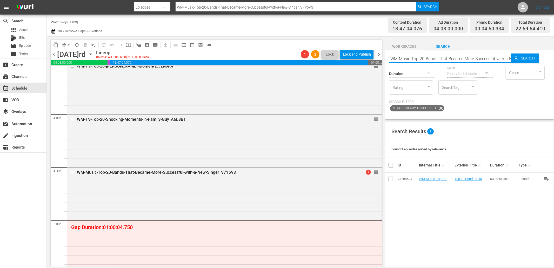
paste input "80s-Song-Meanings-That-Everyone-Gets-WRONG_W5O9J2"
type input "WM-Music-Top-20-80s-Song-Meanings-That-Everyone-Gets-WRONG_W5O9J2"
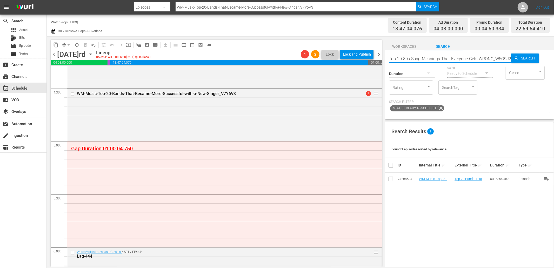
type input "WM-Music-Top-20-80s-Song-Meanings-That-Everyone-Gets-WRONG_W5O9J2"
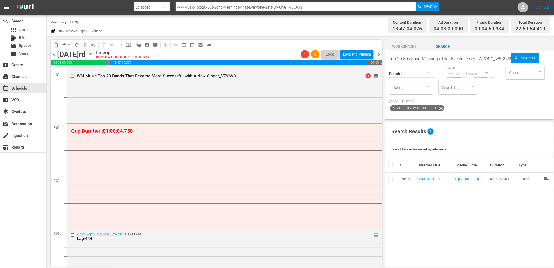
scroll to position [0, 0]
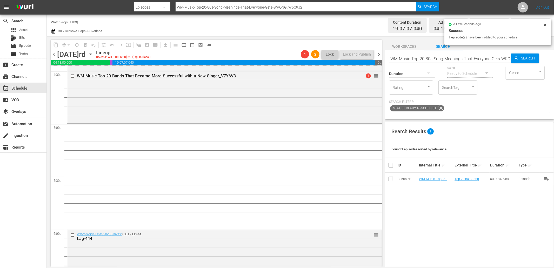
click at [477, 56] on input "WM-Music-Top-20-80s-Song-Meanings-That-Everyone-Gets-WRONG_W5O9J2" at bounding box center [450, 58] width 122 height 12
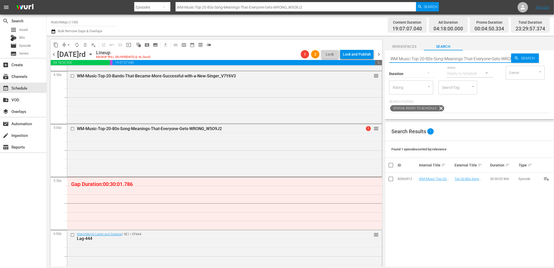
paste input "10-80s-Songs-With-Tragic-Backstories_P8F7L8"
type input "WM-Music-10-80s-Songs-With-Tragic-Backstories_P8F7L8"
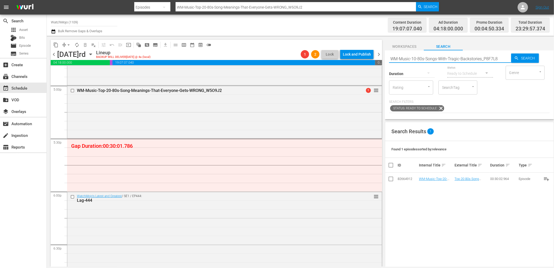
type input "WM-Music-10-80s-Songs-With-Tragic-Backstories_P8F7L8"
click at [419, 61] on div "Duration" at bounding box center [412, 70] width 46 height 19
click at [412, 55] on input "WM-Music-10-80s-Songs-With-Tragic-Backstories_P8F7L8" at bounding box center [450, 58] width 122 height 12
paste input "Top20-Cheesiest-One-Hit-Wonders-of-the-1980s_E5I7D5"
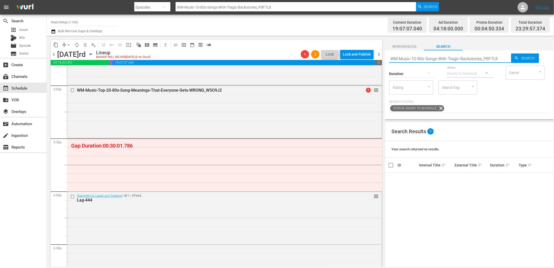
type input "WM-Music-Top20-Cheesiest-One-Hit-Wonders-of-the-1980s_E5I7D5"
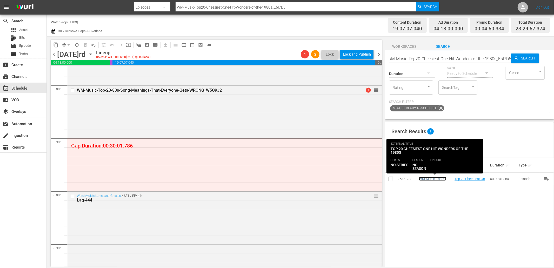
scroll to position [0, 0]
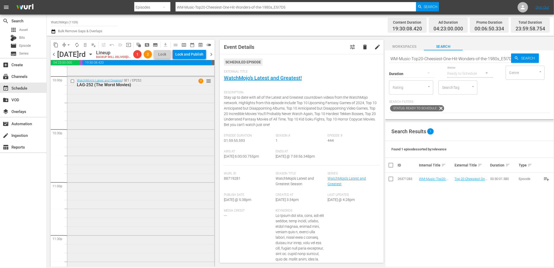
scroll to position [2351, 0]
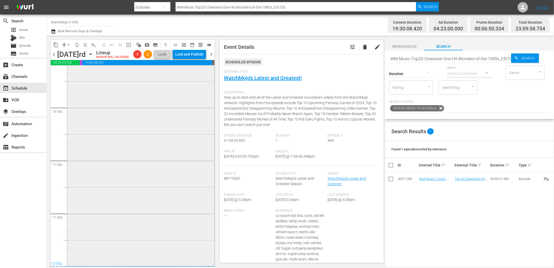
click at [165, 189] on div "WatchMojo's Latest and Greatest / SE1 / EP252: LAG-252 (The Worst Movies) 1 reo…" at bounding box center [140, 160] width 147 height 211
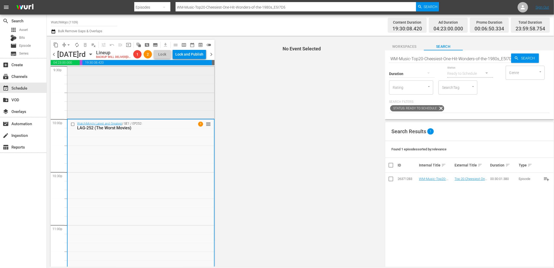
scroll to position [2274, 0]
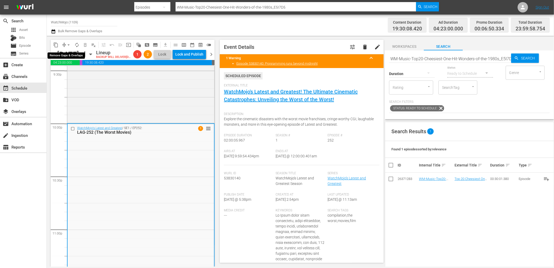
click at [66, 44] on span "arrow_drop_down" at bounding box center [68, 44] width 5 height 5
click at [71, 73] on li "Align to End of Previous Day" at bounding box center [69, 72] width 55 height 9
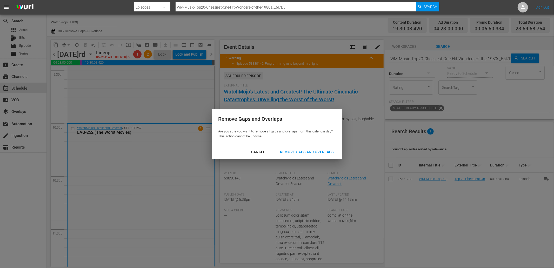
click at [296, 154] on div "Remove Gaps and Overlaps" at bounding box center [307, 152] width 62 height 6
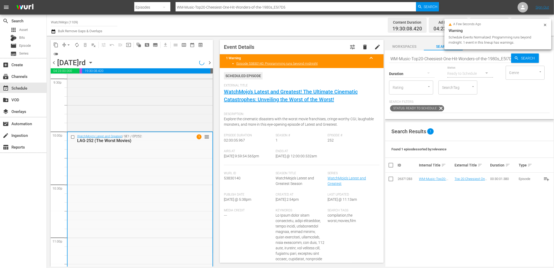
scroll to position [2273, 0]
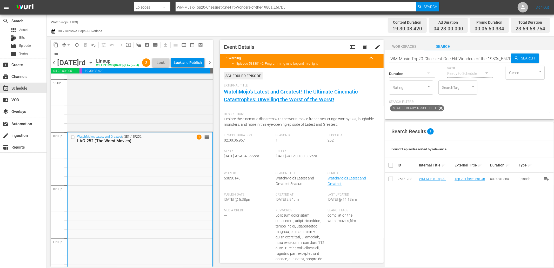
drag, startPoint x: 325, startPoint y: 159, endPoint x: 296, endPoint y: 156, distance: 29.3
click at [296, 156] on div "Airs At 9/23/25 @ 9:59:54.565pm Ends At 9/24/25 @ 12:00:00.532am" at bounding box center [302, 157] width 156 height 16
copy span "12:00:00.532am"
click at [186, 64] on div "Lock and Publish" at bounding box center [188, 62] width 28 height 9
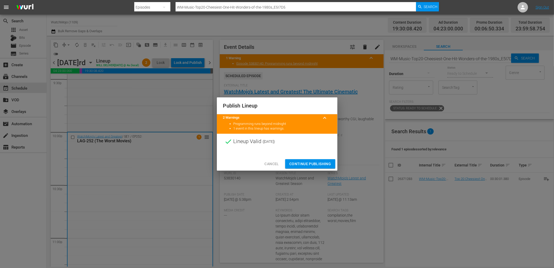
click at [290, 160] on button "Continue Publishing" at bounding box center [310, 164] width 50 height 10
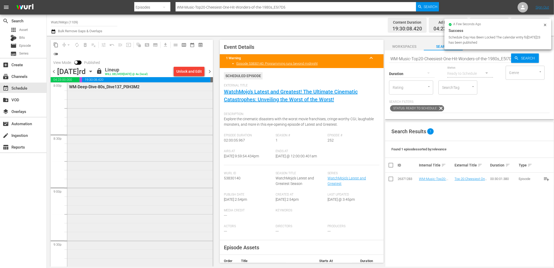
scroll to position [2100, 0]
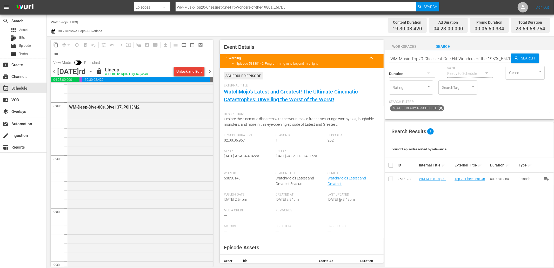
click at [182, 69] on div "Unlock and Edit" at bounding box center [188, 71] width 25 height 9
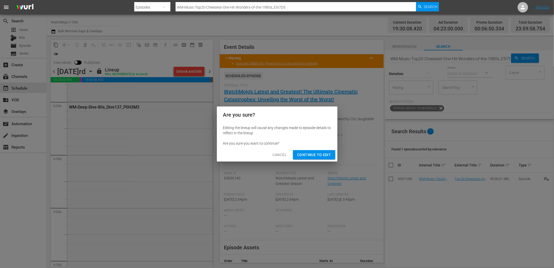
click at [309, 155] on span "Continue to Edit" at bounding box center [314, 155] width 34 height 6
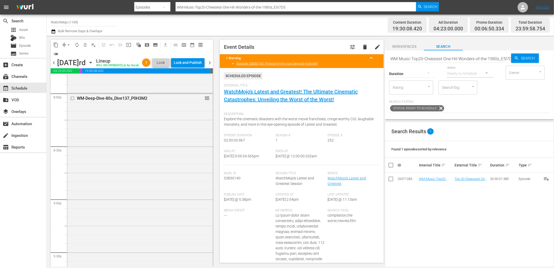
click at [114, 177] on div "WM-Deep-Dive-80s_Dive137_P0H3M2 reorder" at bounding box center [139, 198] width 145 height 210
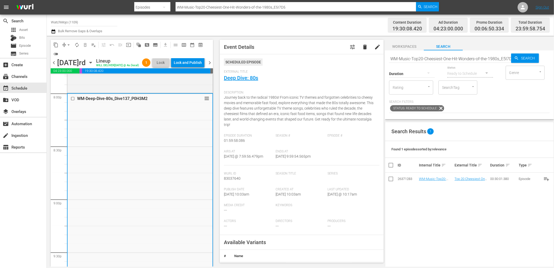
click at [71, 101] on input "checkbox" at bounding box center [73, 99] width 5 height 4
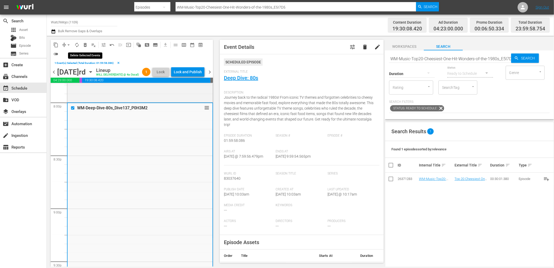
click at [85, 44] on span "delete_forever_outlined" at bounding box center [85, 44] width 5 height 5
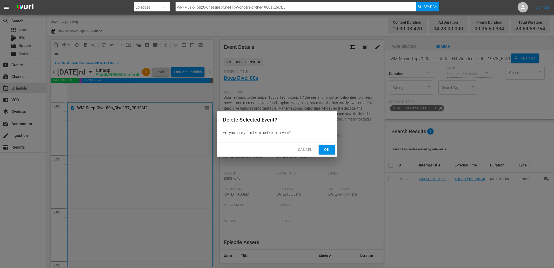
click at [325, 150] on span "Ok" at bounding box center [327, 149] width 8 height 6
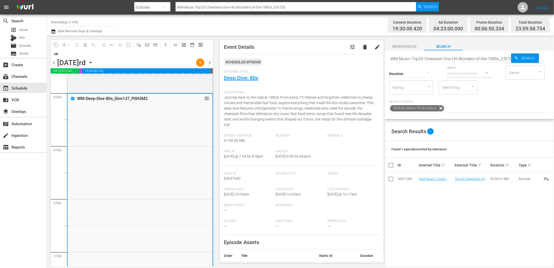
click at [417, 60] on input "WM-Music-Top20-Cheesiest-One-Hit-Wonders-of-the-1980s_E5I7D5" at bounding box center [450, 58] width 122 height 12
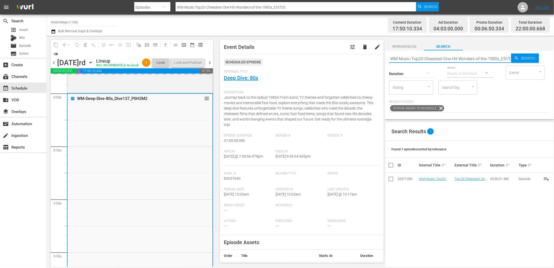
paste input "Deep-Dive-Key-Moments-In-History_Dive147_L1Y8Y1"
type input "WM-Deep-Dive-Key-Moments-In-History_Dive147_L1Y8Y1"
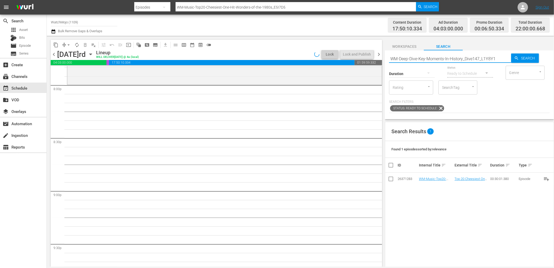
type input "WM-Deep-Dive-Key-Moments-In-History_Dive147_L1Y8Y1"
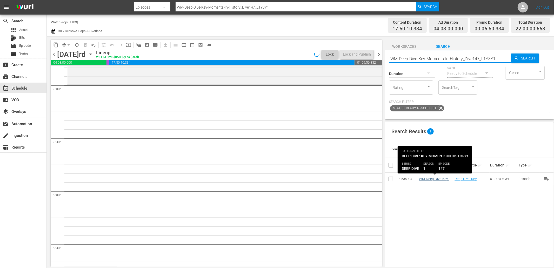
type input "WM-Deep-Dive-Key-Moments-In-History_Dive147_L1Y8Y1"
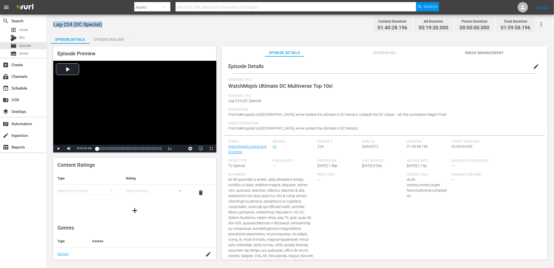
drag, startPoint x: 120, startPoint y: 27, endPoint x: 48, endPoint y: 23, distance: 72.3
click at [48, 23] on div "Lag-224 (DC Special) Content Duration 01:40:28.196 Ad Duration 00:19:30.000 Pro…" at bounding box center [300, 138] width 507 height 246
copy span "Lag-224 (DC Special)"
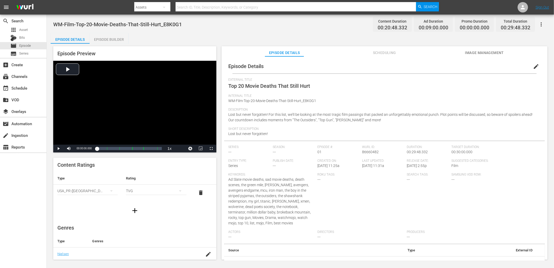
click at [215, 37] on div "Episode Details Episode Builder Episode Preview Video Player is loading. Play V…" at bounding box center [300, 148] width 499 height 231
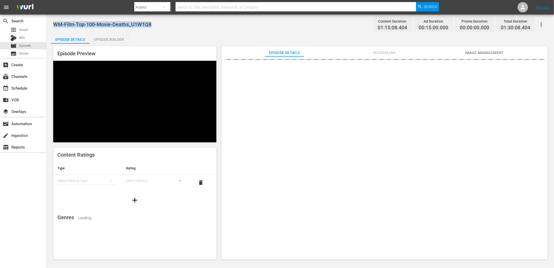
drag, startPoint x: 151, startPoint y: 23, endPoint x: 53, endPoint y: 21, distance: 97.9
click at [53, 21] on span "WM-Film-Top-100-Movie-Deaths_U1W1Q8" at bounding box center [102, 24] width 98 height 6
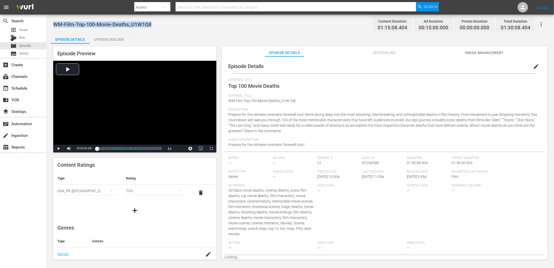
copy span "WM-Film-Top-100-Movie-Deaths_U1W1Q8"
click at [195, 30] on div "WM-Film-Top-100-Movie-Deaths_U1W1Q8 Content Duration 01:15:08.404 Ad Duration 0…" at bounding box center [300, 138] width 507 height 246
drag, startPoint x: 151, startPoint y: 28, endPoint x: 49, endPoint y: 17, distance: 102.3
click at [49, 17] on div "WM-Film-Top-100-Movie-Deaths_U1W1Q8 Content Duration 01:15:08.404 Ad Duration 0…" at bounding box center [300, 138] width 507 height 246
copy span "WM-Film-Top-100-Movie-Deaths_U1W1Q8"
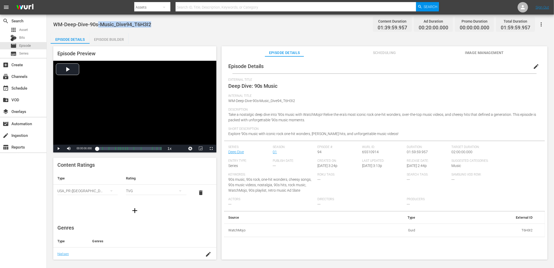
drag, startPoint x: 143, startPoint y: 23, endPoint x: 100, endPoint y: 25, distance: 42.9
click at [98, 24] on div "WM-Deep-Dive-90s-Music_Dive94_T6H3I2 Content Duration 01:39:59.957 Ad Duration …" at bounding box center [300, 24] width 494 height 12
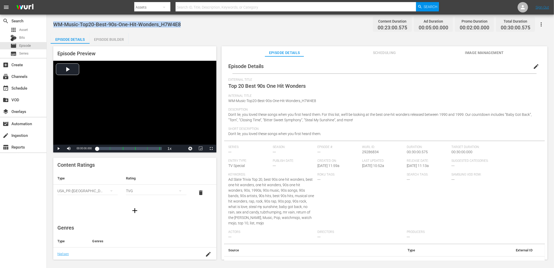
drag, startPoint x: 189, startPoint y: 25, endPoint x: 52, endPoint y: 26, distance: 136.1
click at [52, 26] on div "WM-Music-Top20-Best-90s-One-Hit-Wonders_H7W4E8 Content Duration 00:23:00.575 Ad…" at bounding box center [300, 138] width 507 height 246
copy span "WM-Music-Top20-Best-90s-One-Hit-Wonders_H7W4E8"
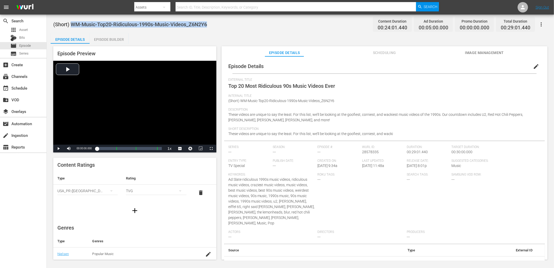
drag, startPoint x: 198, startPoint y: 21, endPoint x: 73, endPoint y: 17, distance: 125.0
click at [73, 17] on div "(Short) WM-Music-Top20-Ridiculous-1990s-Music-Videos_Z6N2Y6 Content Duration 00…" at bounding box center [300, 138] width 507 height 246
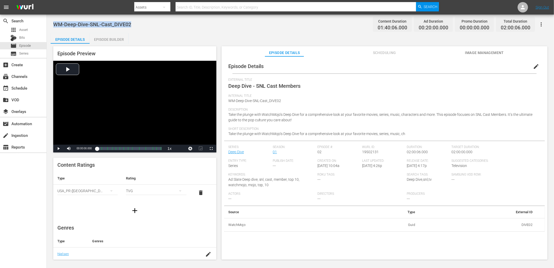
drag, startPoint x: 137, startPoint y: 24, endPoint x: 52, endPoint y: 23, distance: 84.7
click at [52, 23] on div "WM-Deep-Dive-SNL-Cast_DIVE02 Content Duration 01:40:06.000 Ad Duration 00:20:00…" at bounding box center [300, 138] width 507 height 246
copy span "WM-Deep-Dive-SNL-Cast_DIVE02"
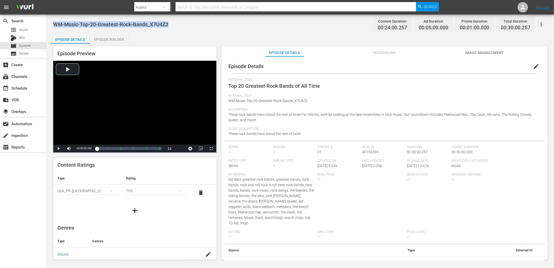
drag, startPoint x: 185, startPoint y: 22, endPoint x: 52, endPoint y: 21, distance: 132.7
click at [52, 21] on div "WM-Music-Top-20-Greatest-Rock-Bands_X7U4Z2 Content Duration 00:24:00.257 Ad Dur…" at bounding box center [300, 138] width 507 height 246
copy span "WM-Music-Top-20-Greatest-Rock-Bands_X7U4Z2"
drag, startPoint x: 190, startPoint y: 22, endPoint x: 71, endPoint y: 20, distance: 118.4
click at [54, 19] on div "WM-Music-Top20-Greatest-Front-Men-in-Rock_C0U1T3 Content Duration 00:24:59.870 …" at bounding box center [300, 24] width 494 height 12
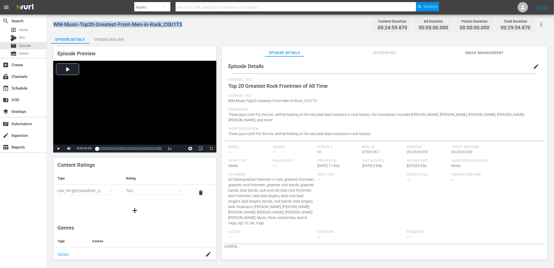
copy span "WM-Music-Top20-Greatest-Front-Men-in-Rock_C0U1T3"
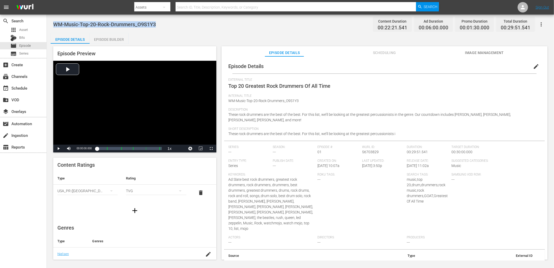
drag, startPoint x: 153, startPoint y: 18, endPoint x: 54, endPoint y: 19, distance: 98.9
click at [54, 19] on div "WM-Music-Top-20-Rock-Drummers_O9S1Y3 Content Duration 00:22:21.541 Ad Duration …" at bounding box center [300, 24] width 494 height 12
copy span "WM-Music-Top-20-Rock-Drummers_O9S1Y3"
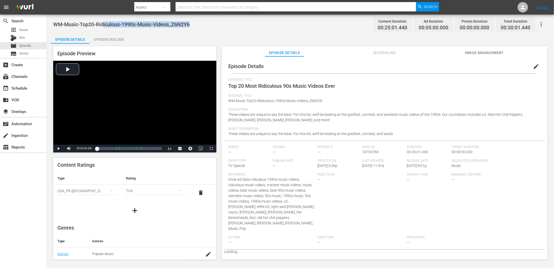
drag, startPoint x: 198, startPoint y: 21, endPoint x: 104, endPoint y: 23, distance: 94.3
click at [104, 23] on div "WM-Music-Top20-Ridiculous-1990s-Music-Videos_Z6N2Y6 Content Duration 00:25:01.4…" at bounding box center [300, 24] width 494 height 12
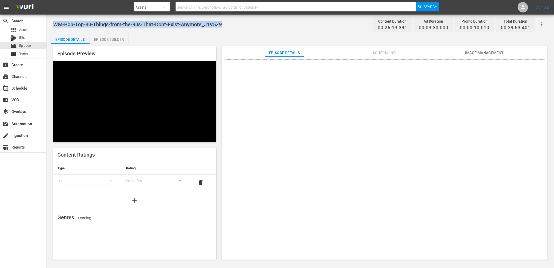
drag, startPoint x: 226, startPoint y: 26, endPoint x: 53, endPoint y: 23, distance: 173.0
click at [53, 23] on div "WM-Pop-Top-30-Things-from-the-90s-That-Dont-Exist-Anymore_J1V5Z9 Content Durati…" at bounding box center [300, 24] width 494 height 12
copy span "WM-Pop-Top-30-Things-from-the-90s-That-Dont-Exist-Anymore_J1V5Z9"
drag, startPoint x: 197, startPoint y: 25, endPoint x: 53, endPoint y: 19, distance: 144.5
click at [53, 19] on div "WM-Film-Top-20-Movie-Flops-From-The-80s-That-Got-Popular-Again_D4V6W5 Content D…" at bounding box center [300, 24] width 494 height 12
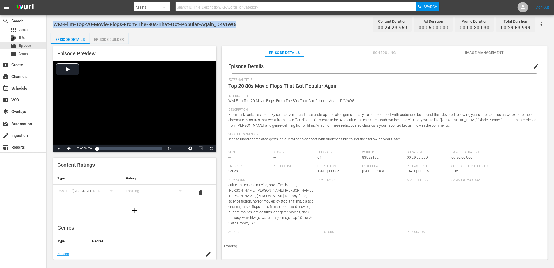
copy span "WM-Film-Top-20-Movie-Flops-From-The-80s-That-Got-Popular-Again_D4V6W5"
click at [186, 33] on div "Episode Details Episode Builder Episode Preview Video Player is loading. Play V…" at bounding box center [300, 148] width 499 height 231
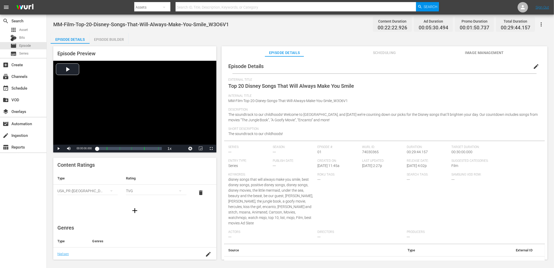
click at [176, 29] on div "MM-Film-Top-20-Disney-Songs-That-Will-Always-Make-You-Smile_W3O6V1 Content Dura…" at bounding box center [300, 24] width 494 height 12
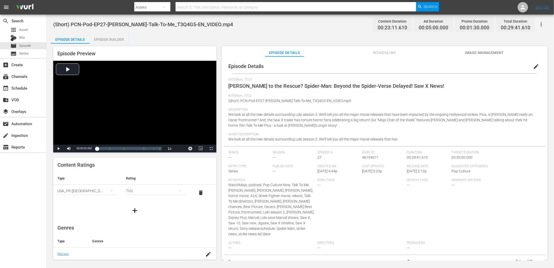
click at [190, 23] on span "(Short) PCN-Pod-EP27-[PERSON_NAME]-Talk-To-Me_T3Q4G5-EN_VIDEO.mp4" at bounding box center [143, 24] width 180 height 6
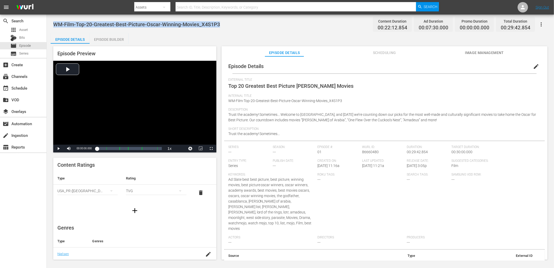
drag, startPoint x: 208, startPoint y: 23, endPoint x: 54, endPoint y: 19, distance: 154.0
click at [54, 19] on div "WM-Film-Top-20-Greatest-Best-Picture-Oscar-Winning-Movies_X4S1P3 Content Durati…" at bounding box center [300, 24] width 494 height 12
copy span "WM-Film-Top-20-Greatest-Best-Picture-Oscar-Winning-Movies_X4S1P3"
drag, startPoint x: 200, startPoint y: 22, endPoint x: 72, endPoint y: 25, distance: 128.6
click at [72, 25] on div "(Short) WM-Film-Top20-Movies-That-Almost-Made-Actors-Quit_W8P0Q1 Content Durati…" at bounding box center [300, 24] width 494 height 12
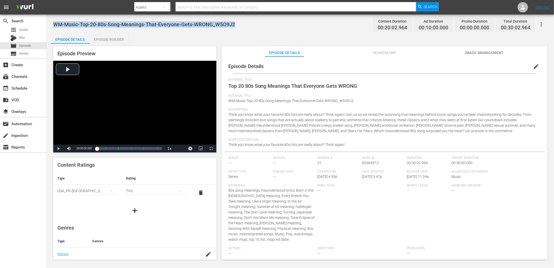
drag, startPoint x: 242, startPoint y: 23, endPoint x: 53, endPoint y: 24, distance: 189.6
click at [53, 24] on div "WM-Music-Top-20-80s-Song-Meanings-That-Everyone-Gets-WRONG_W5O9J2 Content Durat…" at bounding box center [300, 138] width 507 height 246
copy span "WM-Music-Top-20-80s-Song-Meanings-That-Everyone-Gets-WRONG_W5O9J2"
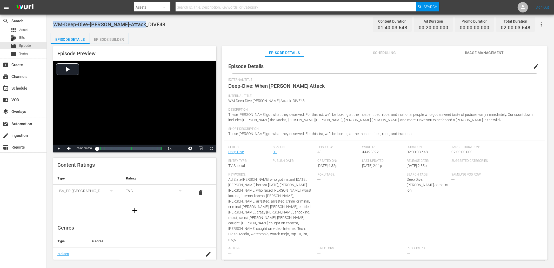
drag, startPoint x: 135, startPoint y: 22, endPoint x: 48, endPoint y: 25, distance: 86.8
click at [48, 25] on div "WM-Deep-Dive-Karens-Attack_DIVE48 Content Duration 01:40:03.648 Ad Duration 00:…" at bounding box center [300, 138] width 507 height 246
copy span "WM-Deep-Dive-[PERSON_NAME]-Attack_DIVE48"
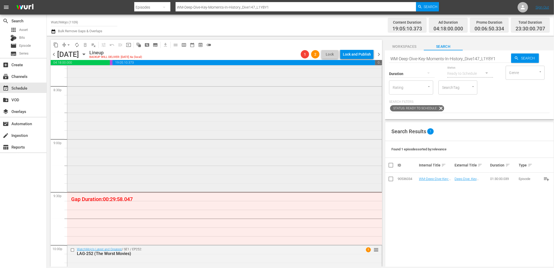
scroll to position [2177, 0]
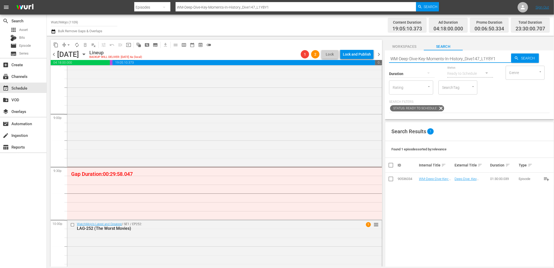
drag, startPoint x: 479, startPoint y: 55, endPoint x: 376, endPoint y: 43, distance: 104.0
click at [377, 43] on div "content_copy compress arrow_drop_down autorenew_outlined delete_forever_outline…" at bounding box center [300, 151] width 507 height 231
paste input "Pop-Top20-Battles-That-Changed-History_S5J5Q6"
type input "WM-Pop-Top20-Battles-That-Changed-History_S5J5Q6"
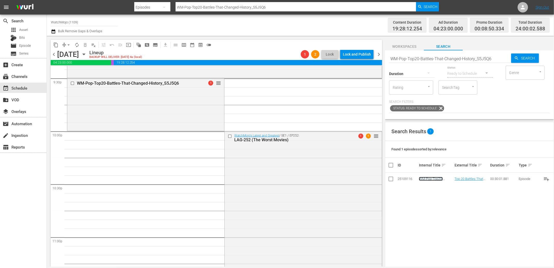
scroll to position [2273, 0]
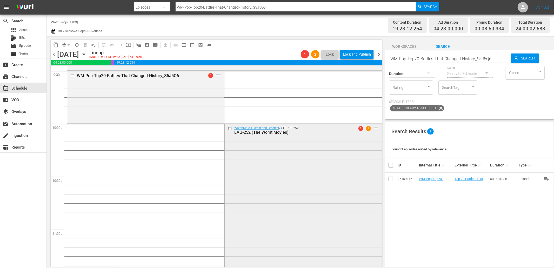
click at [270, 197] on div "WatchMojo's Latest and Greatest / SE1 / EP252: LAG-252 (The Worst Movies) 1 1 r…" at bounding box center [303, 229] width 157 height 211
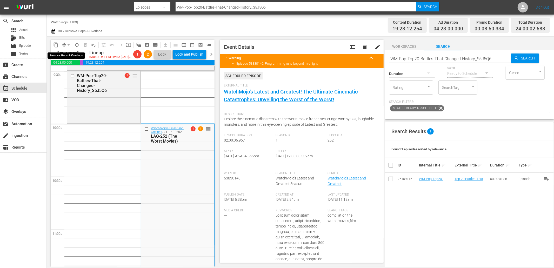
click at [65, 45] on button "arrow_drop_down" at bounding box center [68, 45] width 8 height 8
click at [73, 72] on li "Align to End of Previous Day" at bounding box center [69, 72] width 55 height 9
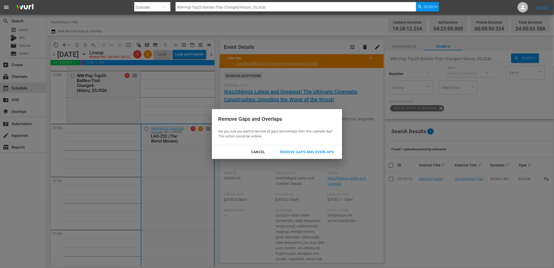
click at [303, 152] on div "Remove Gaps and Overlaps" at bounding box center [307, 152] width 62 height 6
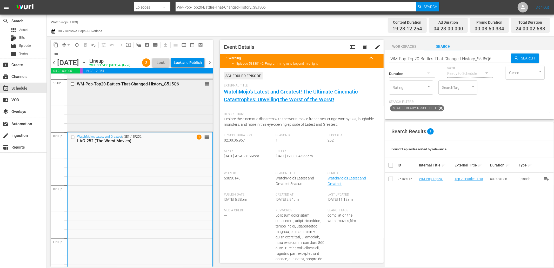
click at [104, 115] on div "WM-Pop-Top20-Battles-That-Changed-History_S5J5Q6 reorder" at bounding box center [139, 104] width 145 height 51
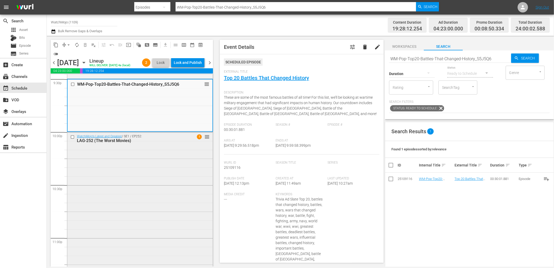
click at [109, 162] on div "WatchMojo's Latest and Greatest / SE1 / EP252: LAG-252 (The Worst Movies) 1 reo…" at bounding box center [139, 237] width 145 height 211
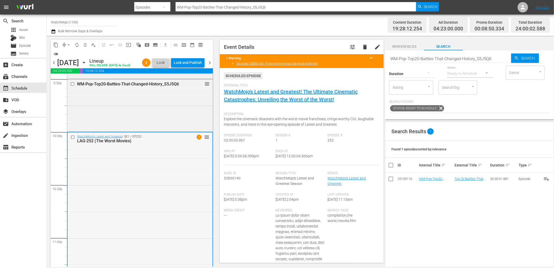
click at [113, 164] on div "WatchMojo's Latest and Greatest / SE1 / EP252: LAG-252 (The Worst Movies) 1 reo…" at bounding box center [140, 237] width 145 height 211
drag, startPoint x: 498, startPoint y: 59, endPoint x: 347, endPoint y: 68, distance: 151.7
click at [347, 68] on div "content_copy compress arrow_drop_down autorenew_outlined delete_forever_outline…" at bounding box center [300, 151] width 507 height 231
paste input "Lag-414"
type input "Lag-414"
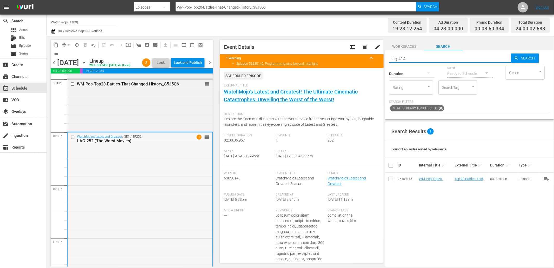
type input "Lag-414"
click at [71, 139] on input "checkbox" at bounding box center [73, 137] width 5 height 4
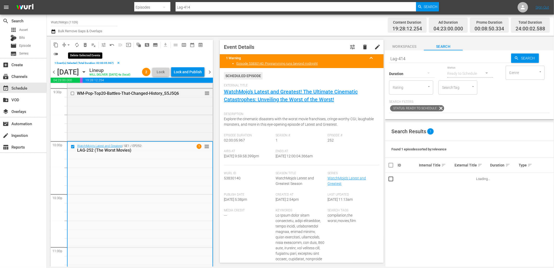
click at [82, 45] on button "delete_forever_outlined" at bounding box center [85, 45] width 8 height 8
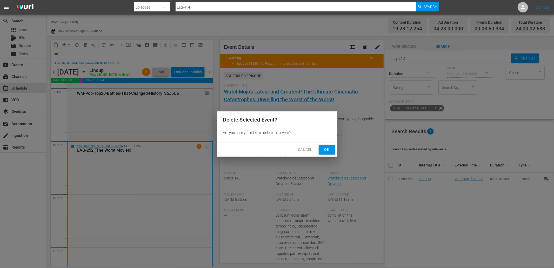
click at [326, 149] on span "Ok" at bounding box center [327, 149] width 8 height 6
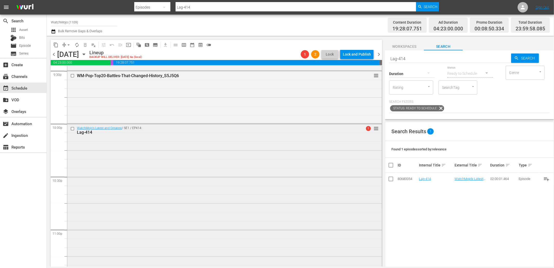
click at [140, 196] on div "WatchMojo's Latest and Greatest / SE1 / EP414: Lag-414 1 reorder" at bounding box center [224, 229] width 314 height 210
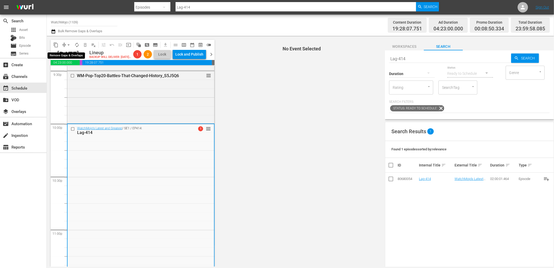
click at [68, 43] on span "arrow_drop_down" at bounding box center [68, 44] width 5 height 5
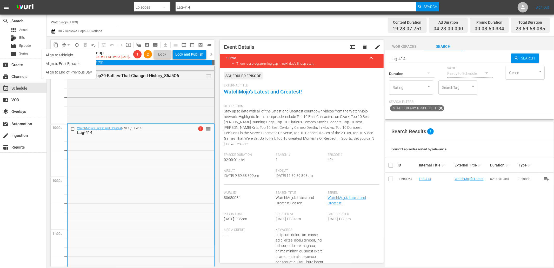
click at [67, 70] on li "Align to End of Previous Day" at bounding box center [69, 72] width 55 height 9
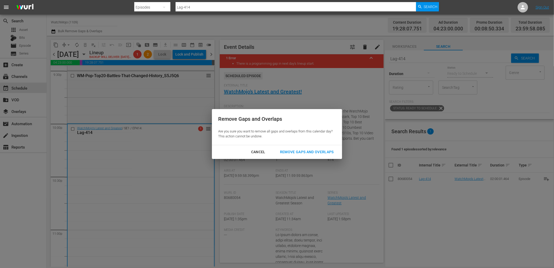
click at [316, 152] on div "Remove Gaps and Overlaps" at bounding box center [307, 152] width 62 height 6
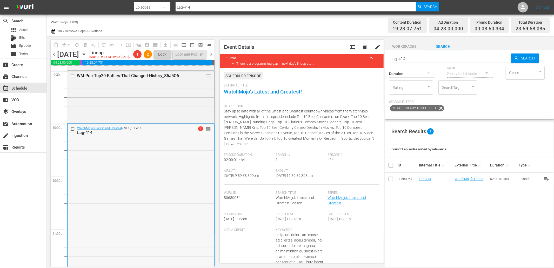
click at [162, 204] on div "WatchMojo's Latest and Greatest / SE1 / EP414: Lag-414 1 reorder" at bounding box center [141, 229] width 146 height 210
drag, startPoint x: 319, startPoint y: 65, endPoint x: 305, endPoint y: 68, distance: 14.8
click at [309, 68] on div "content_copy compress arrow_drop_down autorenew_outlined delete_forever_outline…" at bounding box center [300, 151] width 507 height 231
paste input "53"
type input "Lag-453"
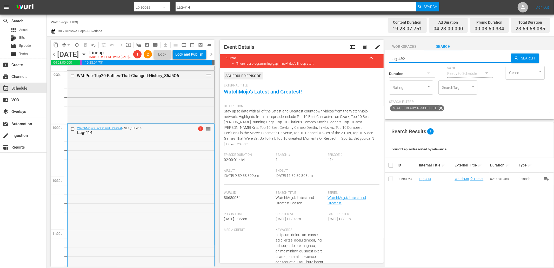
type input "Lag-453"
click at [73, 131] on input "checkbox" at bounding box center [73, 129] width 5 height 4
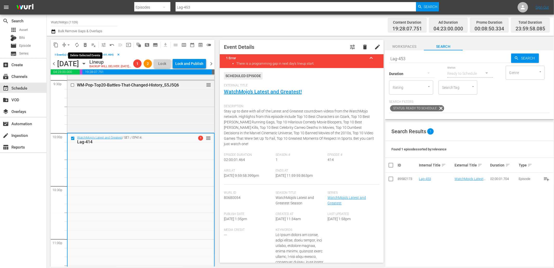
click at [87, 42] on span "delete_forever_outlined" at bounding box center [85, 44] width 5 height 5
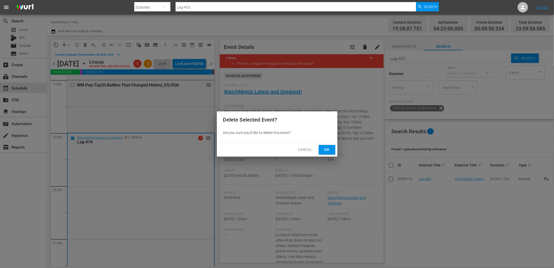
click at [330, 147] on span "Ok" at bounding box center [327, 149] width 8 height 6
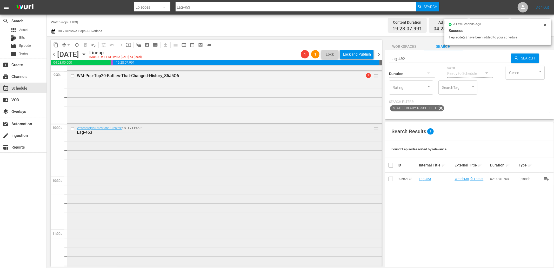
click at [190, 206] on div "WatchMojo's Latest and Greatest / SE1 / EP453: Lag-453 reorder" at bounding box center [224, 229] width 314 height 210
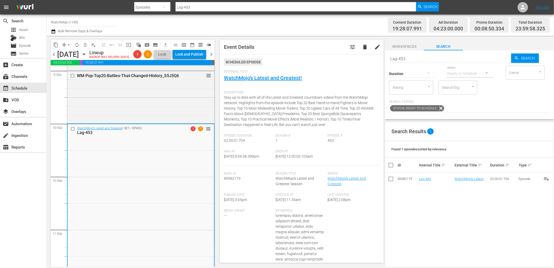
drag, startPoint x: 333, startPoint y: 158, endPoint x: 299, endPoint y: 160, distance: 33.3
click at [299, 160] on div "Airs At [DATE] 9:59:58.399pm Ends At [DATE] 12:00:00.103am" at bounding box center [302, 158] width 156 height 16
copy span "12:00:00.103am"
click at [71, 44] on button "arrow_drop_down" at bounding box center [68, 45] width 8 height 8
click at [70, 74] on li "Align to End of Previous Day" at bounding box center [69, 72] width 55 height 9
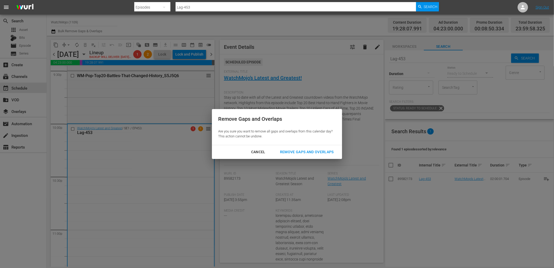
click at [301, 151] on div "Remove Gaps and Overlaps" at bounding box center [307, 152] width 62 height 6
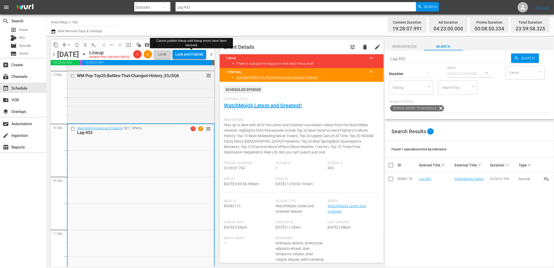
click at [193, 53] on div "Lock and Publish" at bounding box center [189, 54] width 28 height 9
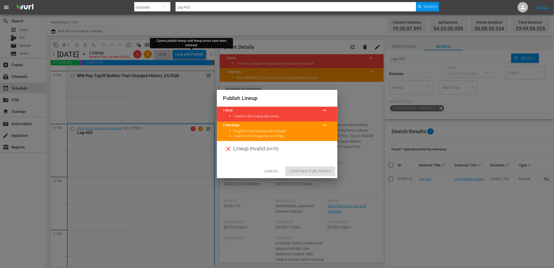
click at [306, 170] on div "Cancel Continue Publishing" at bounding box center [277, 171] width 120 height 14
click at [300, 163] on div at bounding box center [277, 161] width 120 height 8
click at [264, 170] on button "Cancel" at bounding box center [271, 171] width 23 height 10
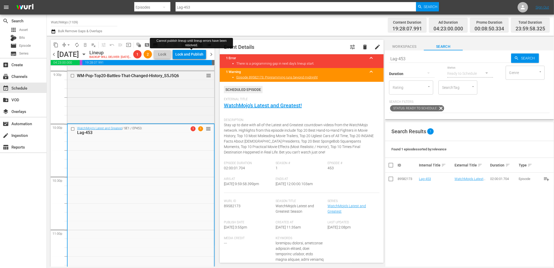
click at [208, 57] on span "chevron_right" at bounding box center [211, 54] width 6 height 6
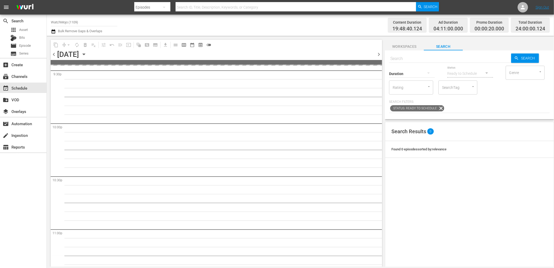
scroll to position [2264, 0]
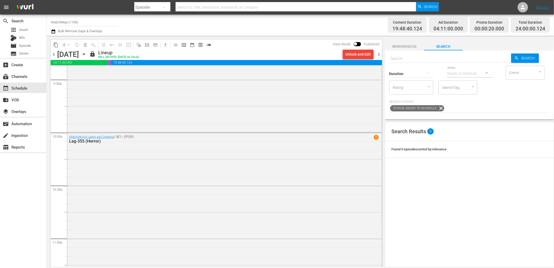
click at [359, 55] on div "Unlock and Edit" at bounding box center [357, 54] width 25 height 9
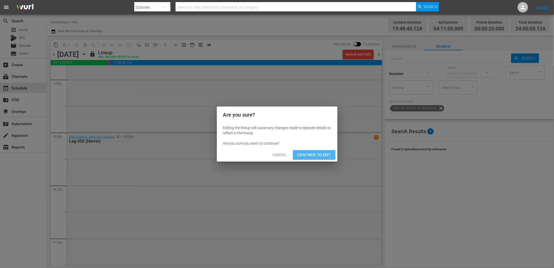
click at [299, 154] on span "Continue to Edit" at bounding box center [314, 155] width 34 height 6
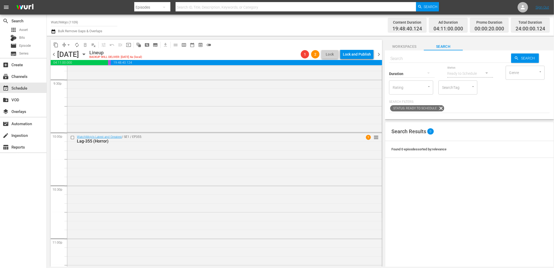
click at [53, 55] on span "chevron_left" at bounding box center [54, 54] width 6 height 6
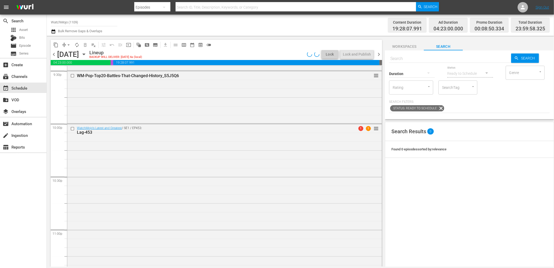
scroll to position [2264, 0]
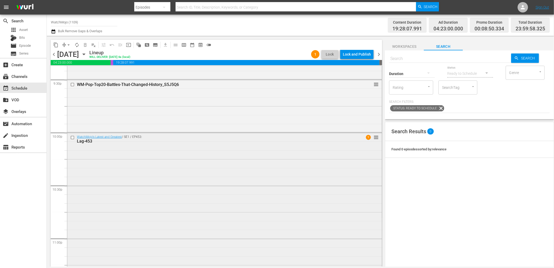
click at [133, 220] on div "WatchMojo's Latest and Greatest / SE1 / EP453: Lag-453 1 reorder" at bounding box center [224, 238] width 314 height 210
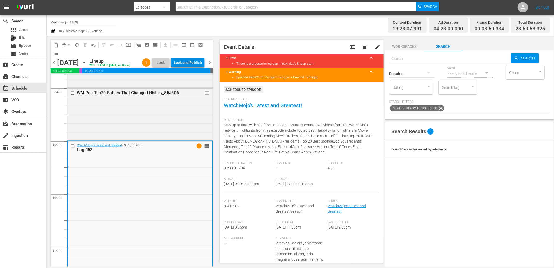
click at [189, 63] on div "Lock and Publish" at bounding box center [188, 62] width 28 height 9
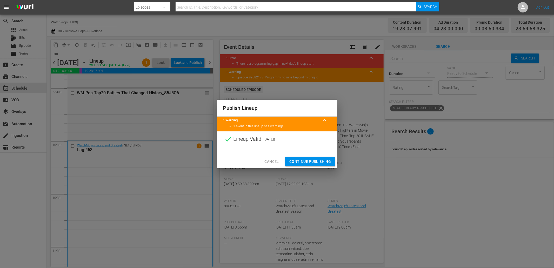
click at [292, 161] on span "Continue Publishing" at bounding box center [310, 161] width 42 height 6
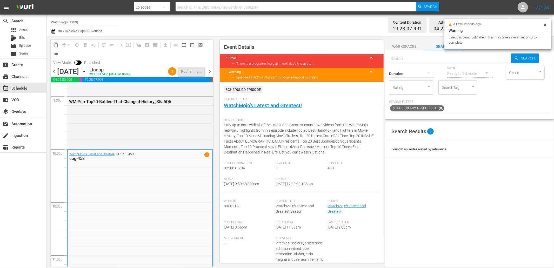
click at [56, 72] on span "chevron_left" at bounding box center [54, 71] width 6 height 6
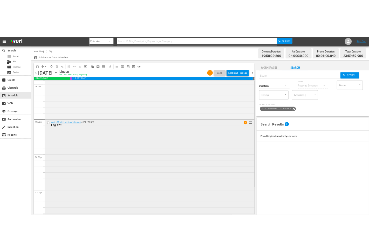
scroll to position [2264, 0]
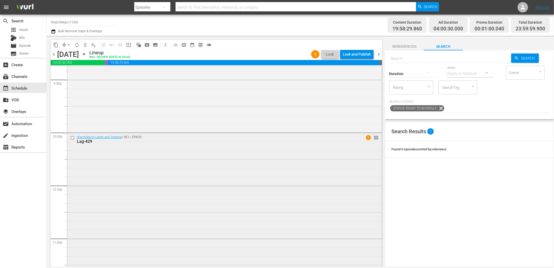
click at [177, 223] on div "WatchMojo's Latest and Greatest / SE1 / EP429: Lag-429 1 reorder" at bounding box center [224, 238] width 314 height 210
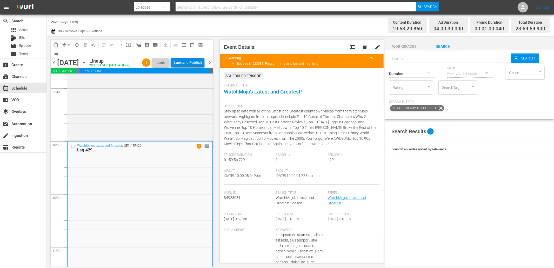
click at [196, 62] on div "Lock and Publish" at bounding box center [188, 62] width 28 height 9
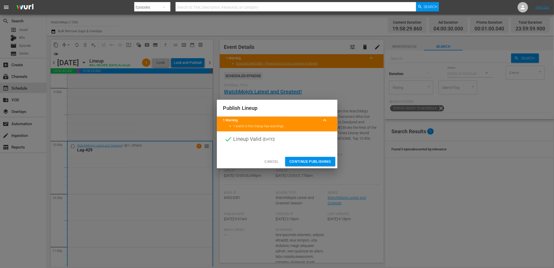
click at [294, 160] on span "Continue Publishing" at bounding box center [310, 161] width 42 height 6
